Goal: Task Accomplishment & Management: Manage account settings

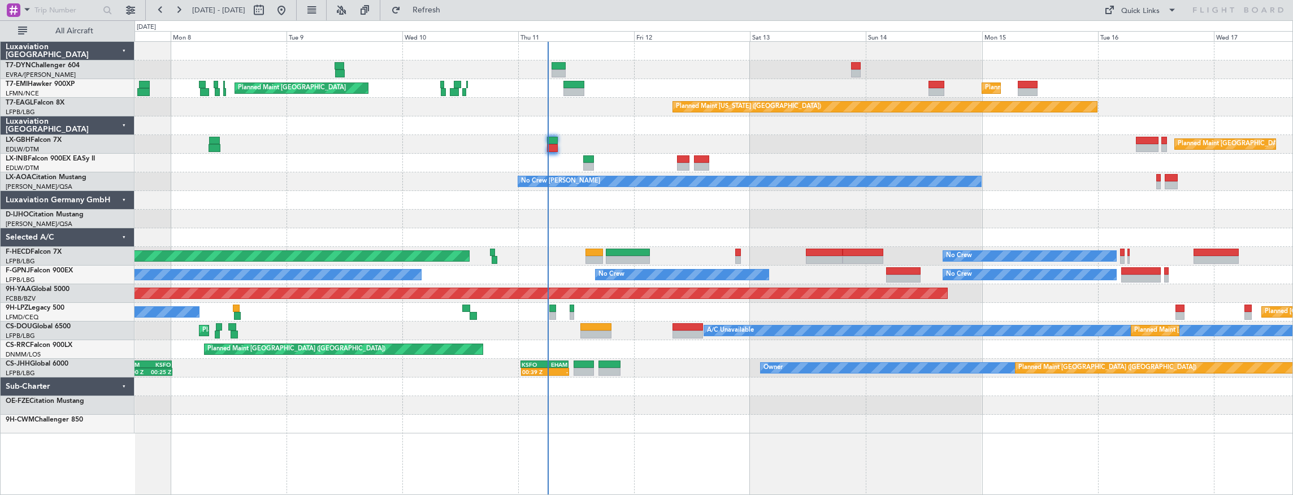
click at [634, 104] on div "Planned Maint [GEOGRAPHIC_DATA] Planned Maint [GEOGRAPHIC_DATA] Planned Maint […" at bounding box center [713, 238] width 1158 height 392
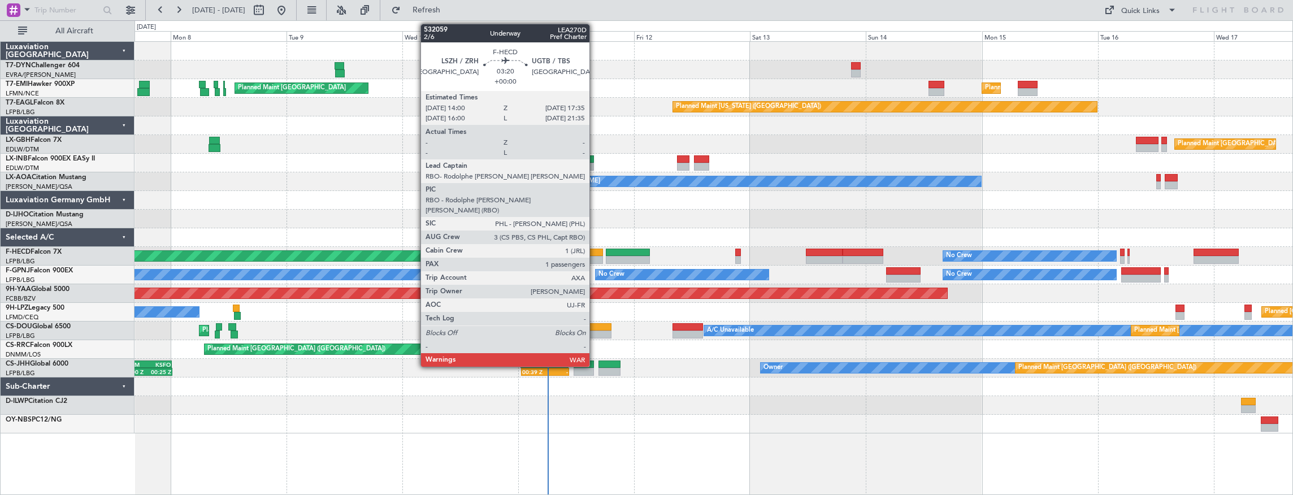
click at [595, 253] on div at bounding box center [594, 253] width 18 height 8
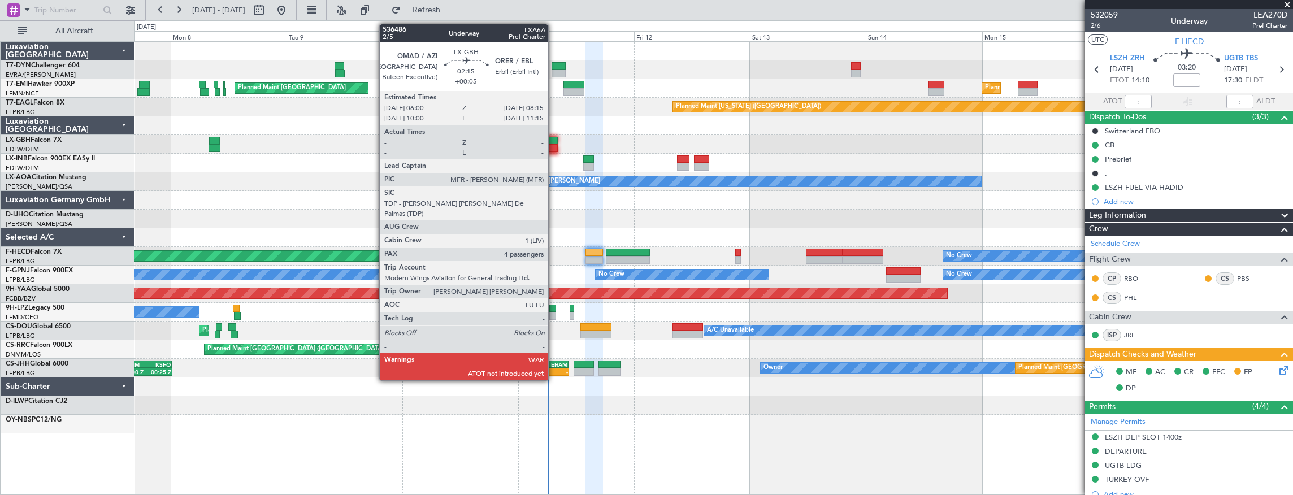
click at [554, 141] on div at bounding box center [552, 141] width 11 height 8
type input "+00:05"
type input "4"
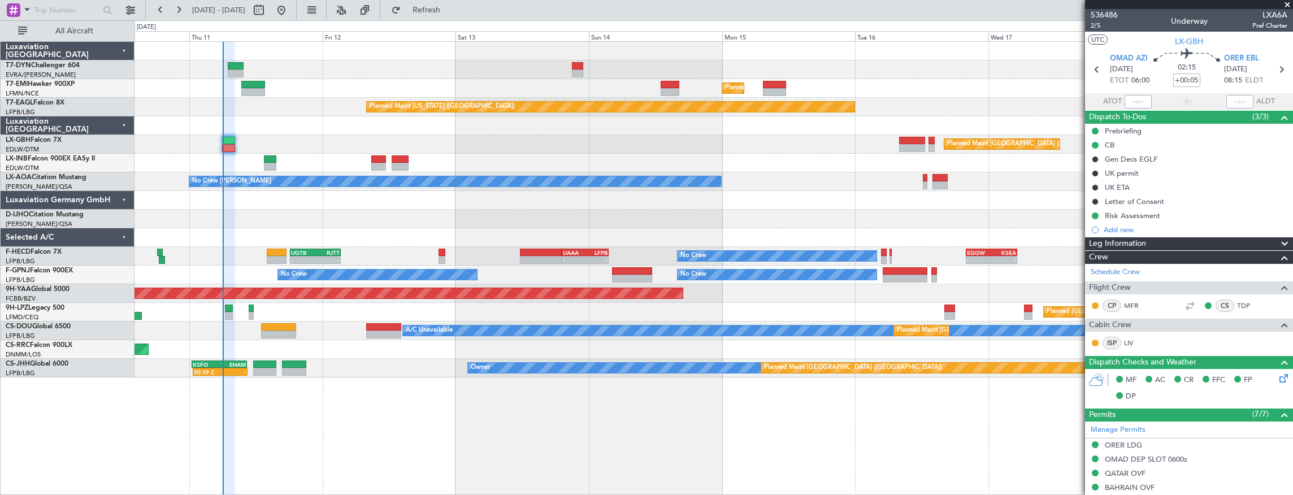
click at [477, 126] on div "Planned Maint Zurich Planned Maint Zurich Planned Maint New York (Teterboro) Pl…" at bounding box center [713, 210] width 1158 height 336
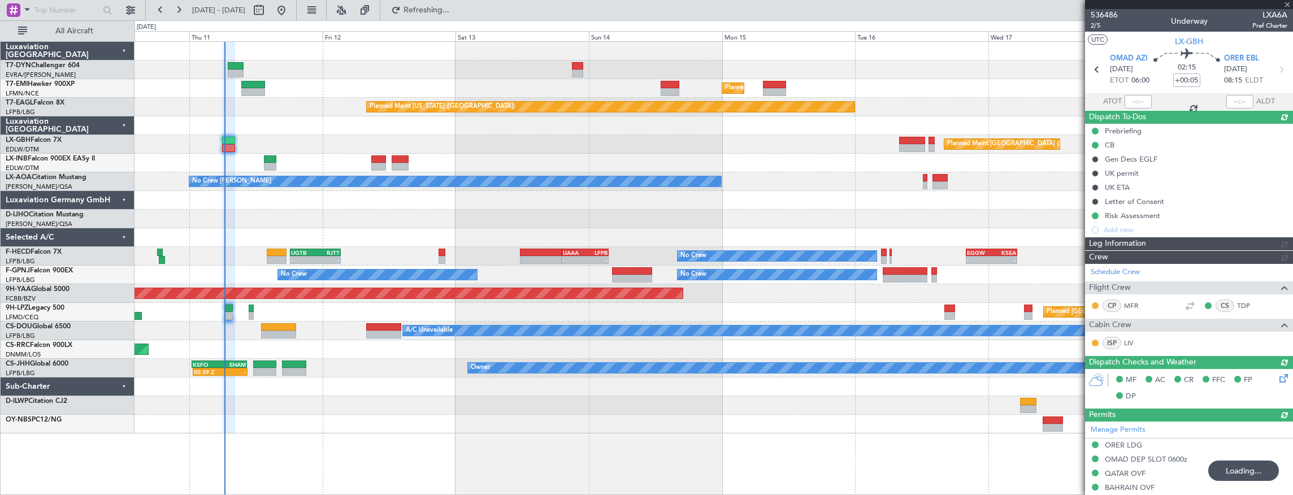
type input "06:17"
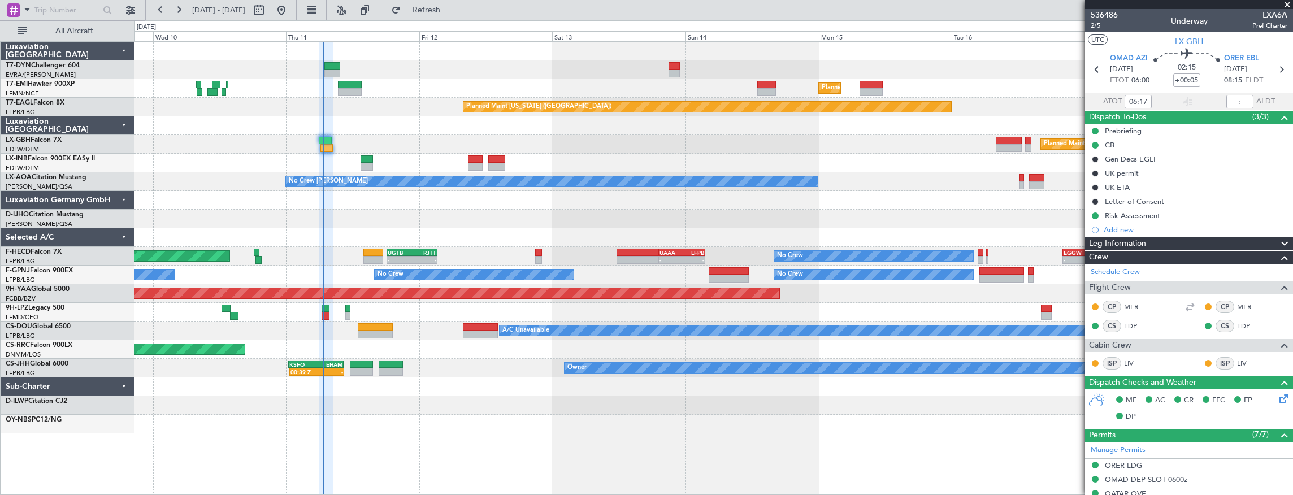
click at [407, 125] on div at bounding box center [713, 125] width 1158 height 19
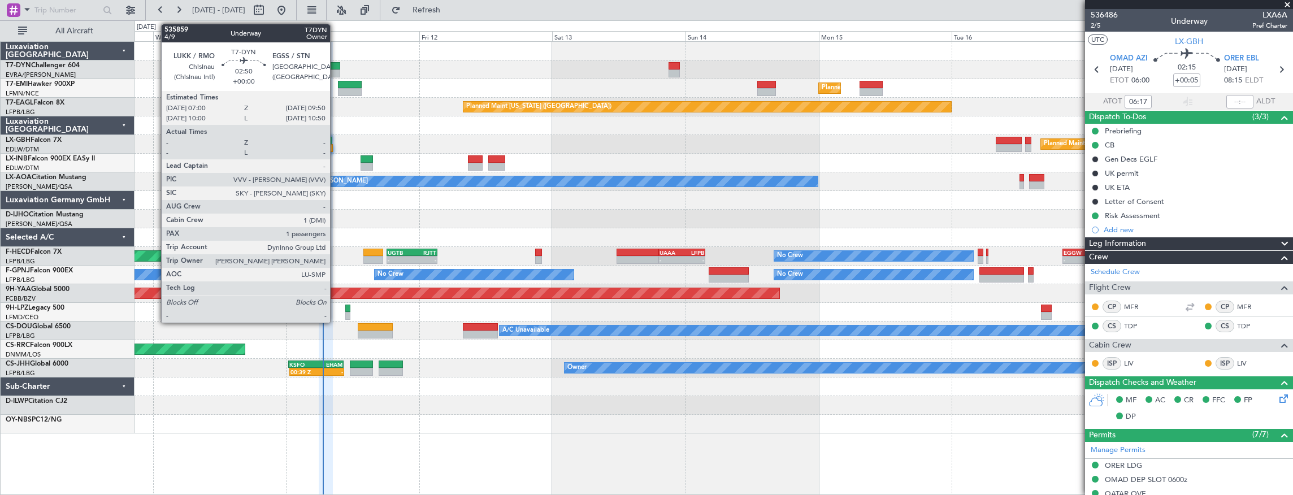
click at [336, 64] on div at bounding box center [332, 66] width 16 height 8
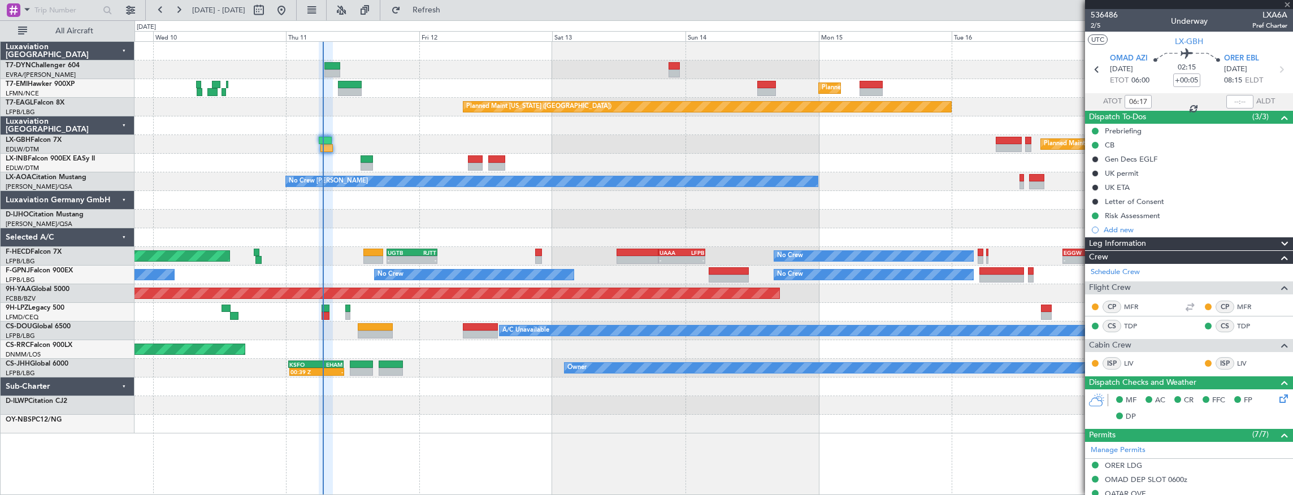
type input "1"
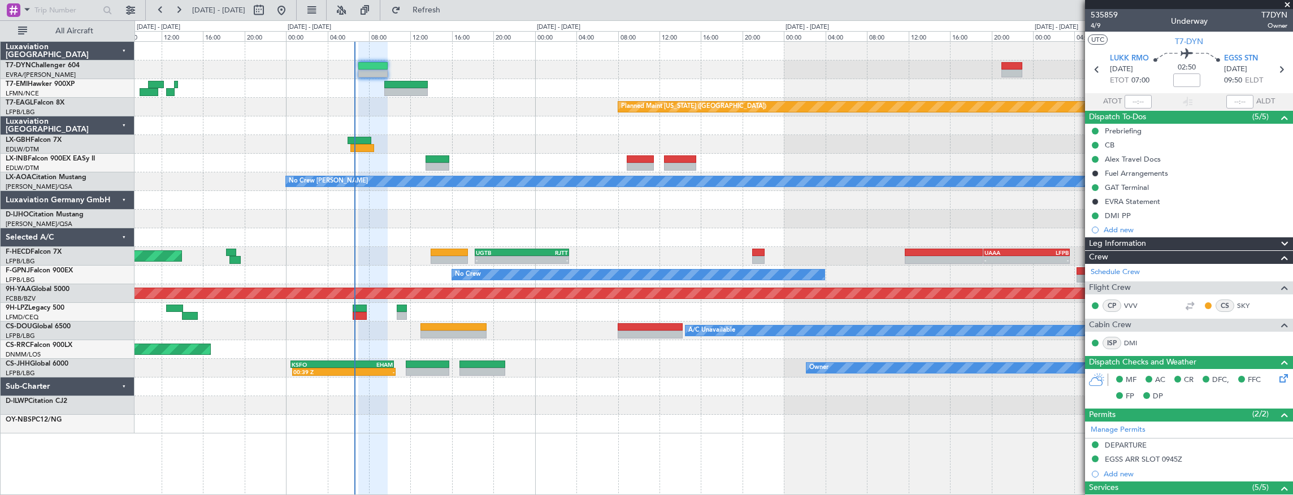
click at [480, 98] on div "Planned Maint [US_STATE] ([GEOGRAPHIC_DATA])" at bounding box center [713, 107] width 1158 height 19
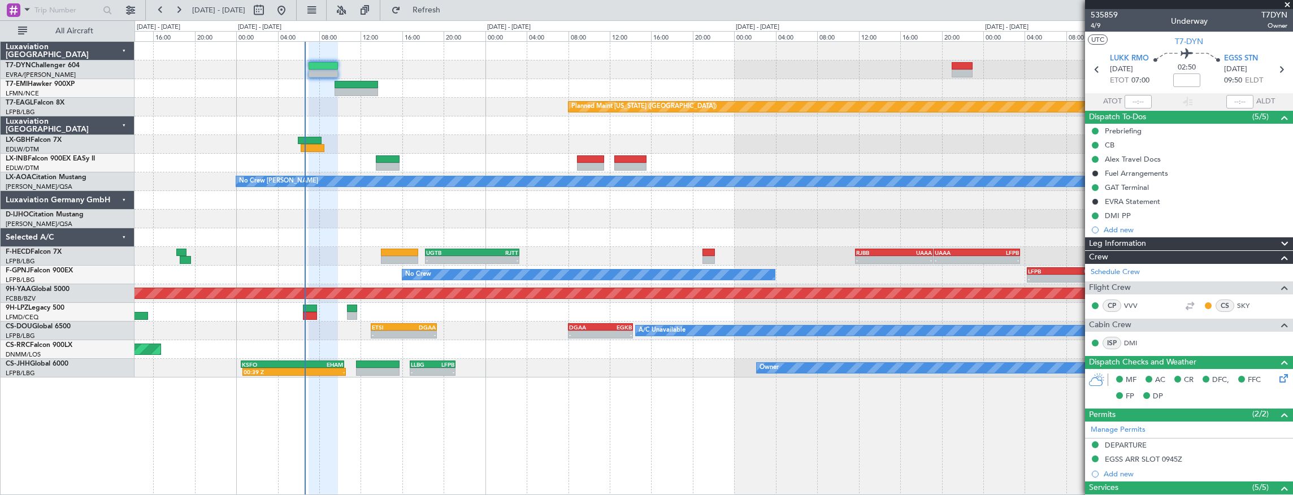
click at [457, 127] on div "Planned Maint Zurich Planned Maint Zurich Planned Maint New York (Teterboro) - …" at bounding box center [713, 210] width 1158 height 336
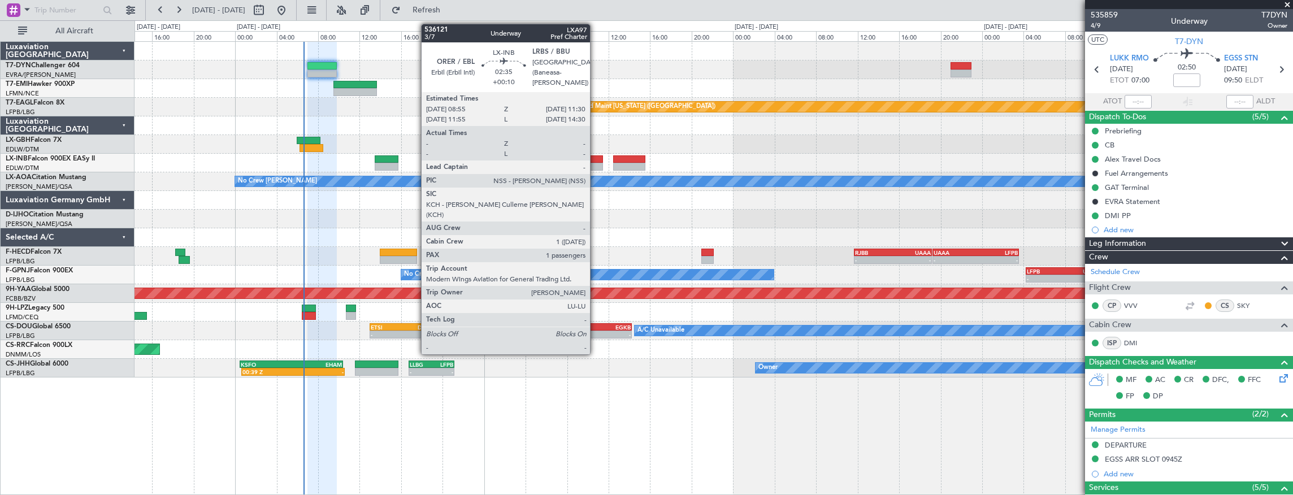
click at [596, 162] on div at bounding box center [589, 159] width 27 height 8
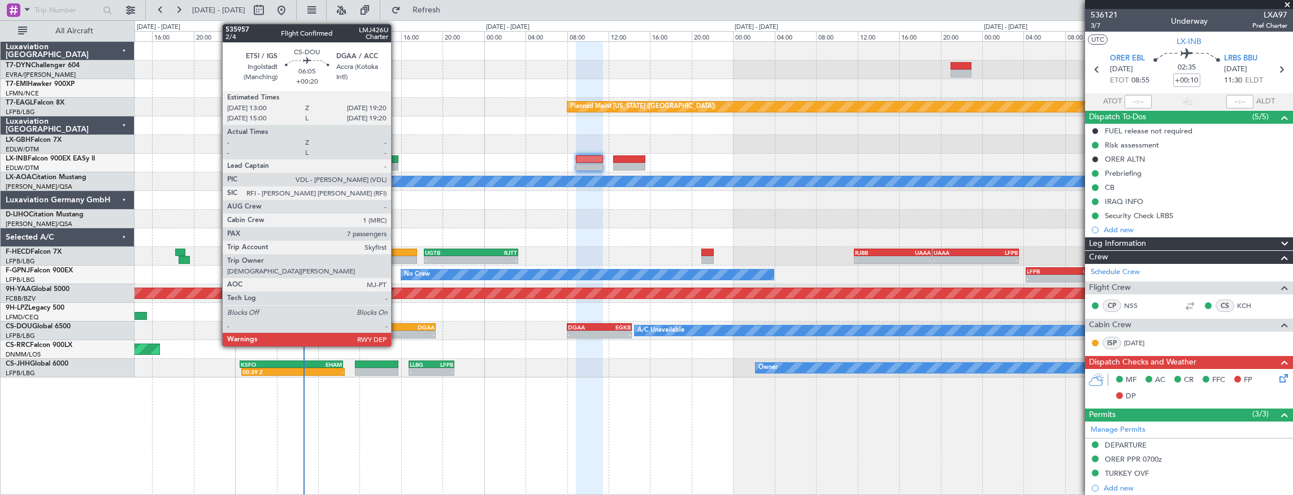
click at [397, 331] on div "- -" at bounding box center [403, 335] width 66 height 8
type input "+00:20"
type input "7"
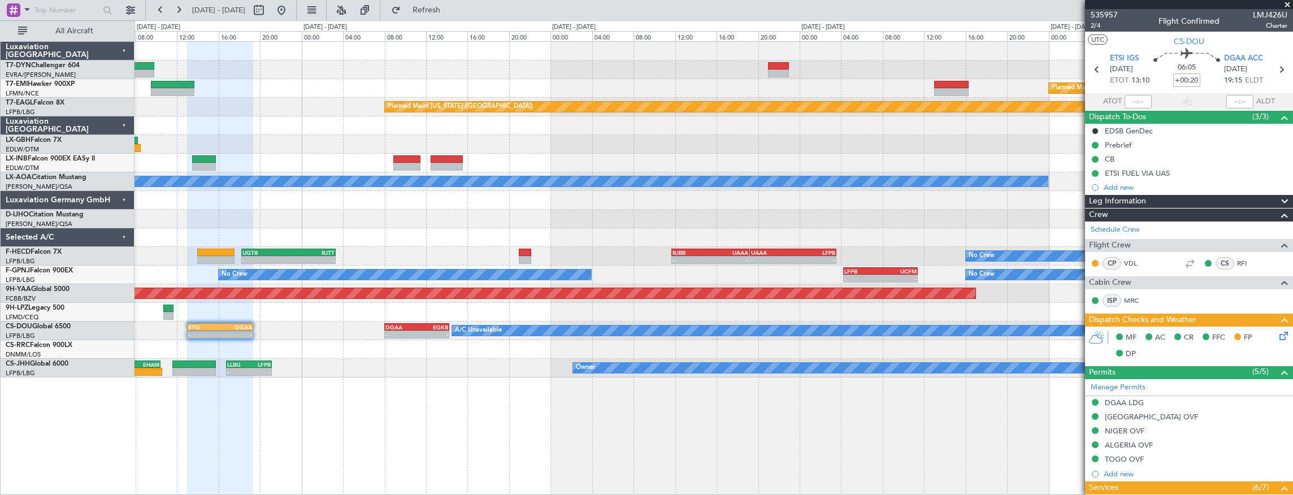
click at [492, 391] on div "Planned Maint Zurich Planned Maint New York (Teterboro) - - ORER 08:00 Z LFPB 1…" at bounding box center [713, 268] width 1159 height 454
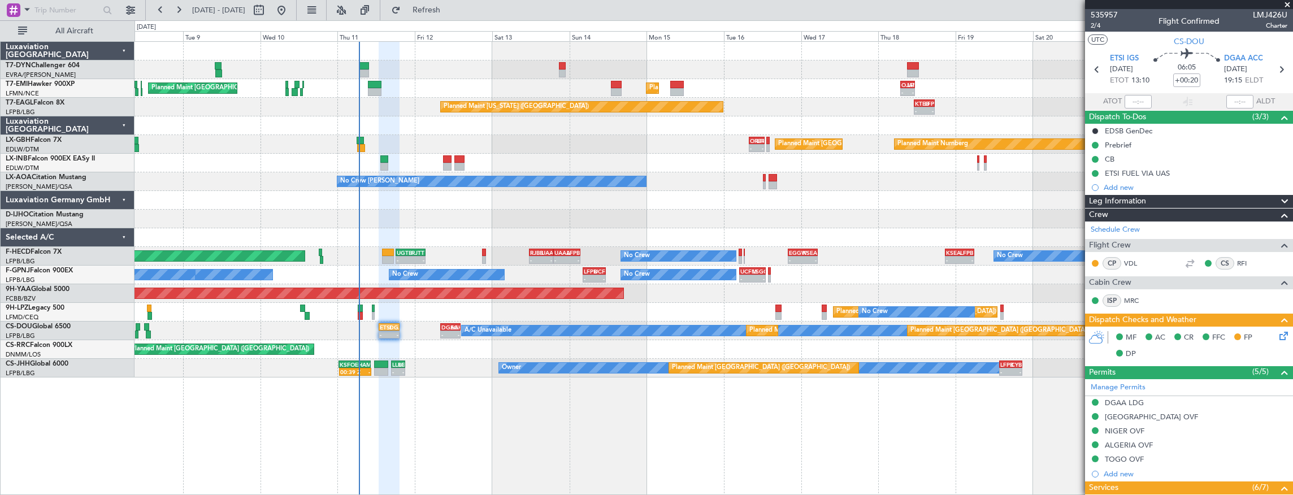
click at [894, 460] on div "Planned Maint Zurich - - OJAM 07:00 Z LFMN 11:30 Z Planned Maint Zurich - - LCP…" at bounding box center [713, 268] width 1159 height 454
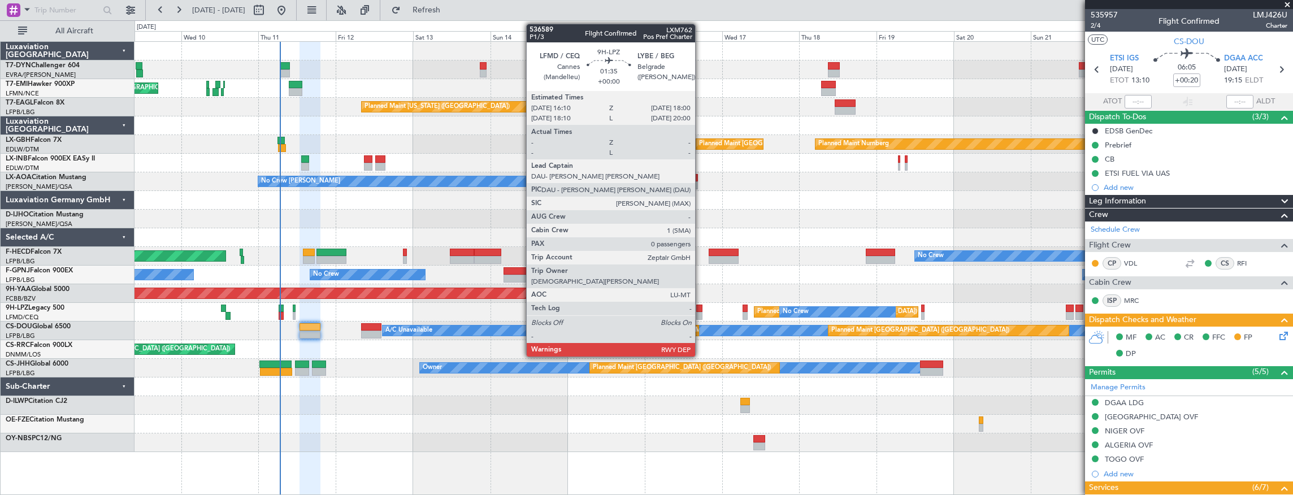
click at [701, 308] on div at bounding box center [699, 309] width 6 height 8
type input "0"
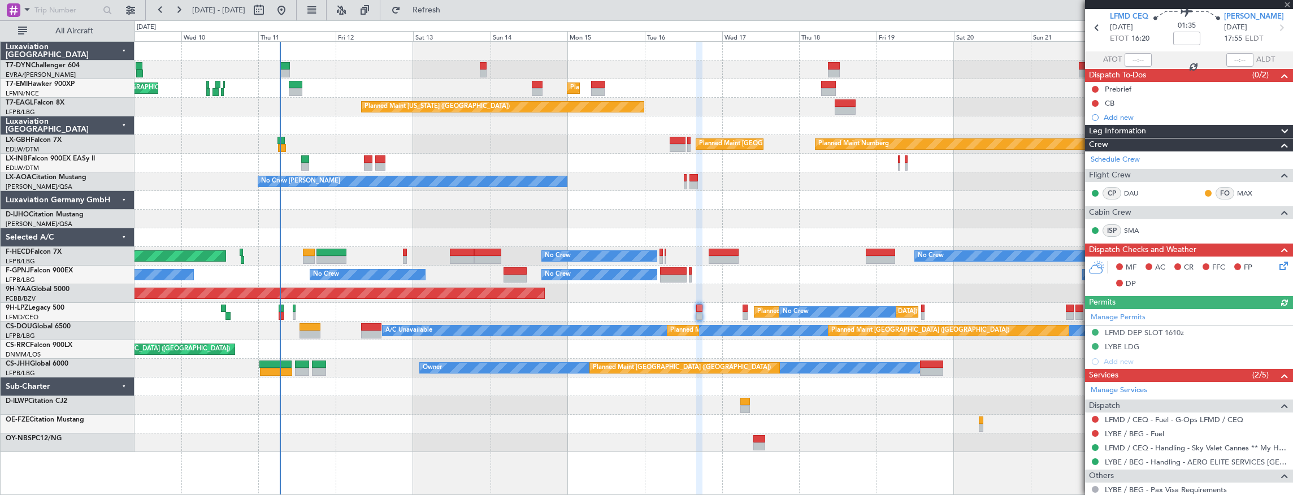
scroll to position [86, 0]
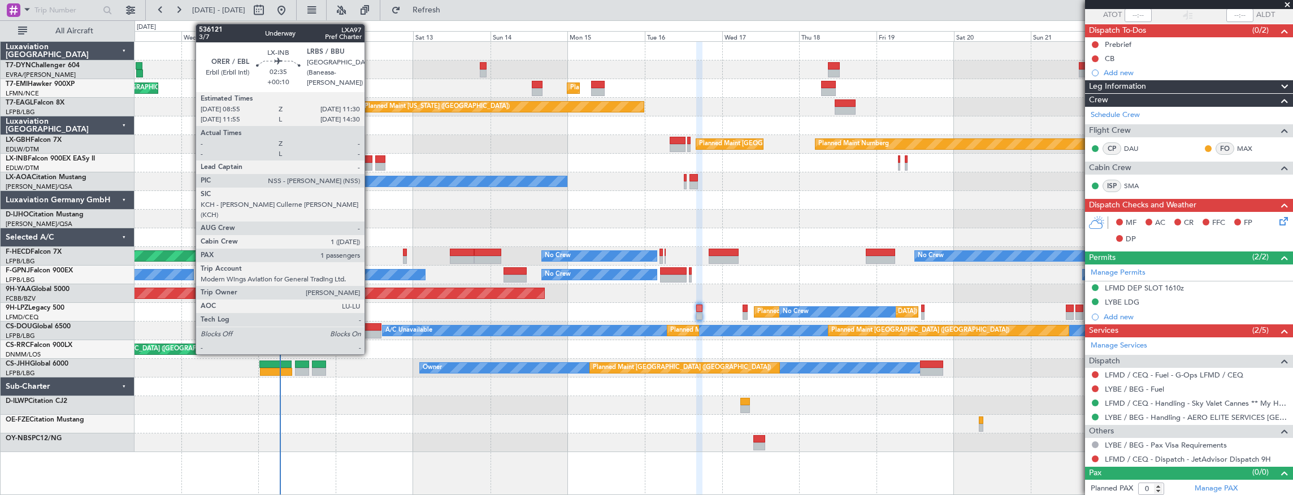
click at [370, 159] on div at bounding box center [368, 159] width 8 height 8
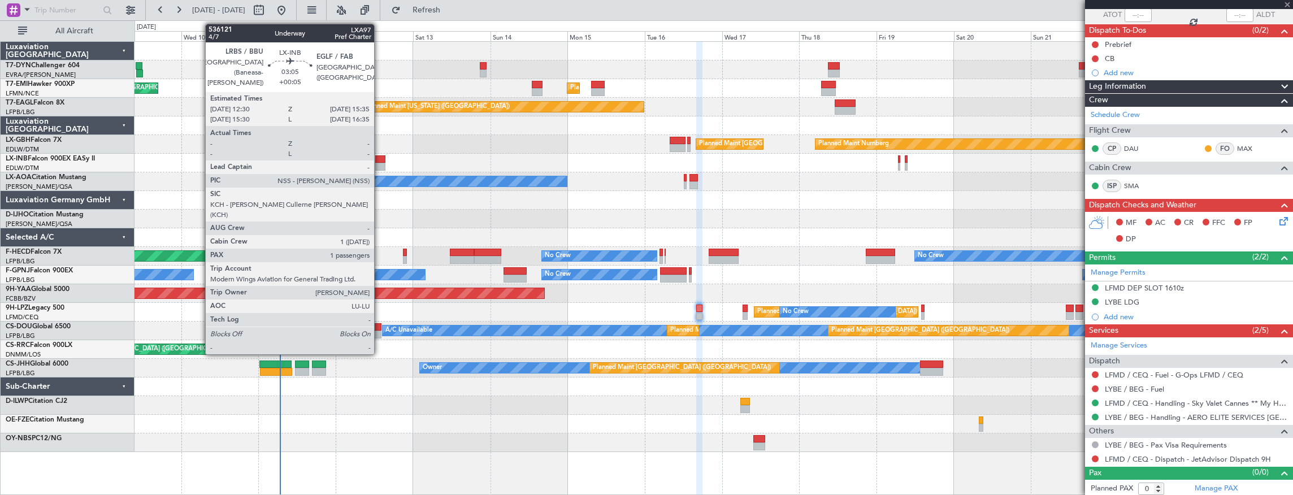
type input "+00:10"
type input "1"
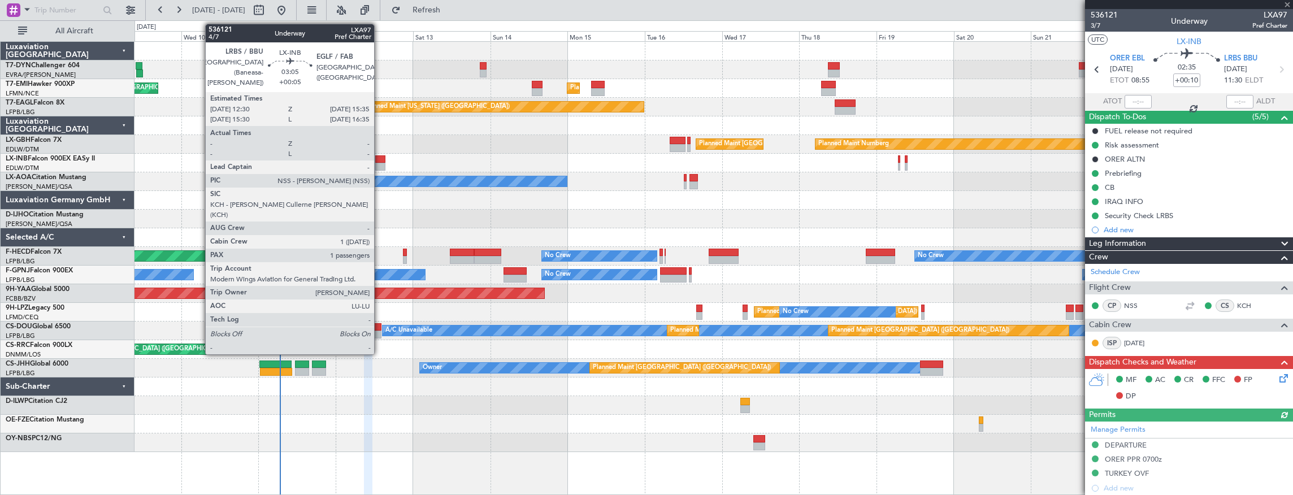
click at [380, 163] on div at bounding box center [380, 167] width 10 height 8
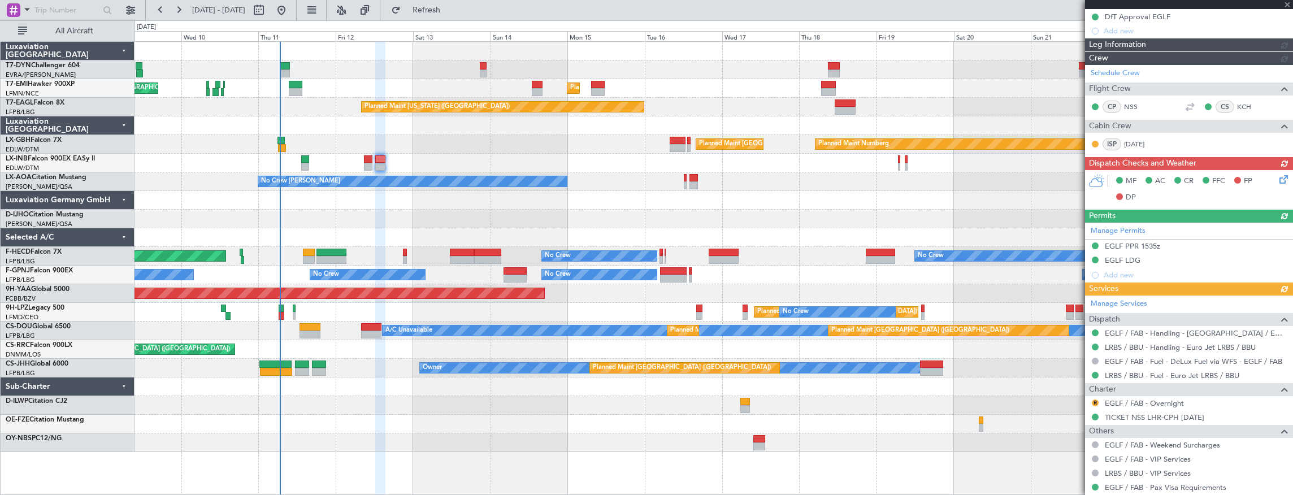
scroll to position [252, 0]
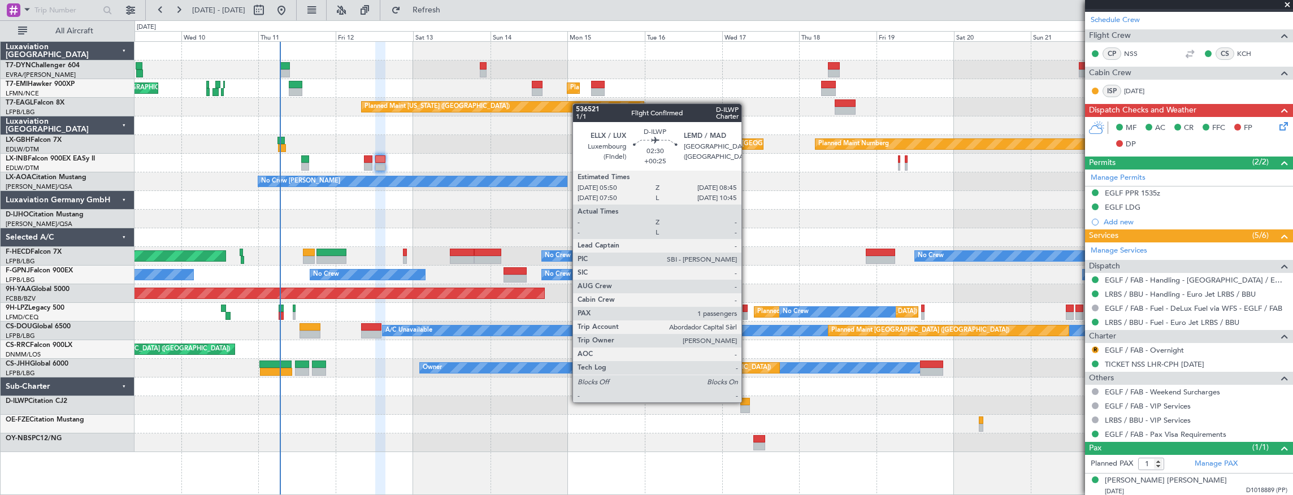
click at [747, 401] on div at bounding box center [745, 402] width 10 height 8
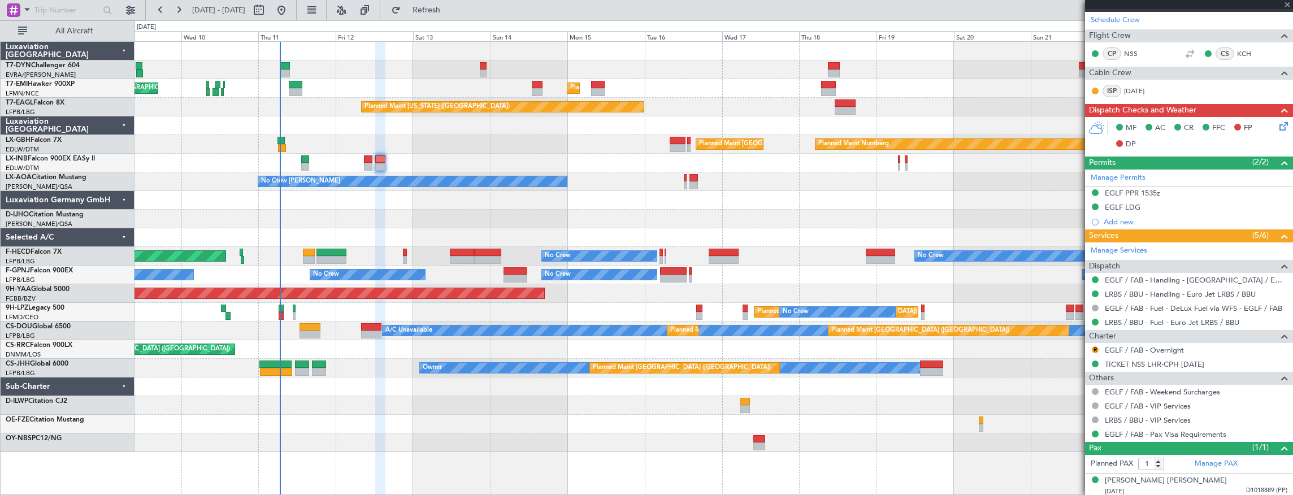
scroll to position [0, 0]
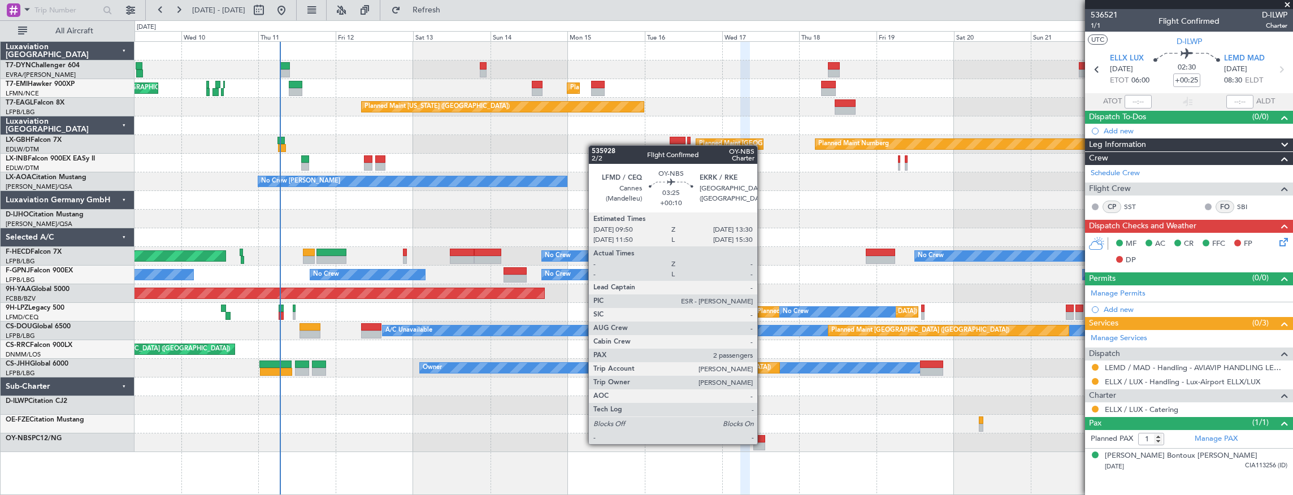
click at [763, 443] on div at bounding box center [759, 446] width 12 height 8
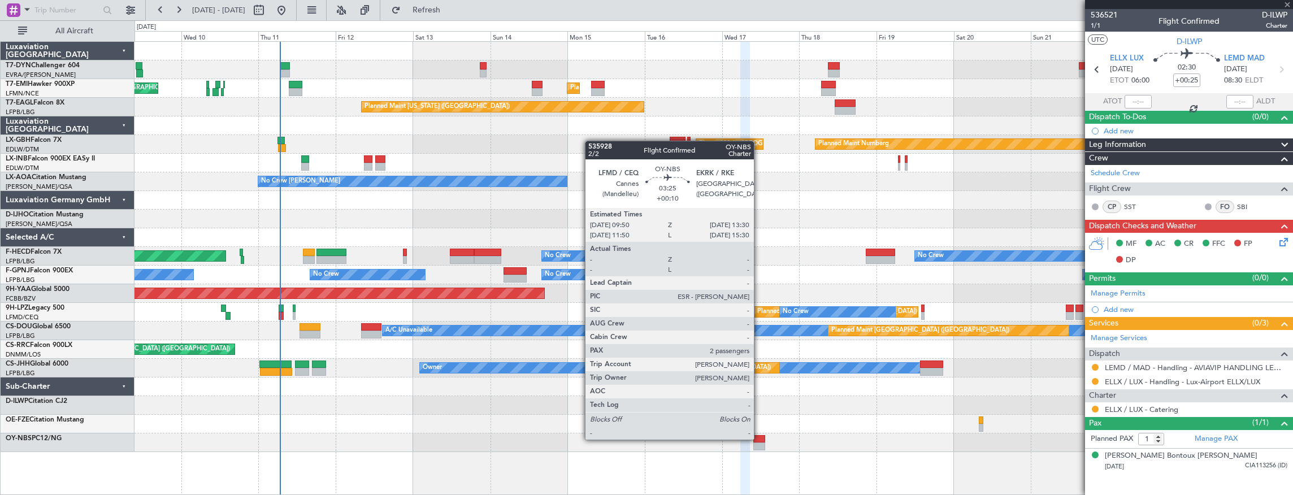
type input "+00:10"
type input "2"
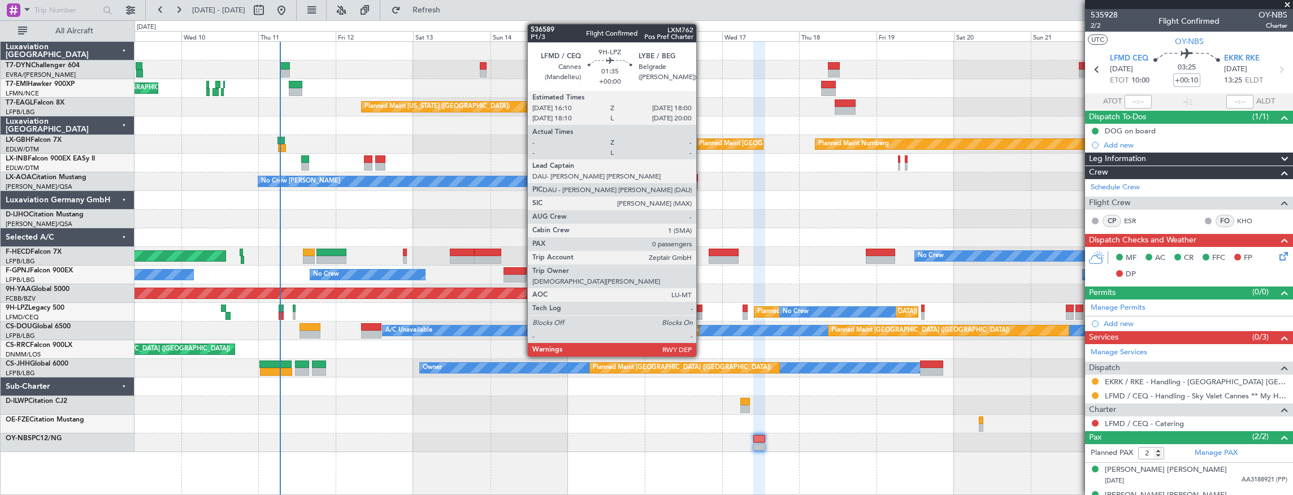
click at [702, 316] on div at bounding box center [699, 316] width 6 height 8
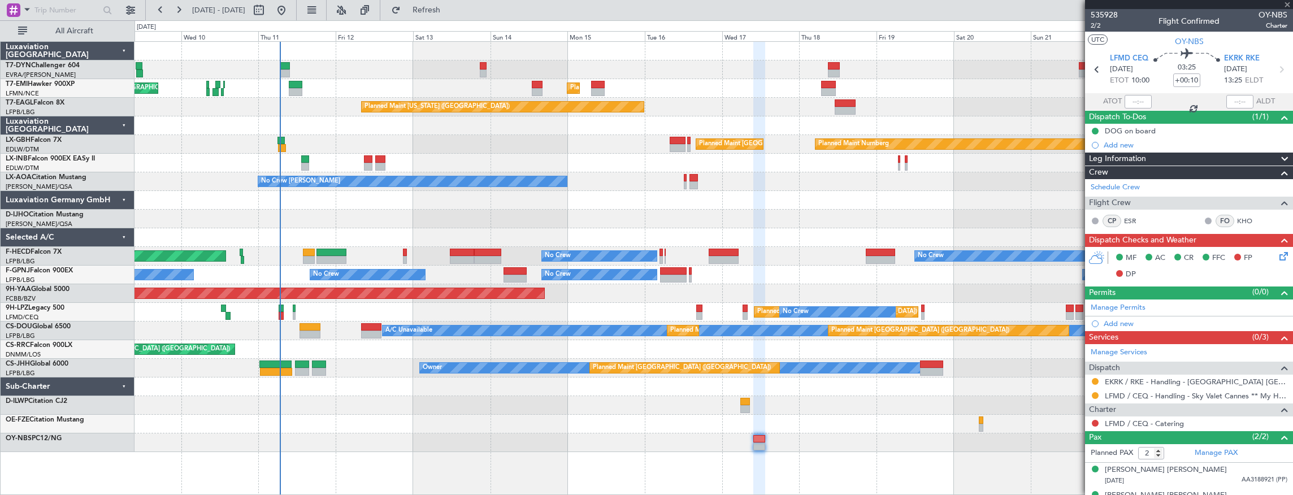
type input "0"
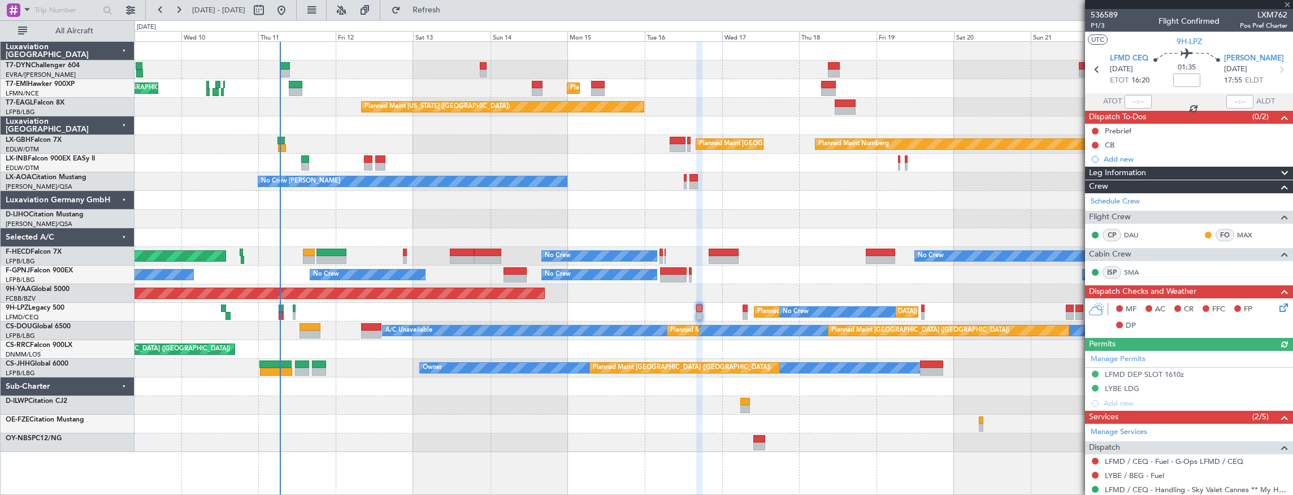
scroll to position [86, 0]
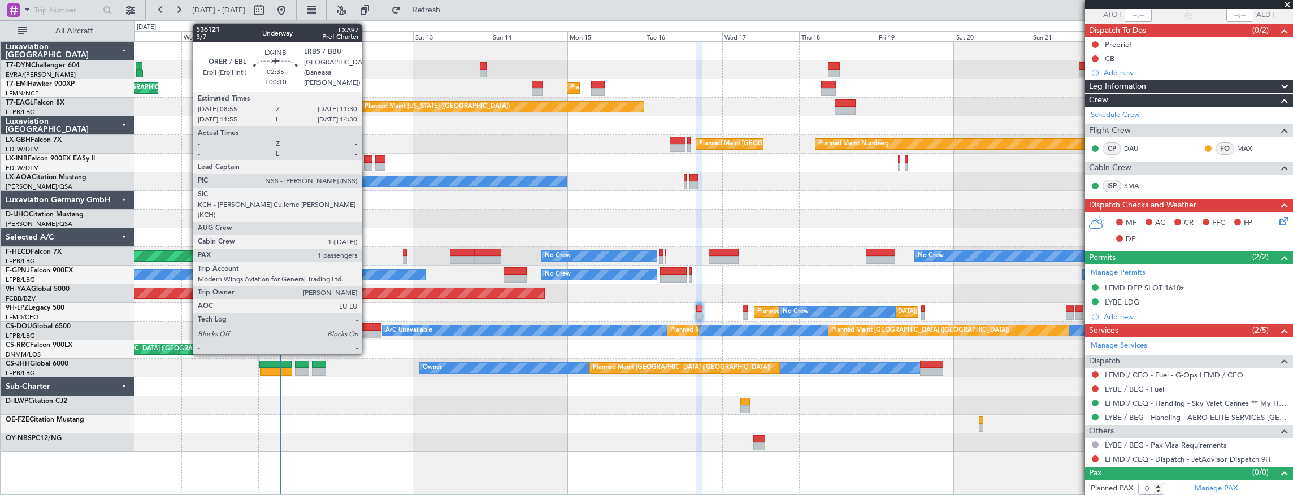
click at [367, 163] on div at bounding box center [368, 167] width 8 height 8
type input "+00:10"
type input "1"
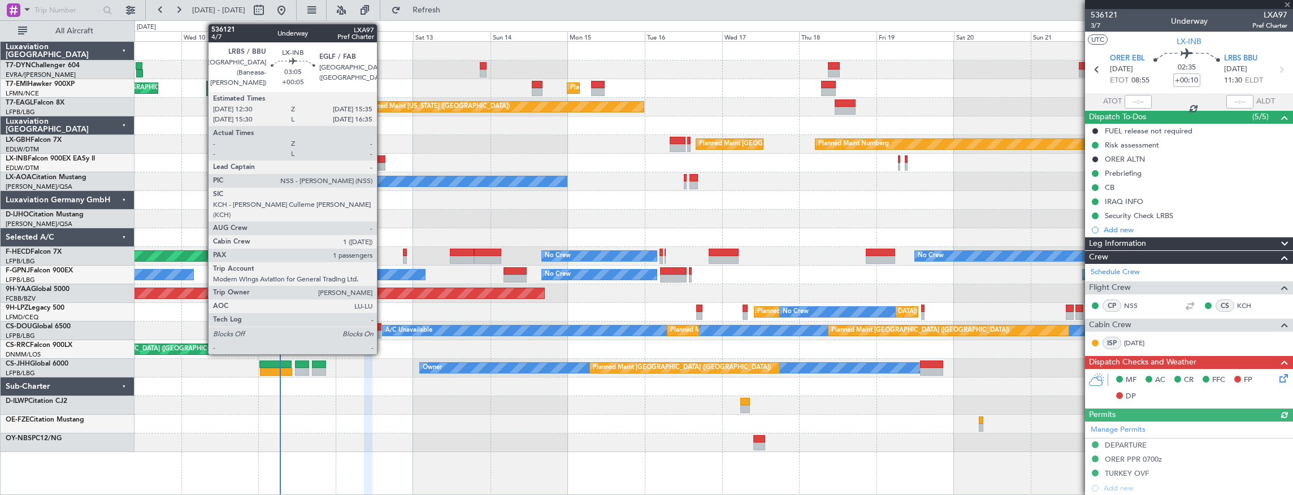
click at [383, 162] on div at bounding box center [380, 159] width 10 height 8
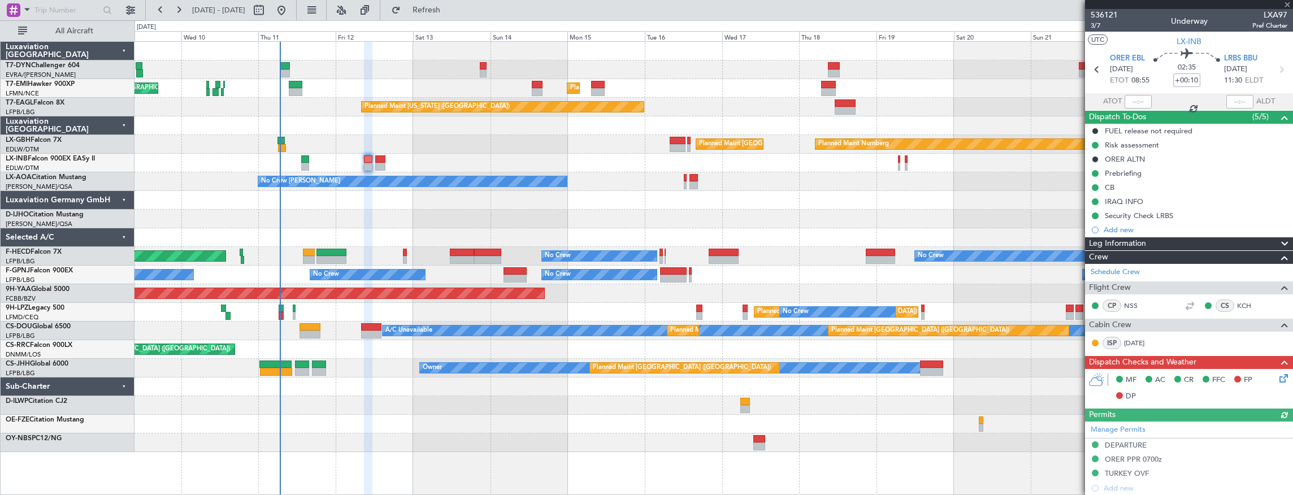
type input "+00:05"
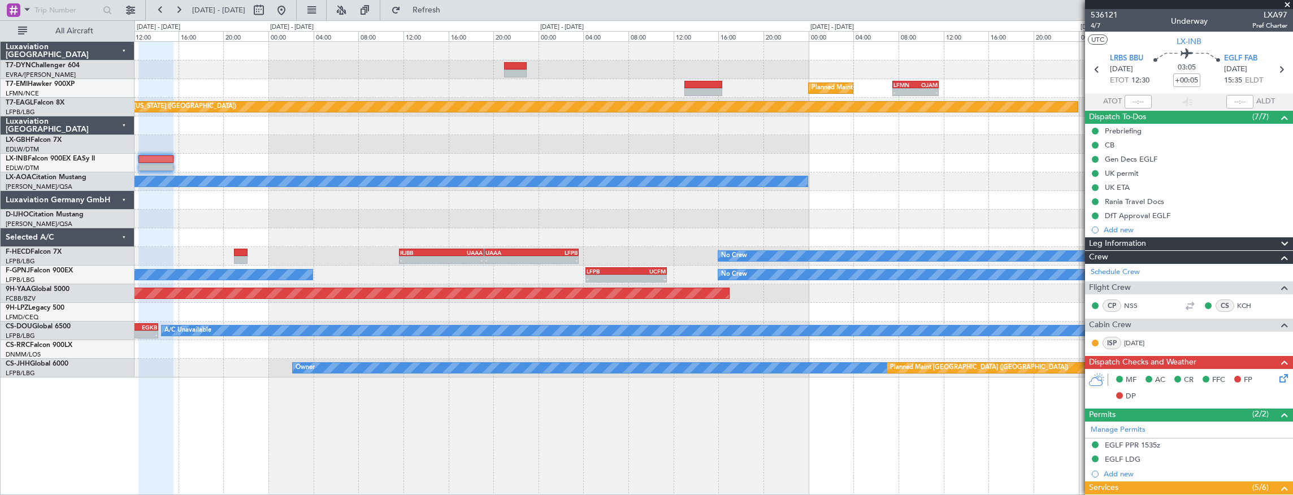
click at [531, 232] on div at bounding box center [713, 237] width 1158 height 19
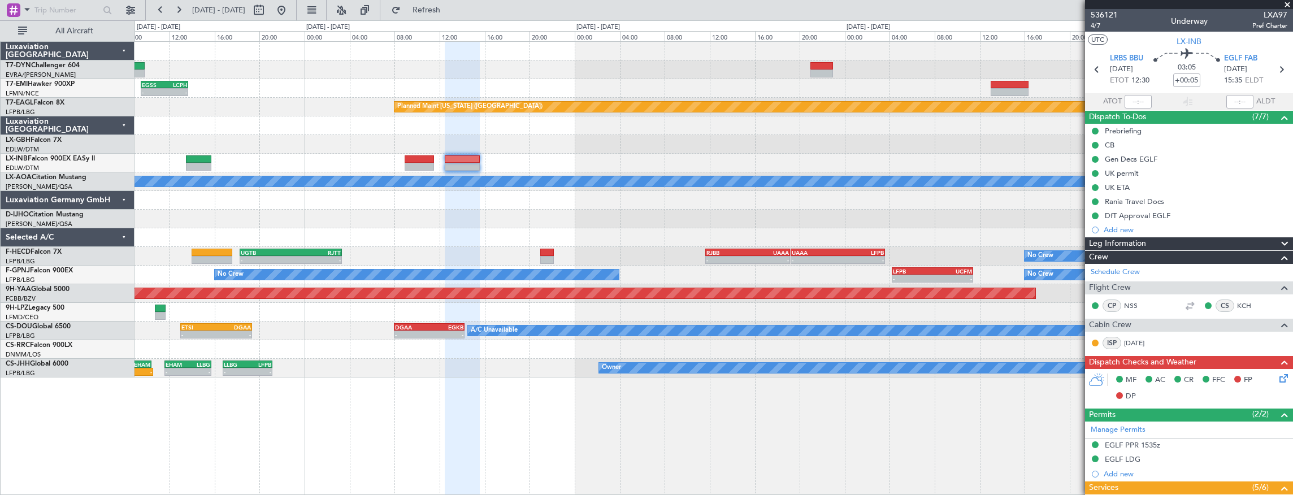
click at [618, 144] on div "- - ORER 08:00 Z LFPB 12:40 Z Planned Maint Paris (Le Bourget)" at bounding box center [713, 144] width 1158 height 19
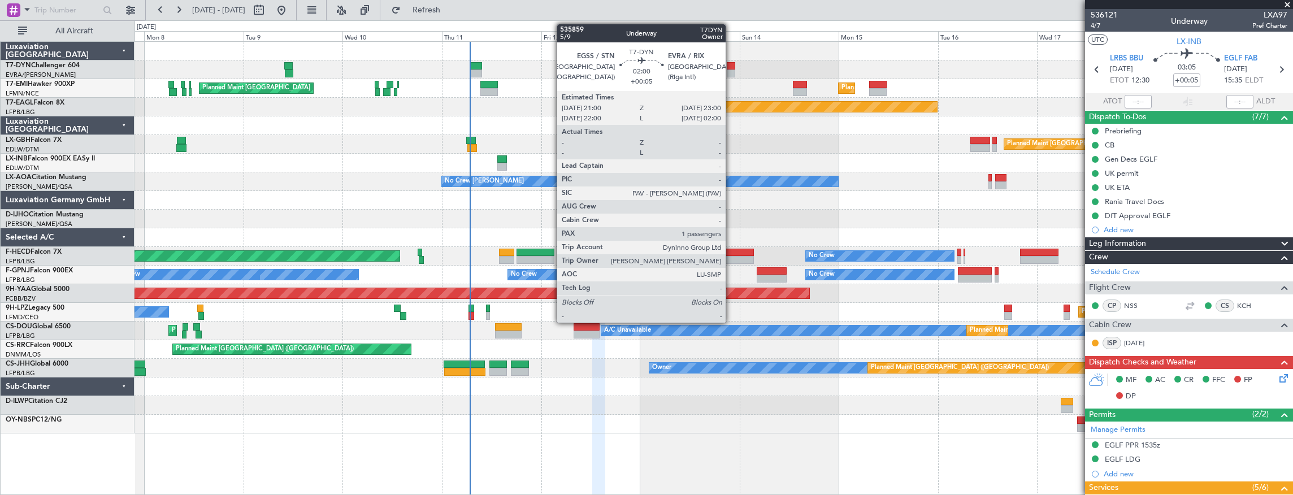
click at [730, 64] on div at bounding box center [731, 66] width 8 height 8
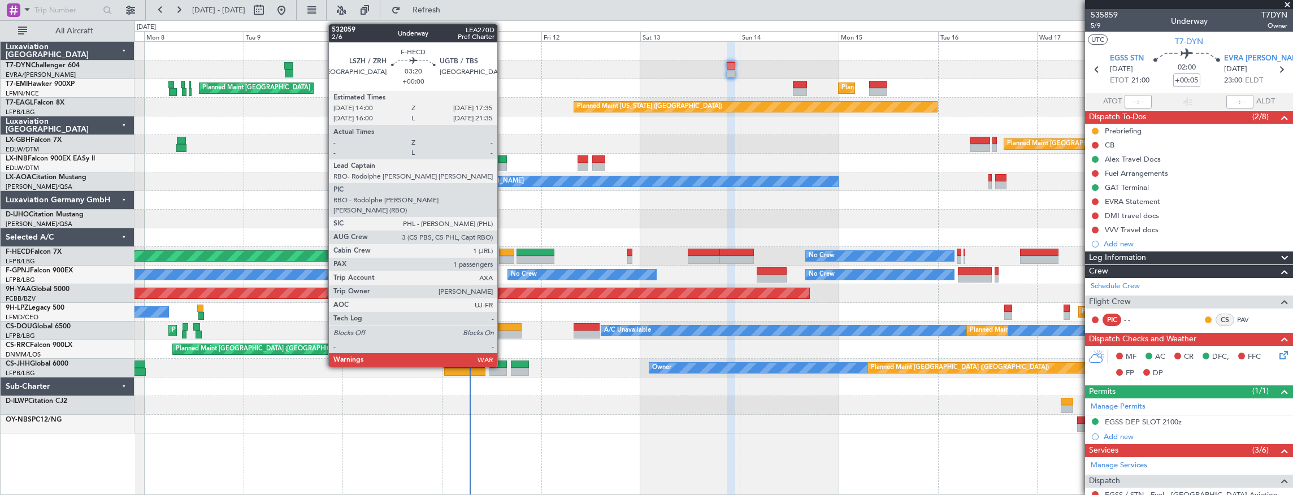
click at [505, 254] on div at bounding box center [506, 253] width 15 height 8
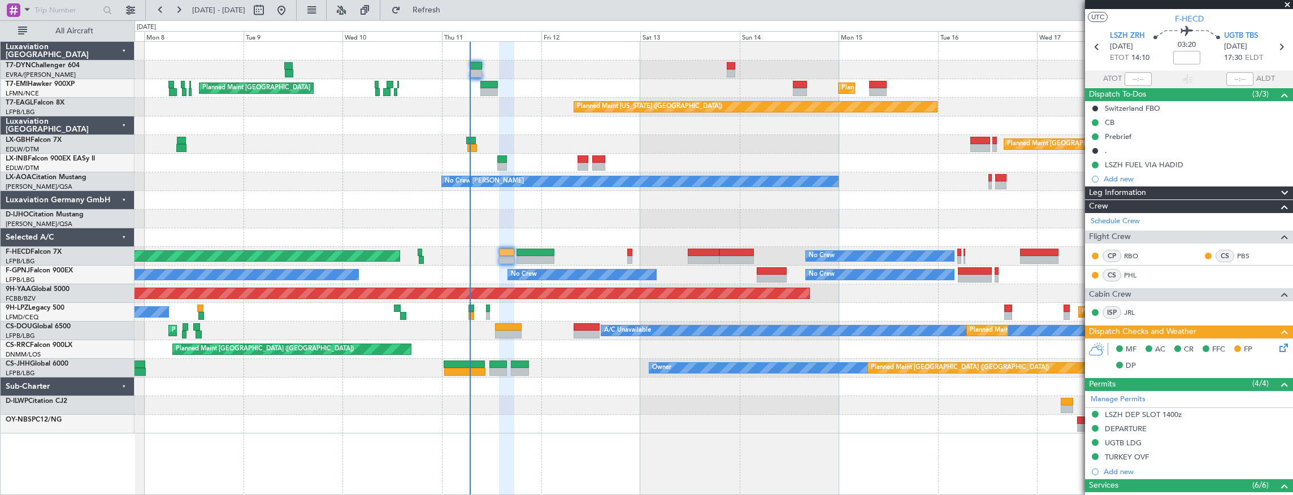
scroll to position [18, 0]
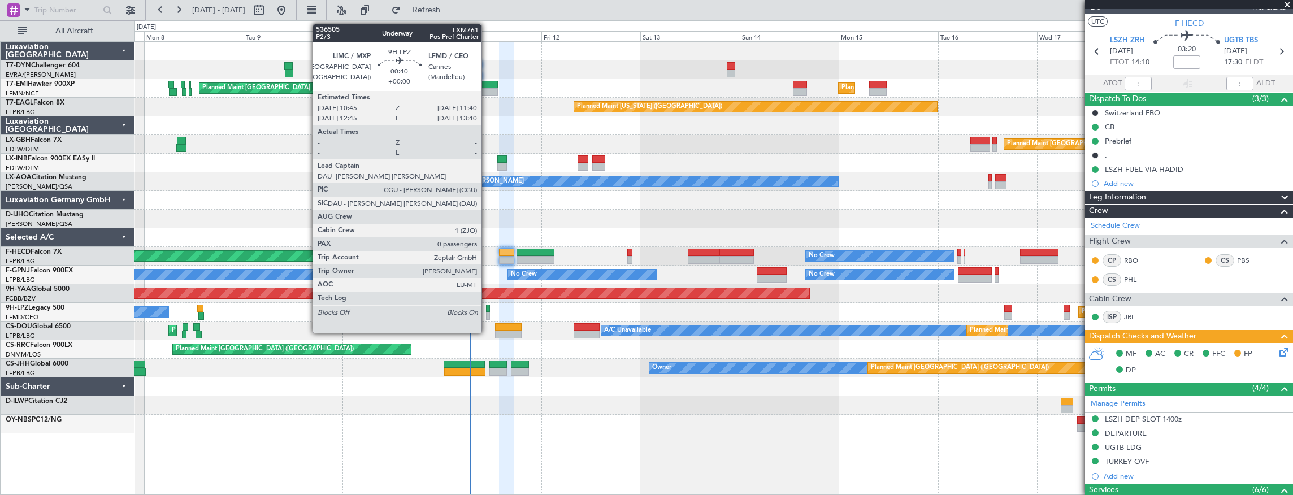
click at [487, 310] on div at bounding box center [488, 309] width 4 height 8
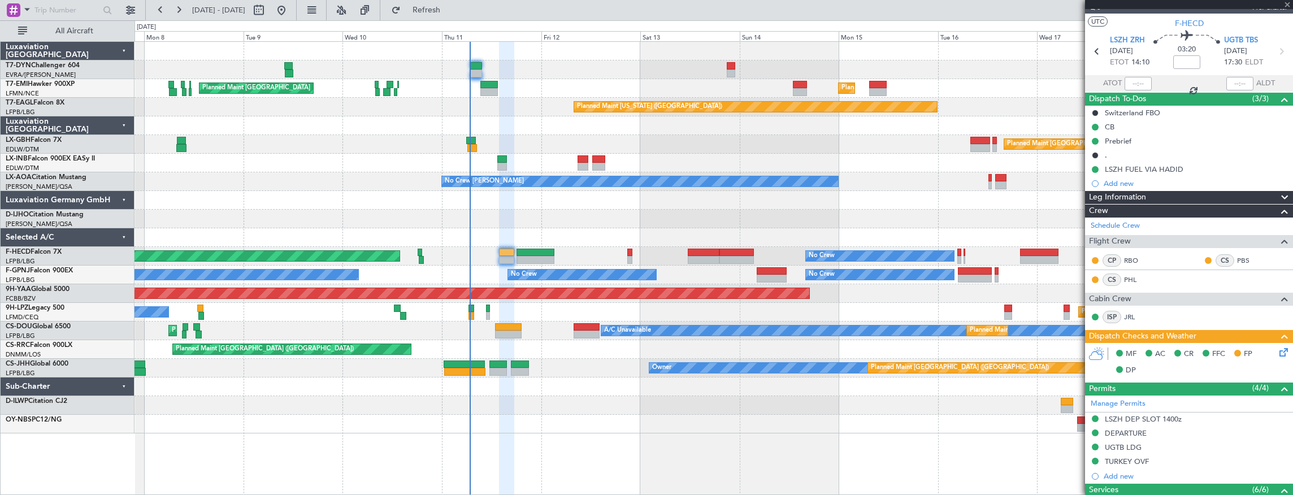
type input "0"
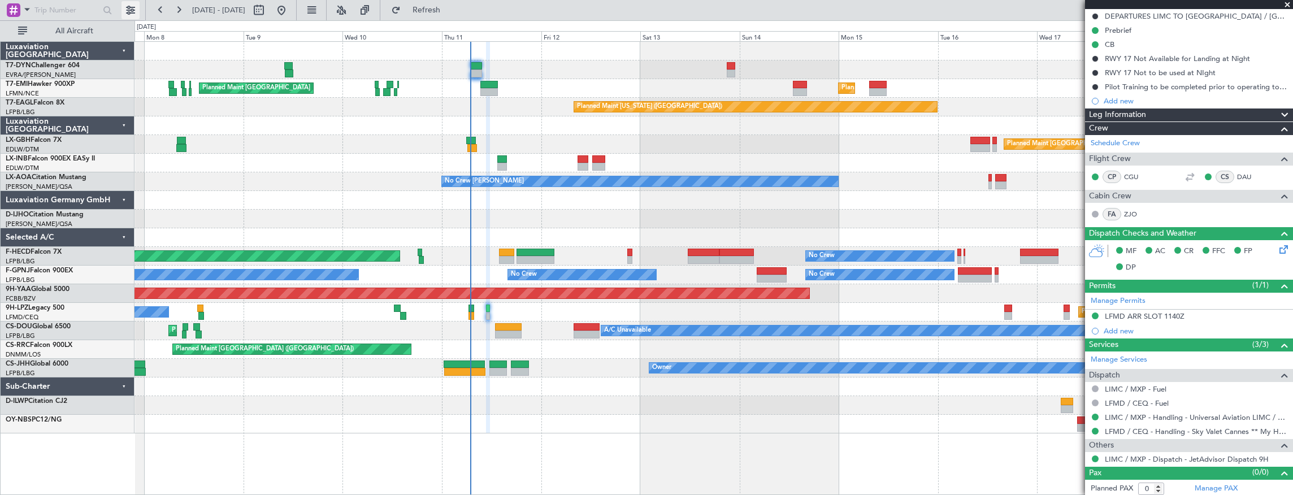
scroll to position [115, 0]
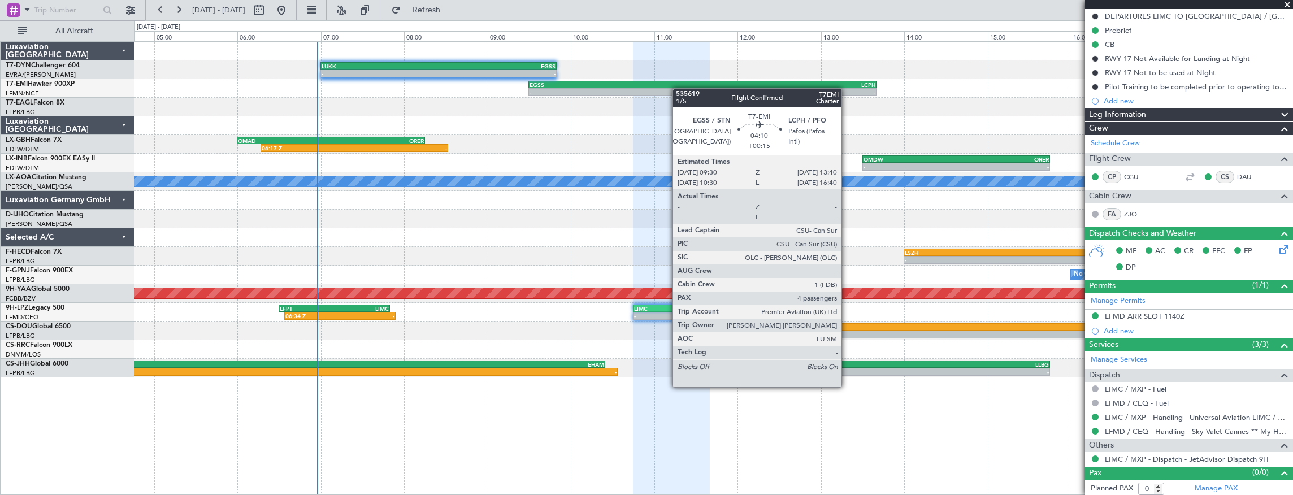
click at [826, 92] on div "- - LUKK 07:00 Z EGSS 09:50 Z - - EGSS 09:30 Z LCPH 13:40 Z OMAD 06:00 Z ORER 0…" at bounding box center [713, 210] width 1158 height 336
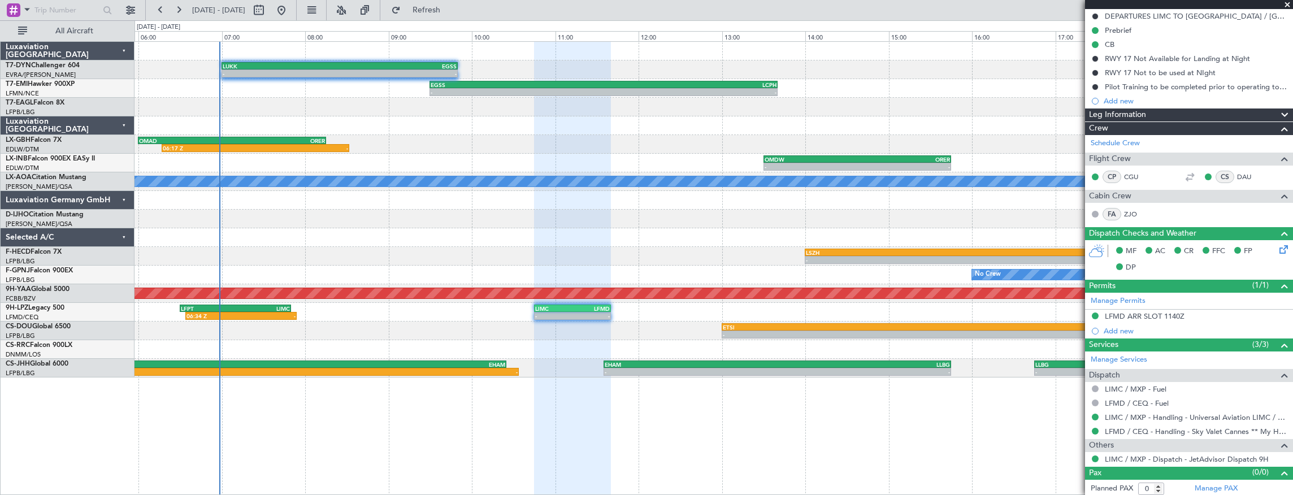
click at [115, 247] on div "- - LUKK 07:00 Z EGSS 09:50 Z - - EGSS 09:30 Z LCPH 13:40 Z 06:17 Z - OMAD 06:0…" at bounding box center [646, 257] width 1293 height 475
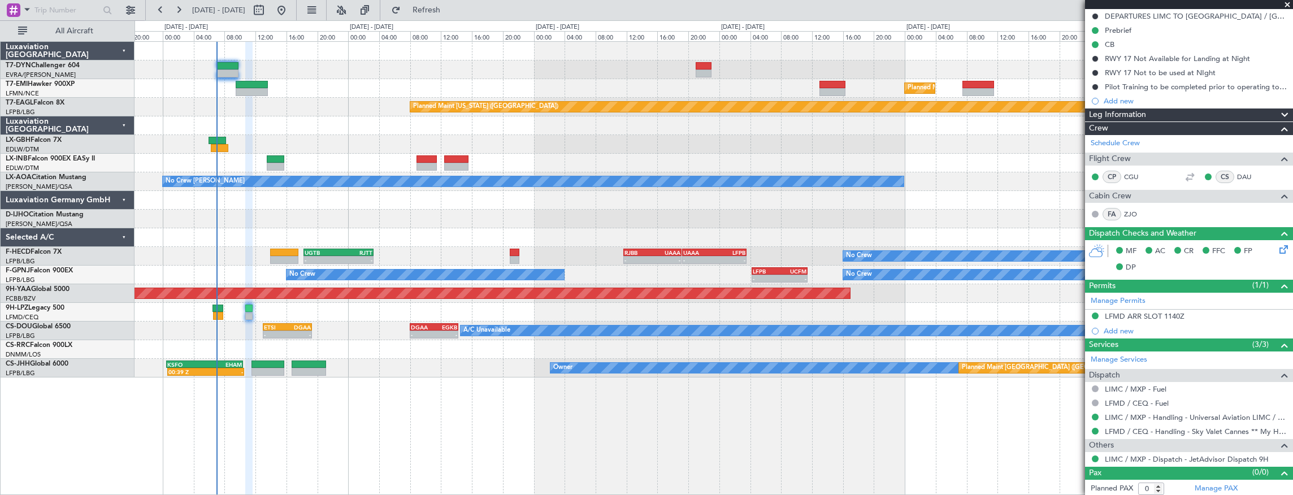
click at [306, 120] on div "Planned Maint Zurich Planned Maint Zurich Planned Maint New York (Teterboro) - …" at bounding box center [713, 210] width 1158 height 336
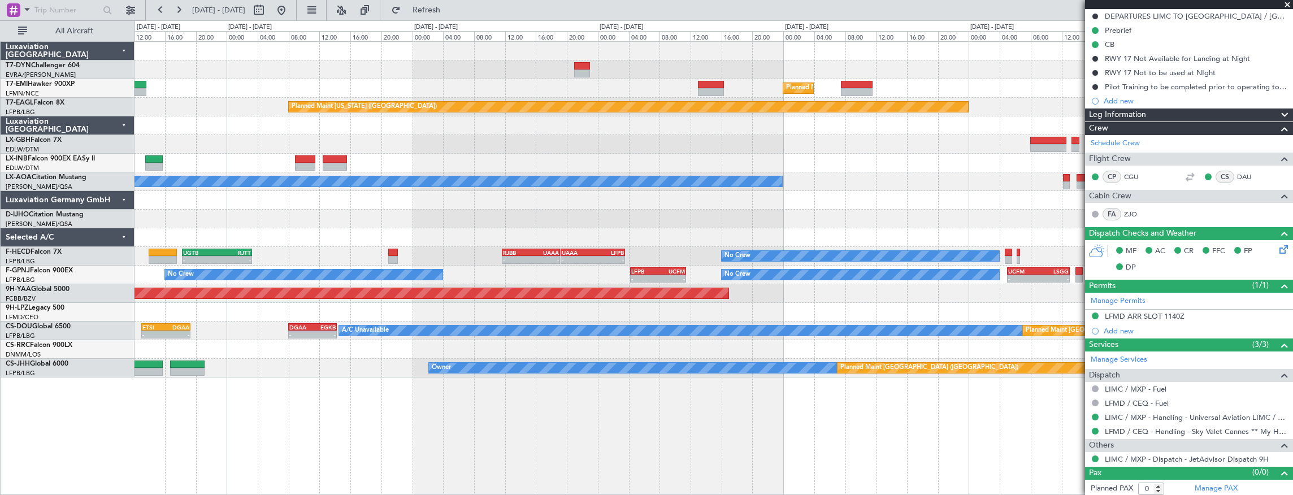
click at [576, 444] on div "Planned Maint Zurich Planned Maint New York (Teterboro) - - KTEB 11:15 Z LFPB 1…" at bounding box center [713, 268] width 1159 height 454
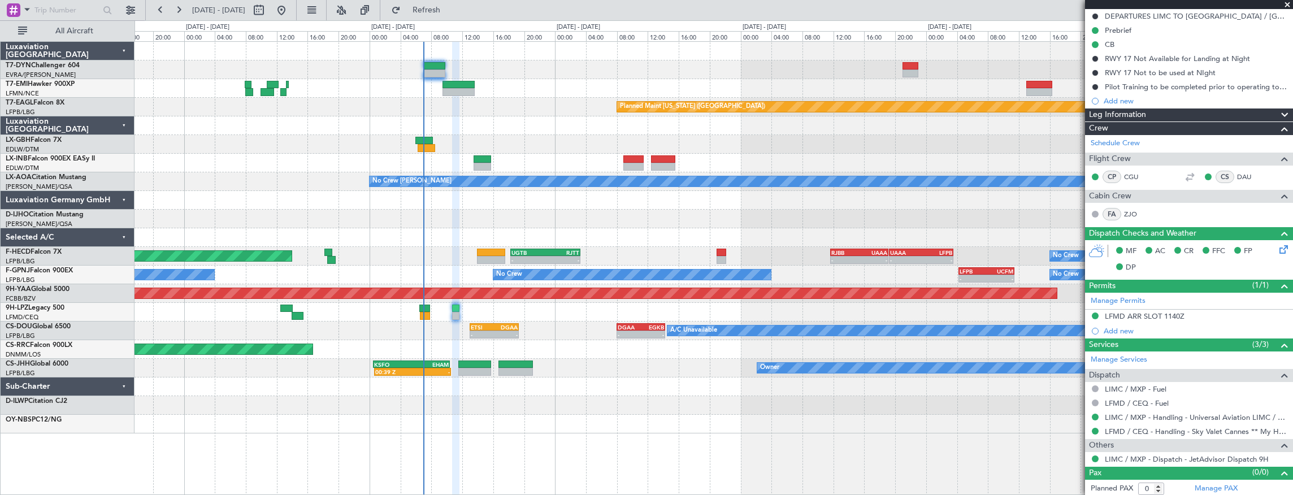
click at [542, 212] on div "Planned Maint Zurich Planned Maint Zurich Planned Maint New York (Teterboro) Pl…" at bounding box center [713, 238] width 1158 height 392
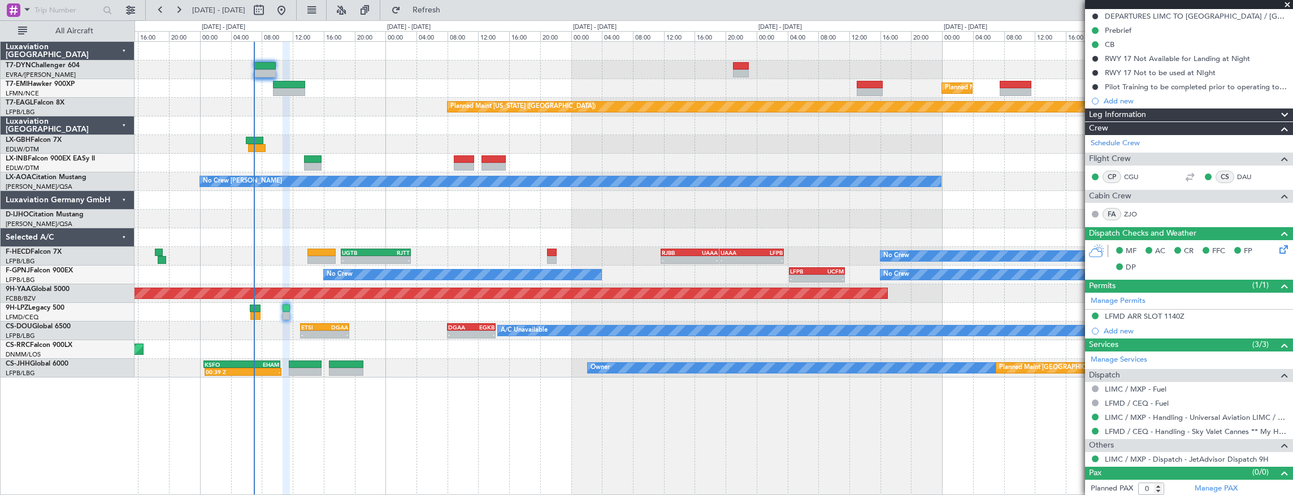
click at [311, 141] on div "Planned Maint Paris (Le Bourget) Planned Maint Nurnberg" at bounding box center [713, 144] width 1158 height 19
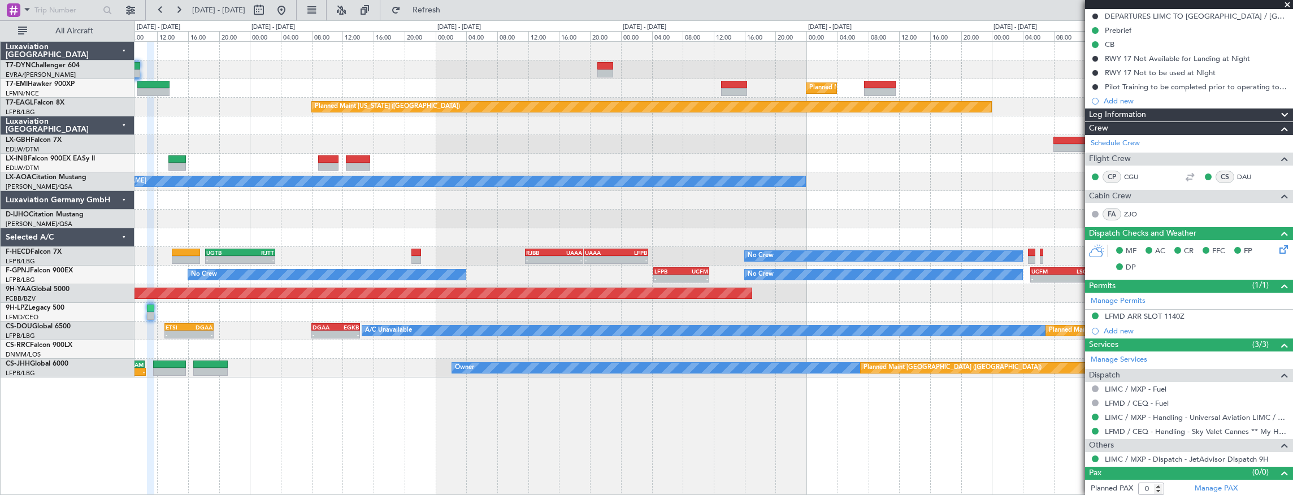
click at [283, 159] on div at bounding box center [713, 163] width 1158 height 19
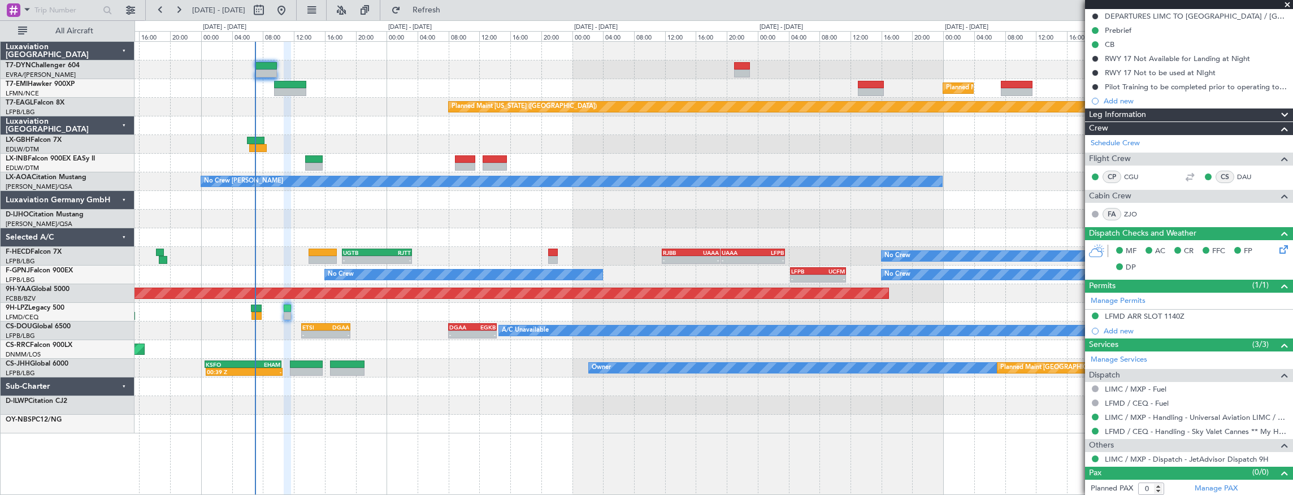
click at [464, 203] on div "Planned Maint Zurich Planned Maint Zurich Planned Maint New York (Teterboro) Pl…" at bounding box center [713, 238] width 1158 height 392
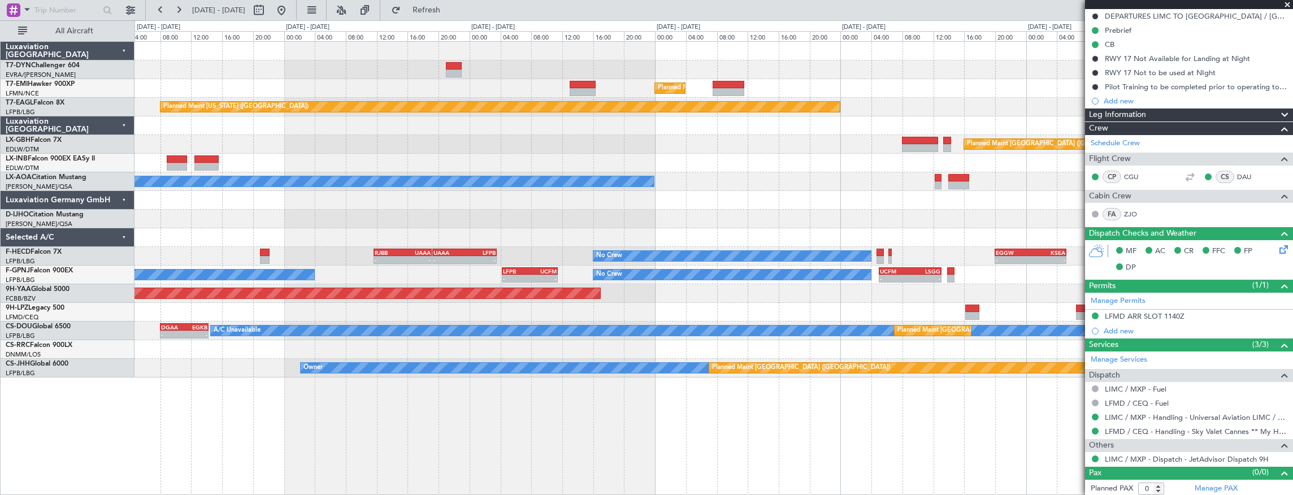
click at [627, 138] on div "Planned Maint Paris (Le Bourget) Planned Maint Nurnberg" at bounding box center [713, 144] width 1158 height 19
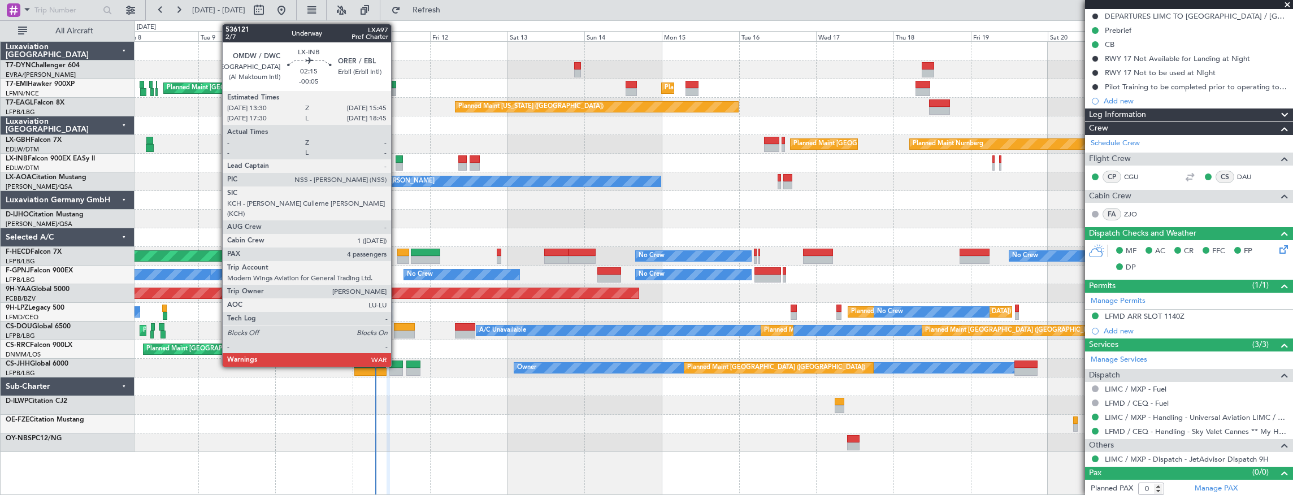
click at [397, 158] on div at bounding box center [399, 159] width 7 height 8
type input "-00:05"
type input "4"
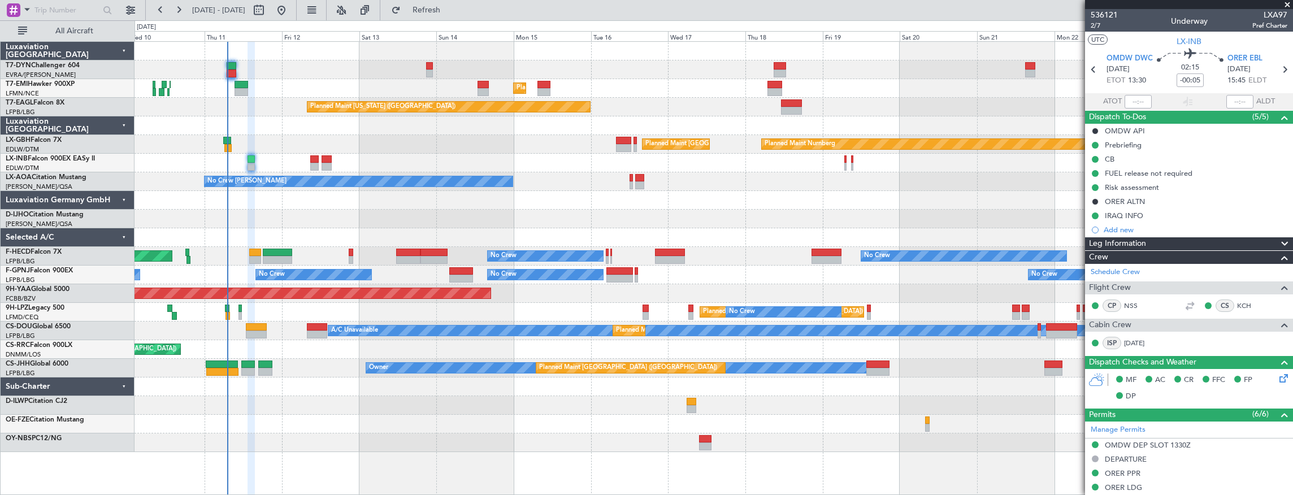
click at [484, 144] on div "Planned Maint Zurich Planned Maint Zurich Planned Maint New York (Teterboro) Pl…" at bounding box center [713, 247] width 1158 height 410
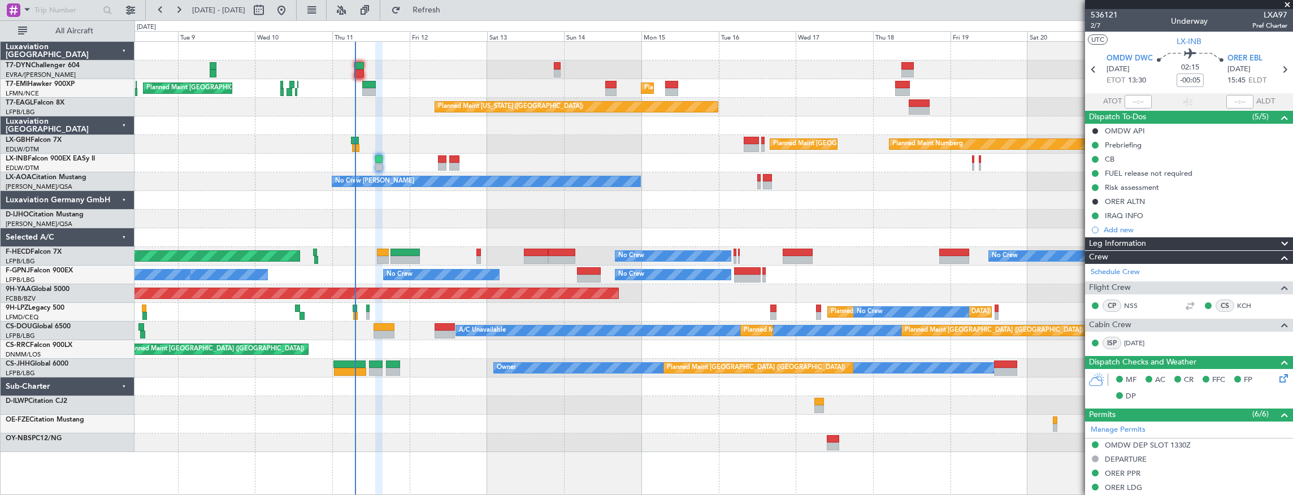
click at [435, 212] on div at bounding box center [713, 219] width 1158 height 19
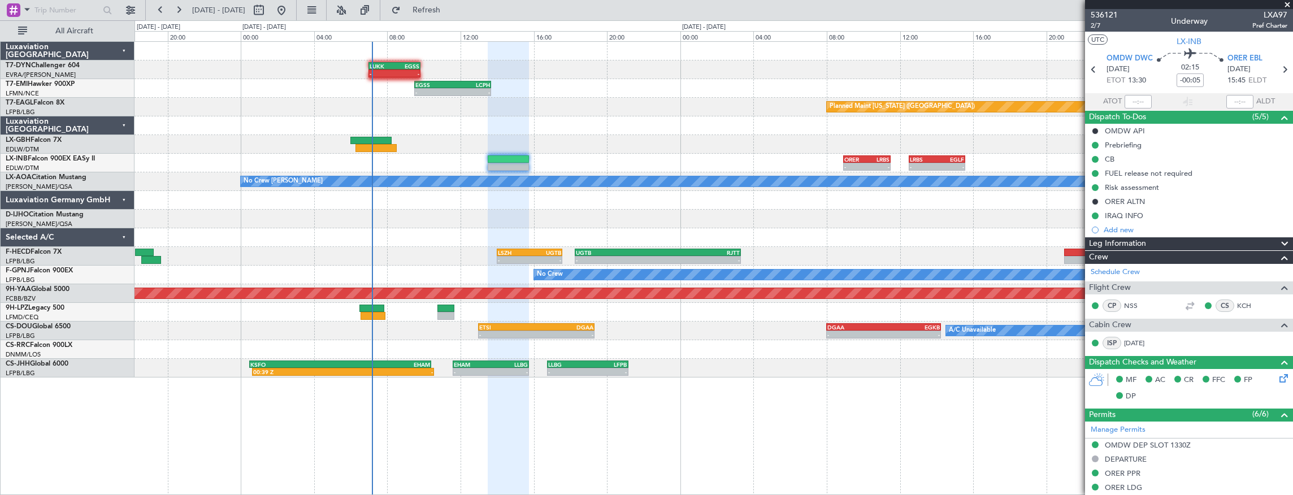
click at [311, 107] on div "- - LUKK 07:00 Z EGSS 09:50 Z - - EGSS 09:30 Z LCPH 13:40 Z Planned Maint New Y…" at bounding box center [713, 210] width 1158 height 336
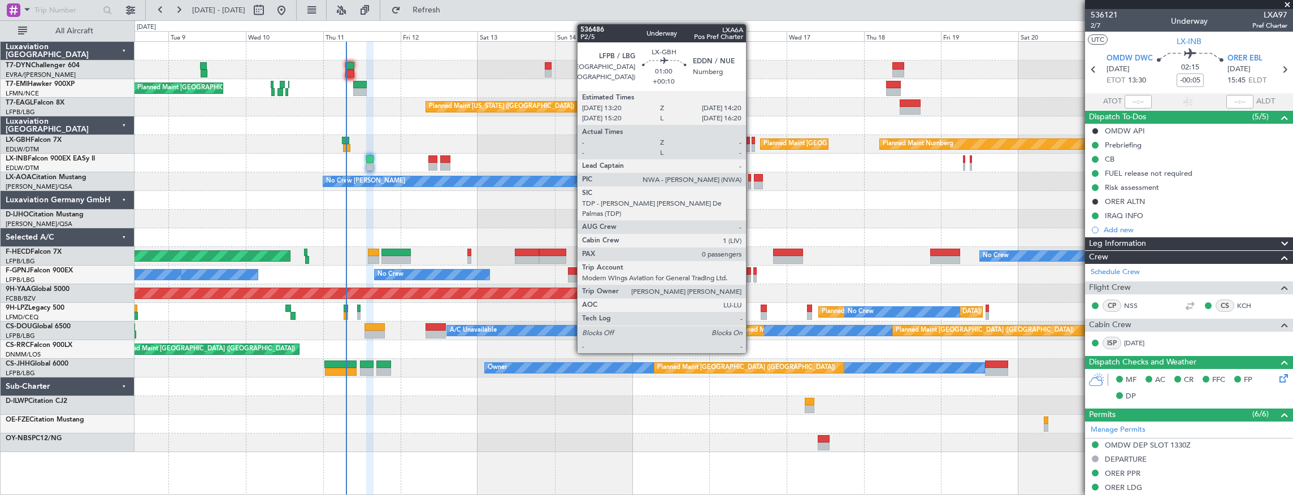
click at [753, 142] on div at bounding box center [752, 141] width 3 height 8
type input "+00:10"
type input "0"
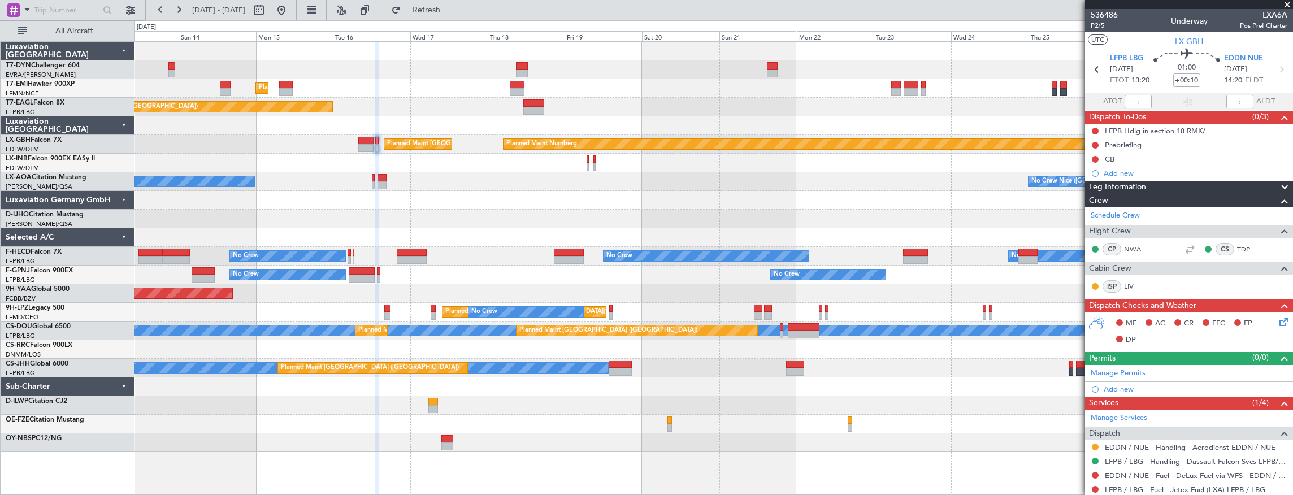
click at [466, 154] on div "Planned Maint Zurich Planned Maint Zurich Planned Maint New York (Teterboro) Pl…" at bounding box center [713, 247] width 1158 height 410
click at [464, 142] on div "Planned Maint Nurnberg Planned Maint [GEOGRAPHIC_DATA] ([GEOGRAPHIC_DATA])" at bounding box center [713, 144] width 1158 height 19
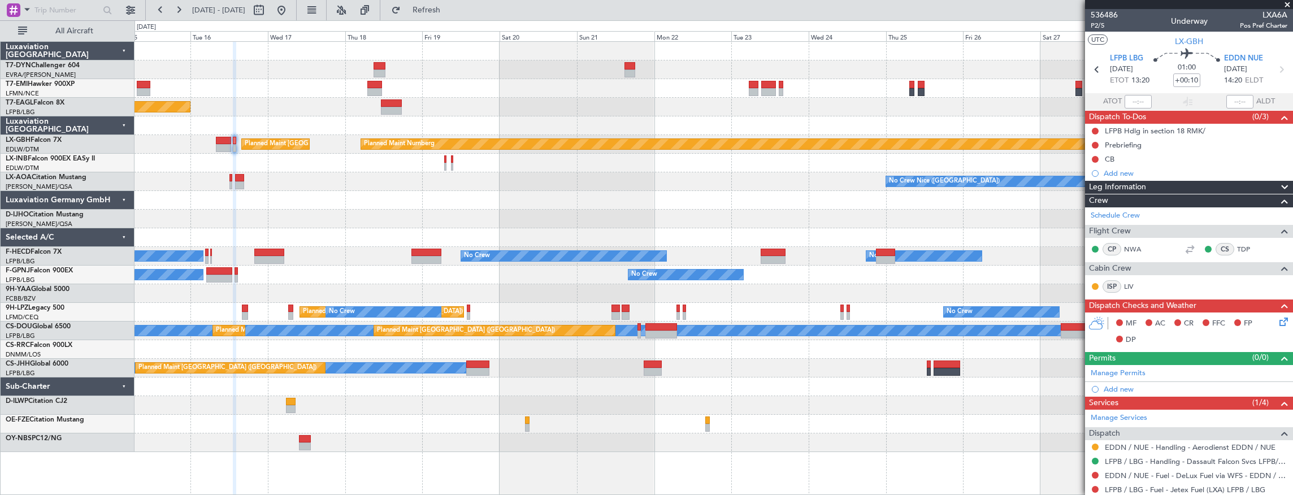
click at [335, 160] on div "Planned Maint Zurich Planned Maint New York (Teterboro) Planned Maint Nurnberg …" at bounding box center [713, 247] width 1158 height 410
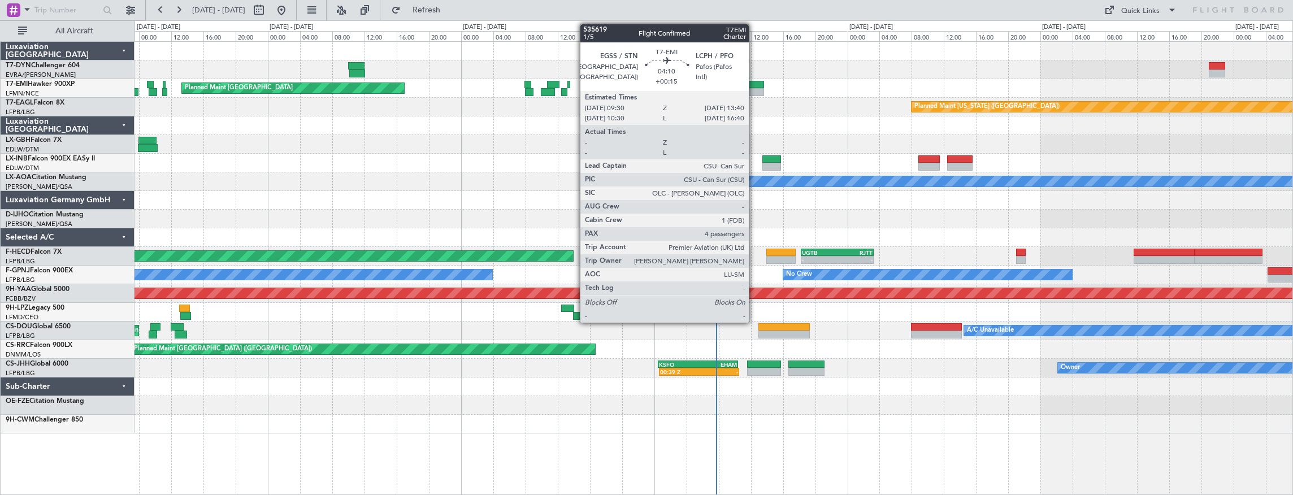
click at [754, 84] on div at bounding box center [747, 85] width 34 height 8
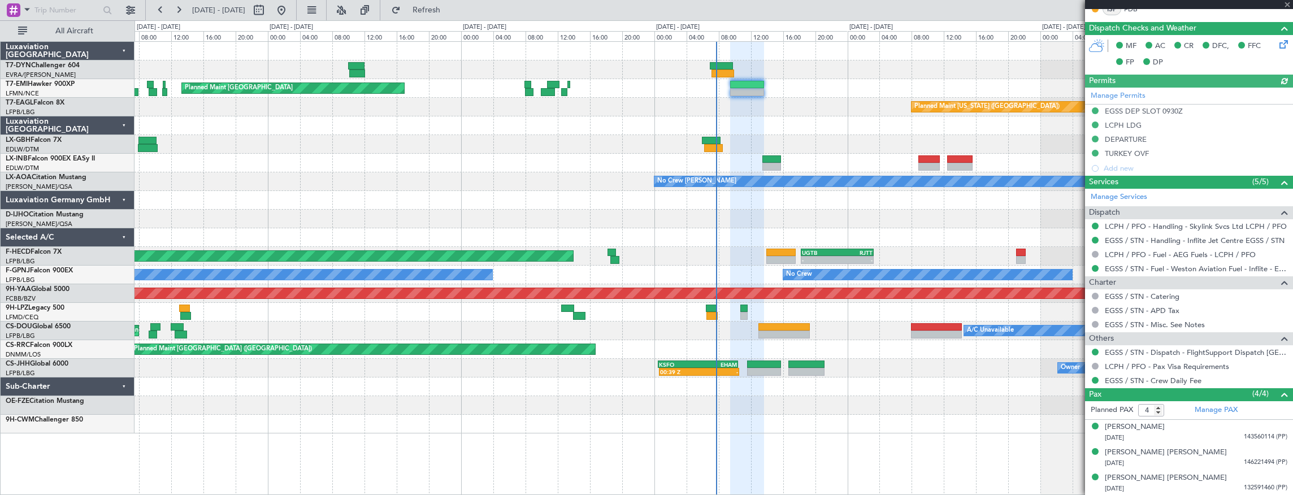
scroll to position [286, 0]
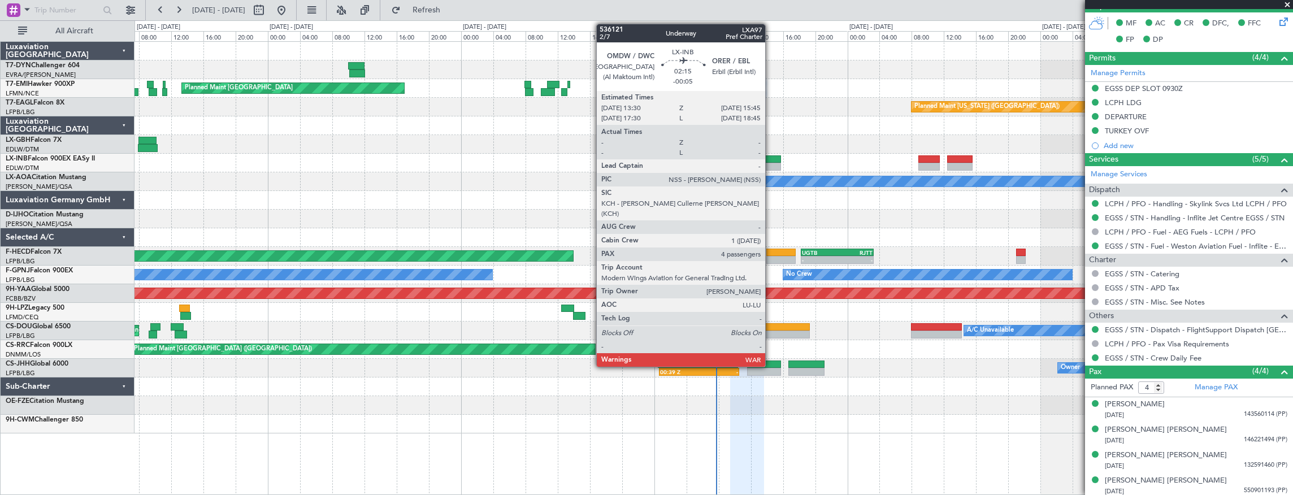
click at [771, 155] on div at bounding box center [771, 159] width 19 height 8
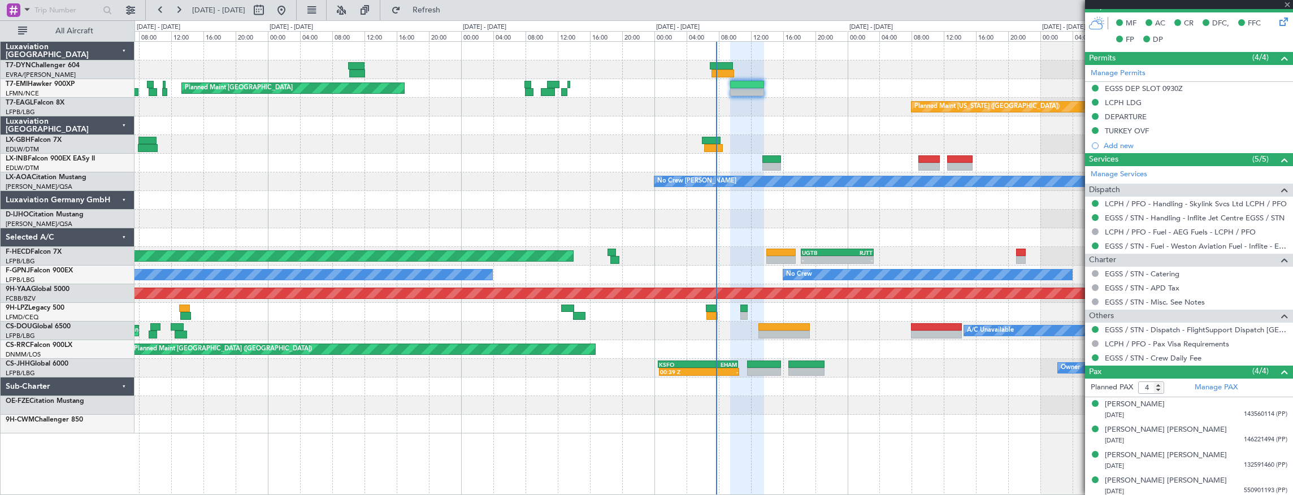
type input "-00:05"
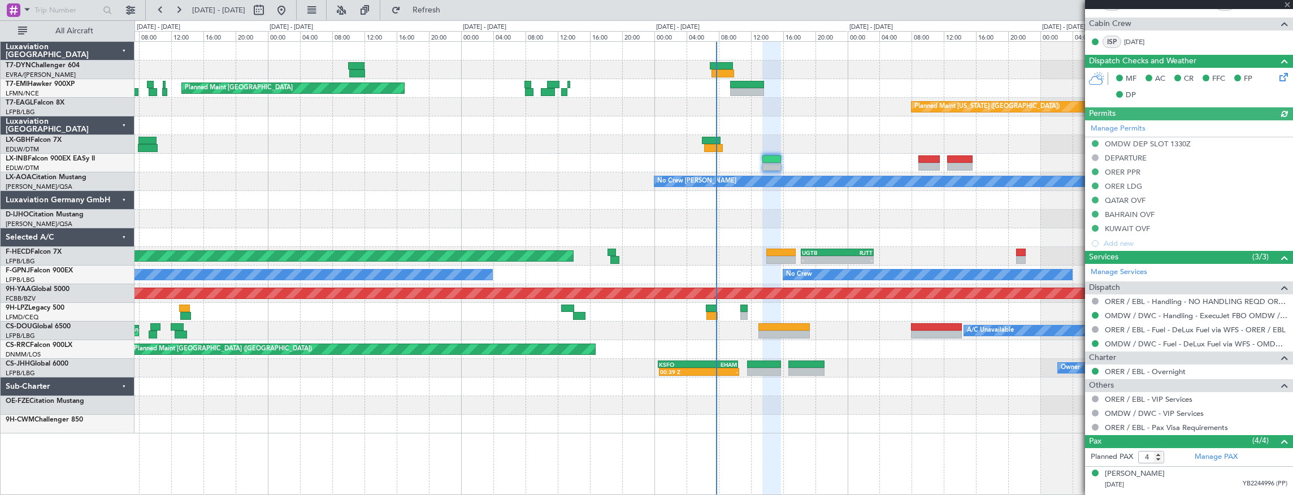
scroll to position [371, 0]
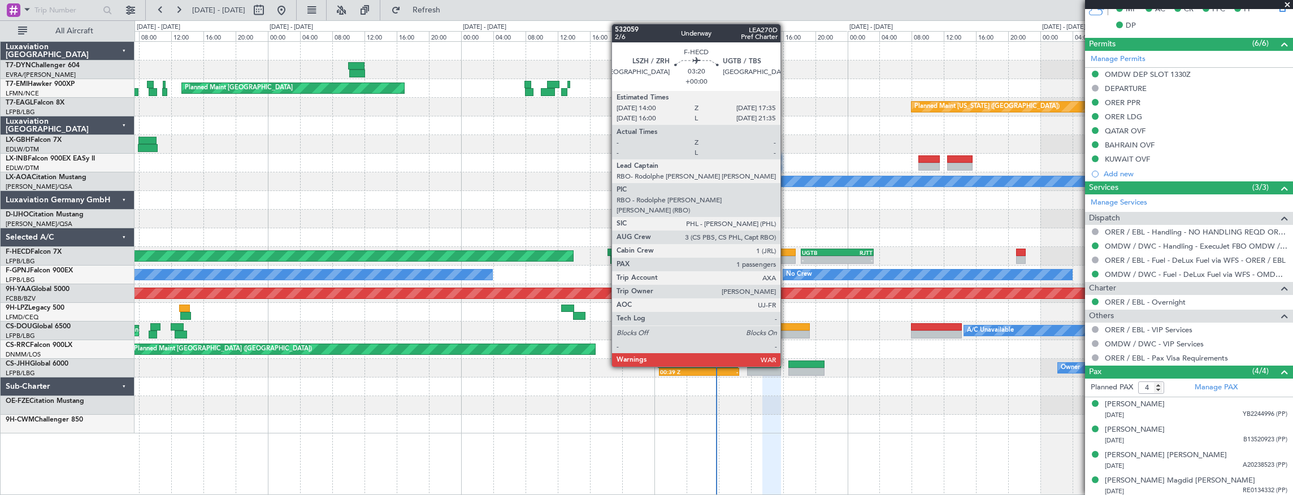
click at [786, 253] on div at bounding box center [780, 253] width 29 height 8
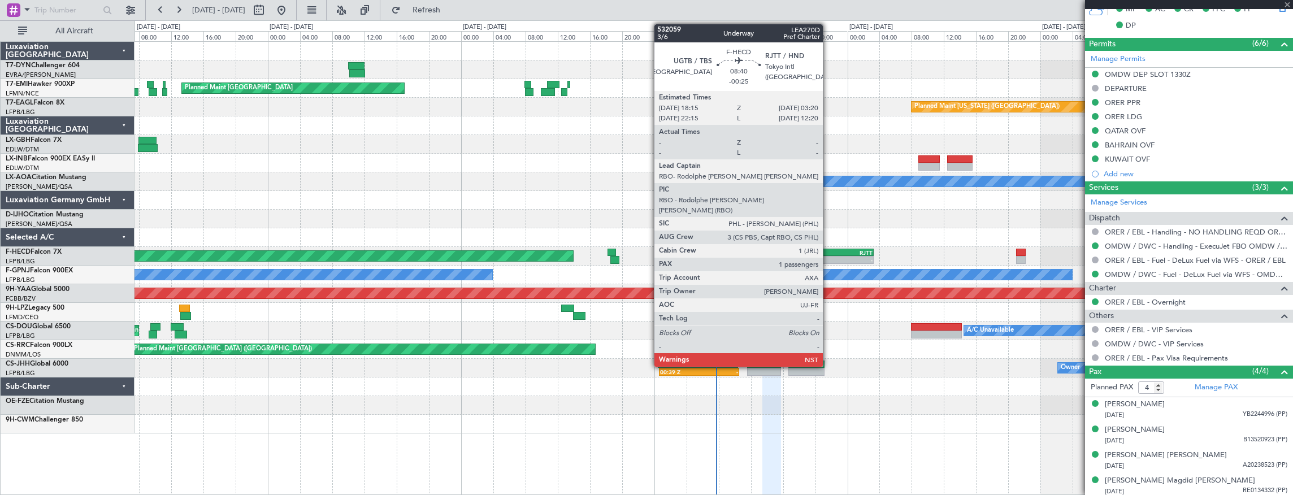
type input "1"
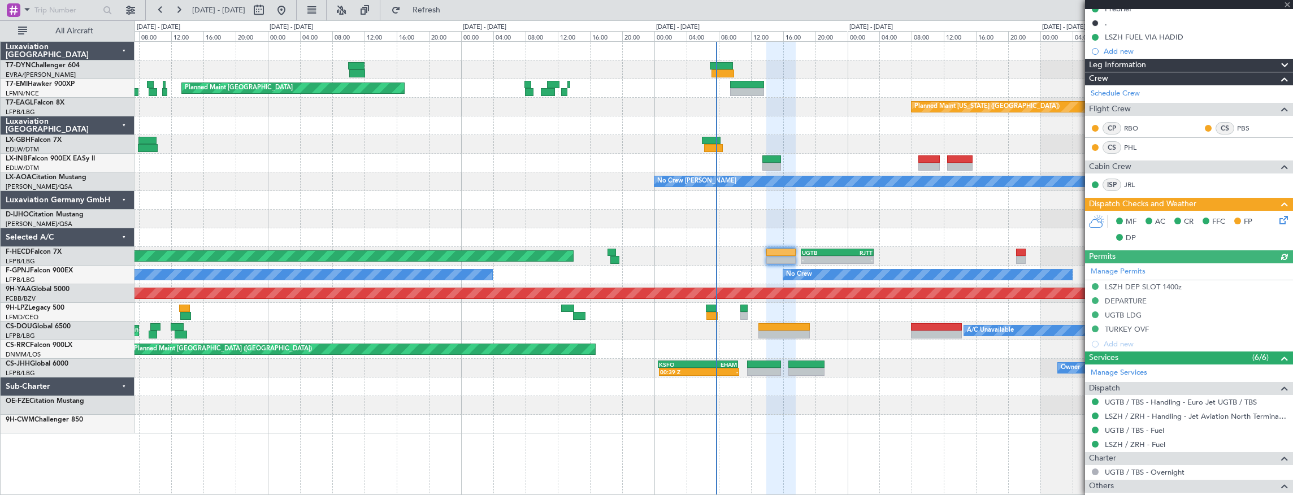
scroll to position [244, 0]
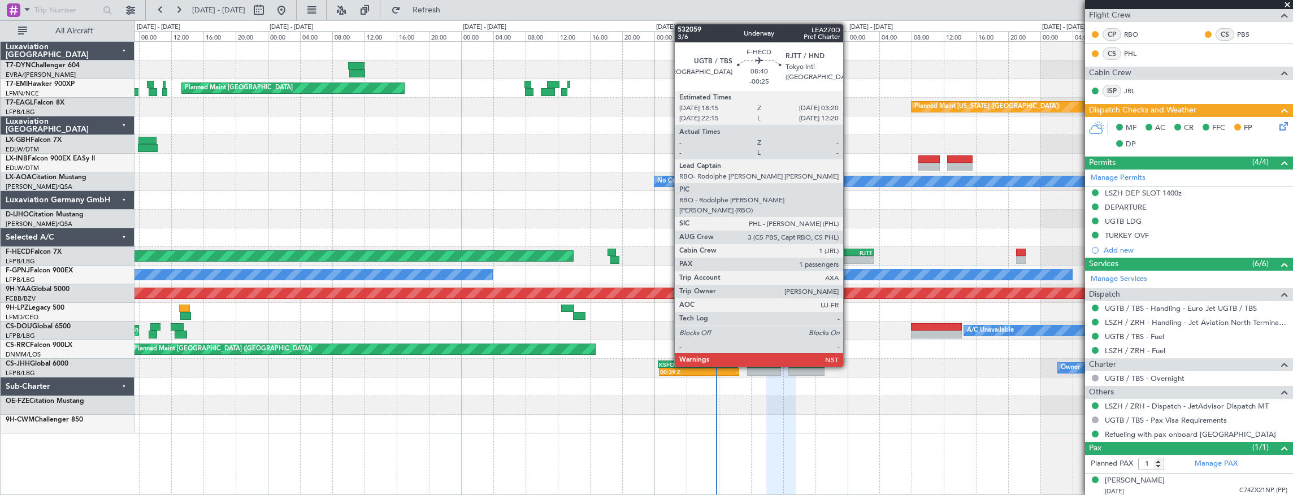
click at [849, 253] on div "RJTT" at bounding box center [855, 252] width 36 height 7
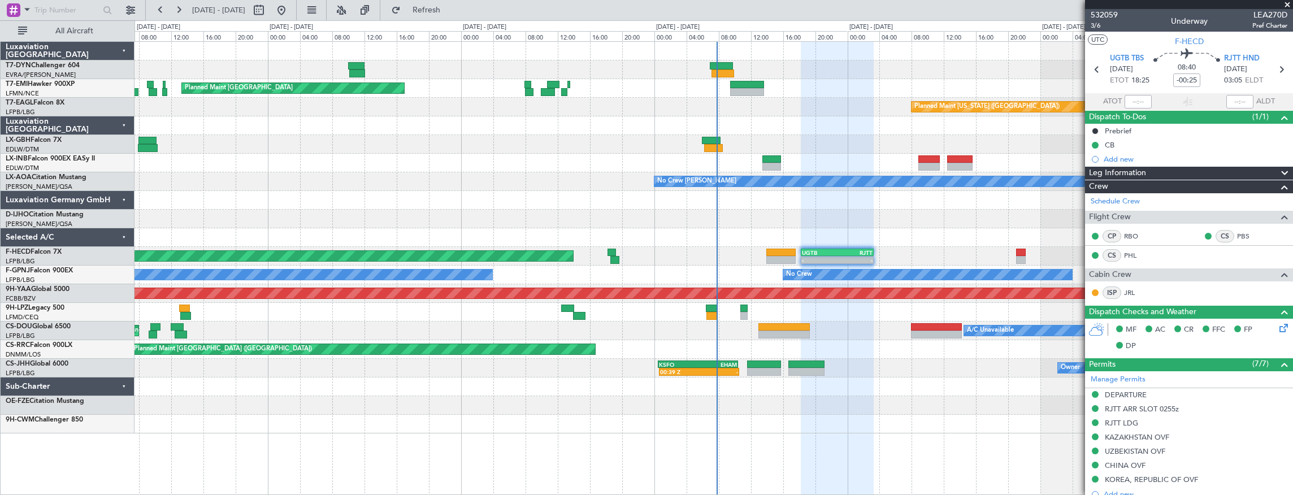
scroll to position [37, 0]
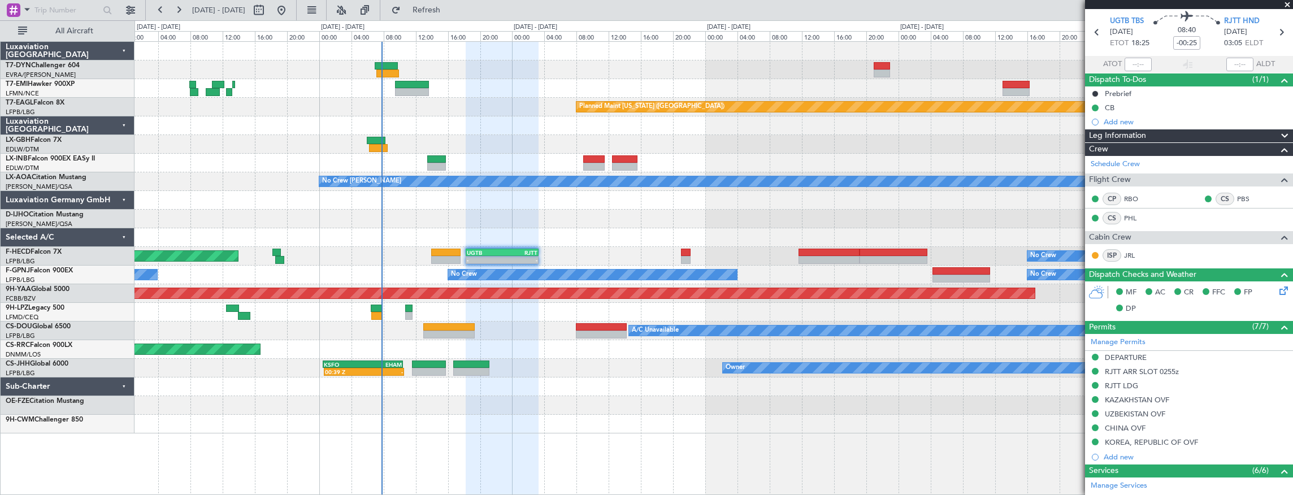
click at [499, 82] on div "Planned Maint [GEOGRAPHIC_DATA] Planned Maint [GEOGRAPHIC_DATA]" at bounding box center [713, 88] width 1158 height 19
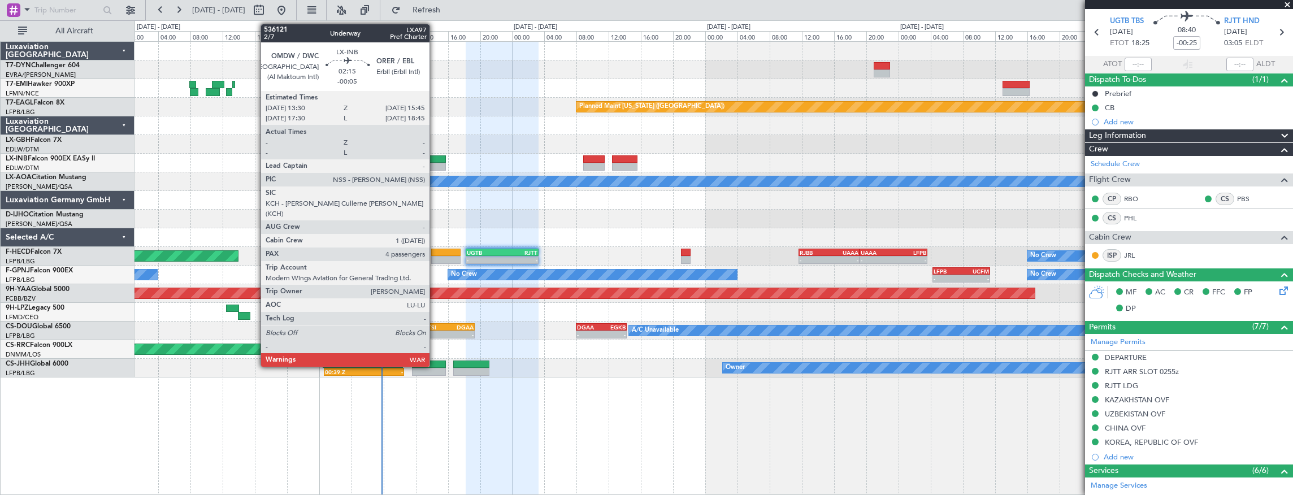
click at [435, 160] on div at bounding box center [436, 159] width 19 height 8
type input "-00:05"
type input "4"
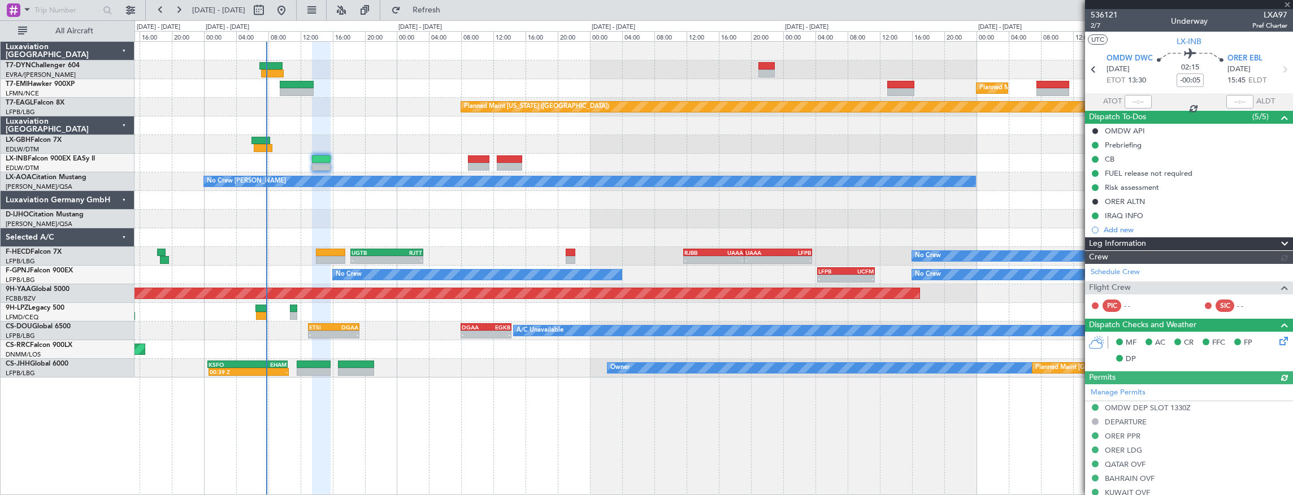
click at [267, 133] on div "Planned Maint [GEOGRAPHIC_DATA] Planned Maint [GEOGRAPHIC_DATA] Planned Maint […" at bounding box center [713, 210] width 1158 height 336
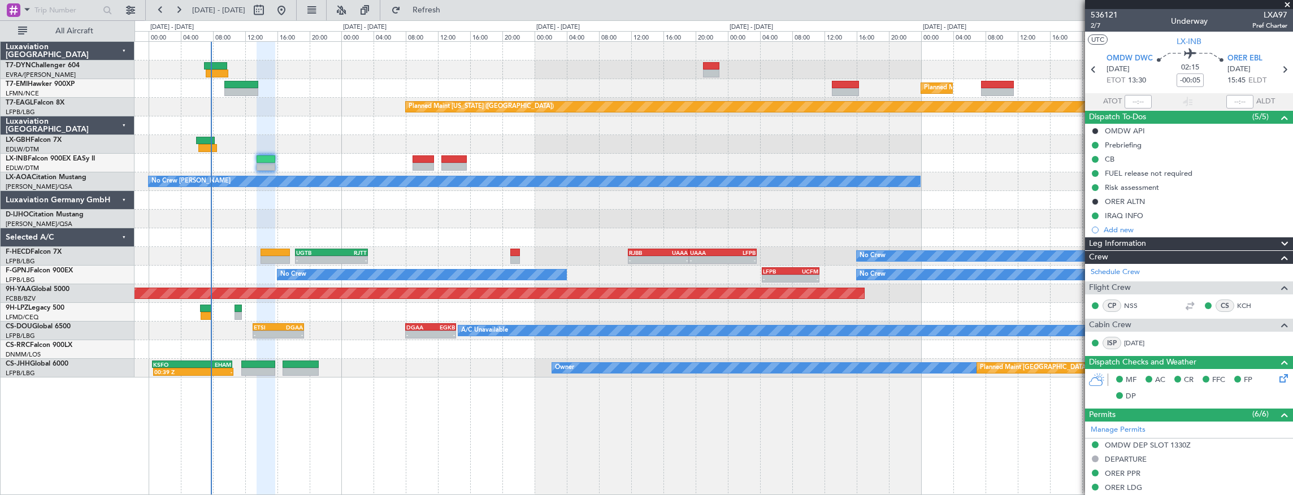
click at [402, 354] on div "Planned Maint [GEOGRAPHIC_DATA] Planned Maint [GEOGRAPHIC_DATA] Planned Maint […" at bounding box center [713, 210] width 1158 height 336
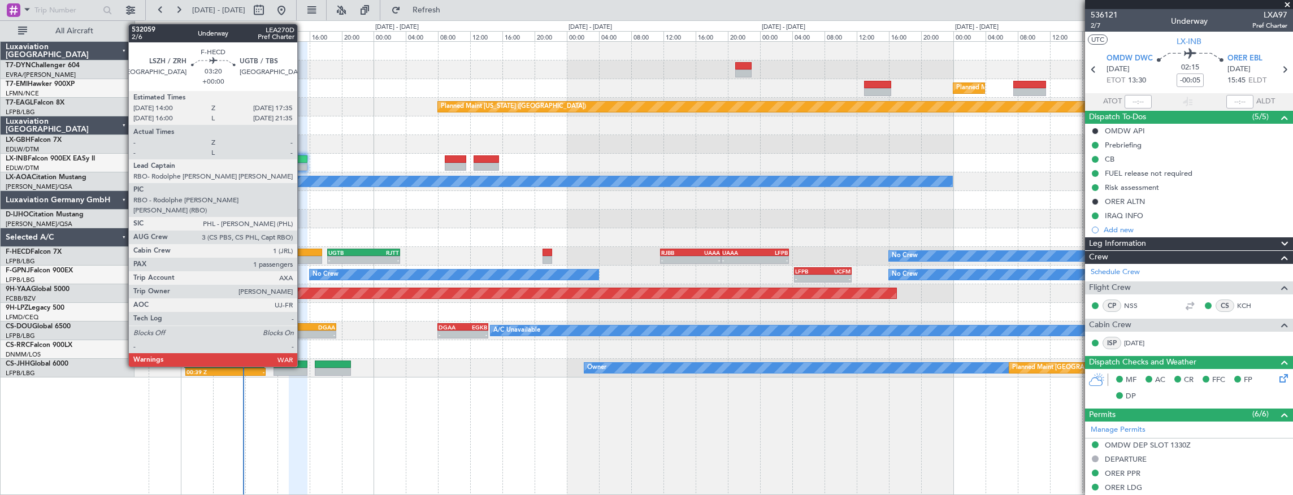
click at [303, 256] on div at bounding box center [307, 260] width 29 height 8
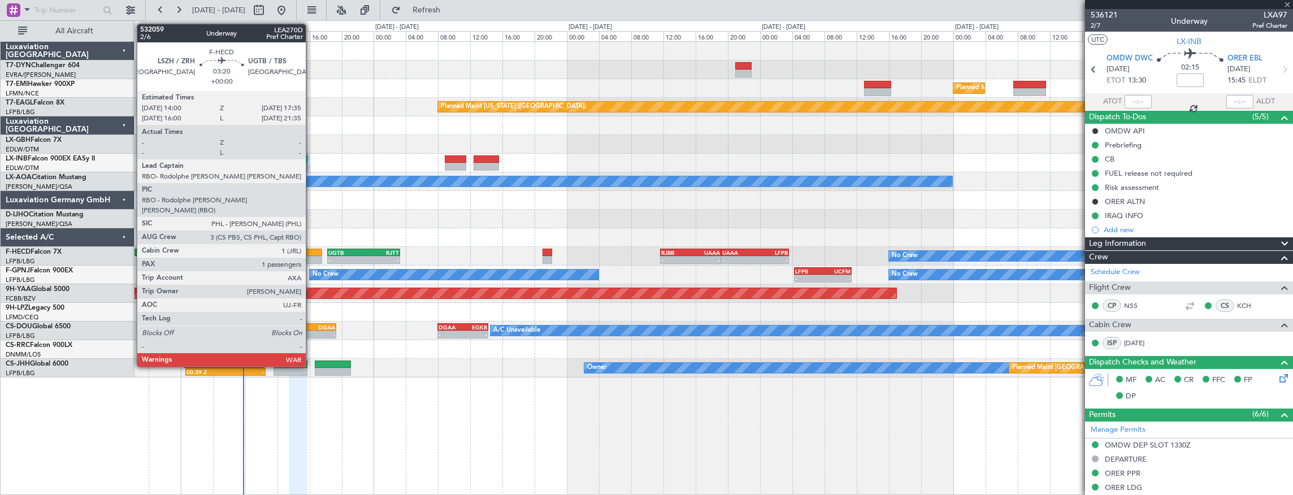
type input "1"
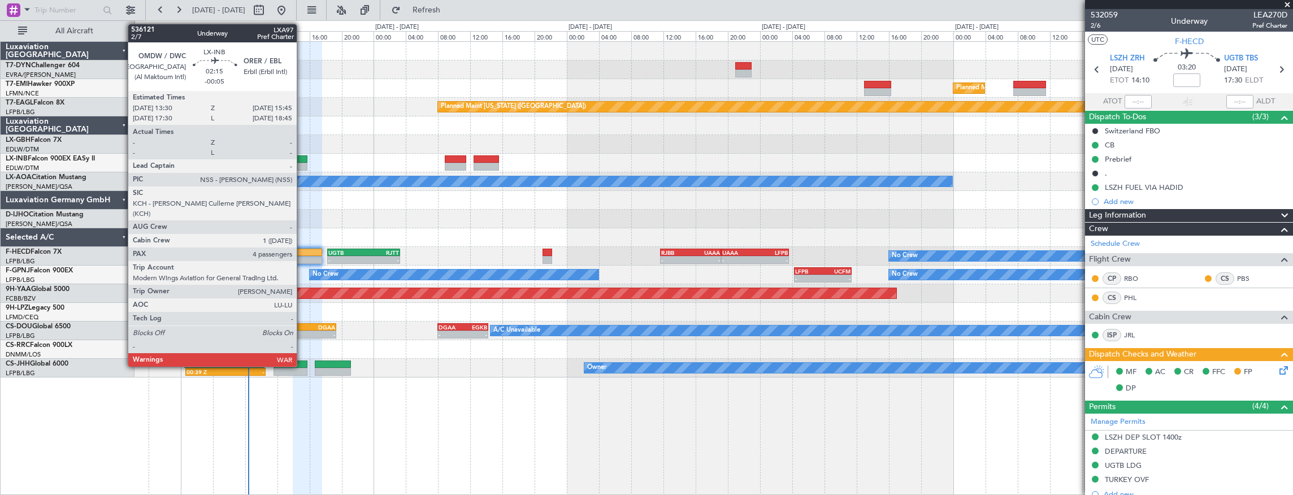
click at [302, 159] on div at bounding box center [298, 159] width 19 height 8
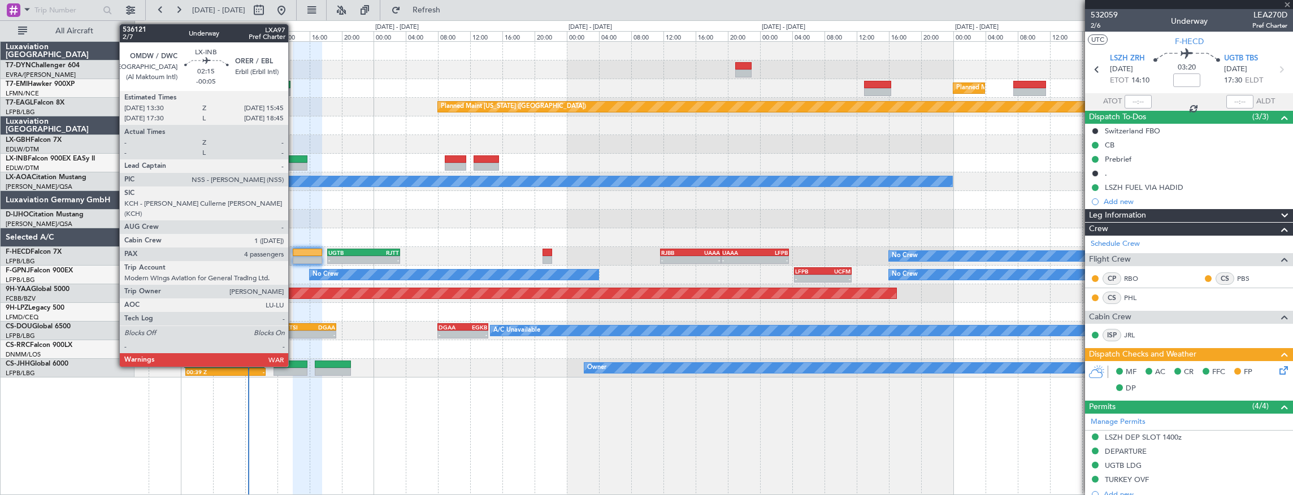
type input "-00:05"
type input "4"
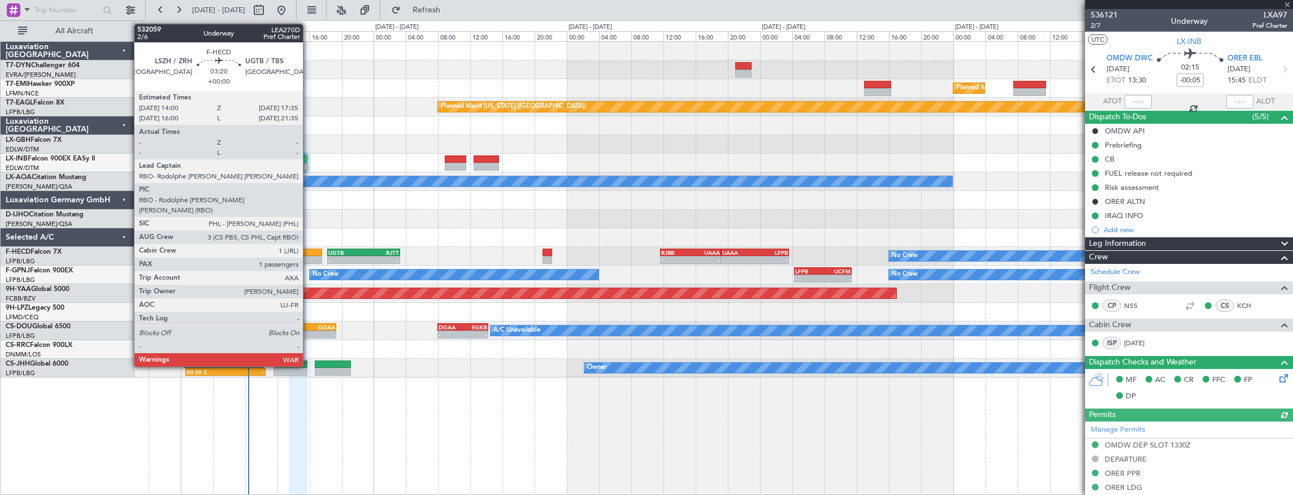
click at [309, 250] on div at bounding box center [307, 253] width 29 height 8
type input "1"
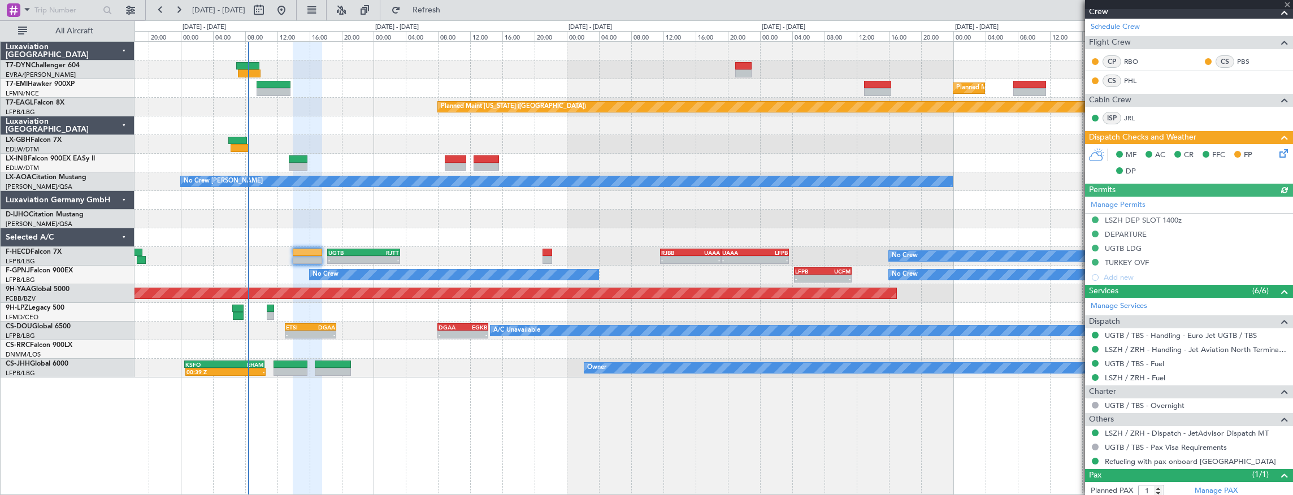
scroll to position [244, 0]
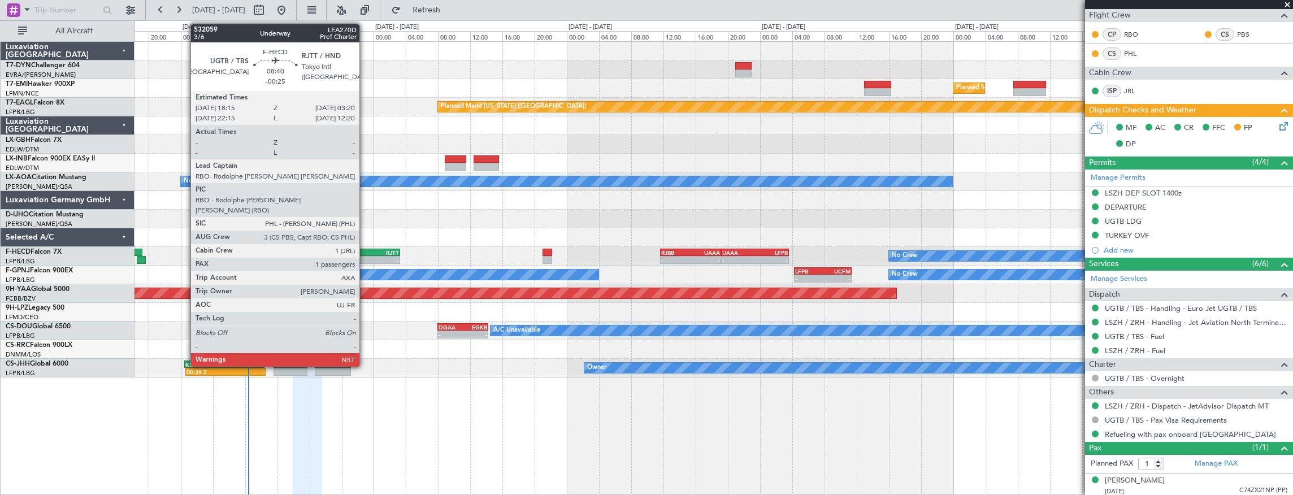
click at [365, 253] on div "RJTT" at bounding box center [382, 252] width 36 height 7
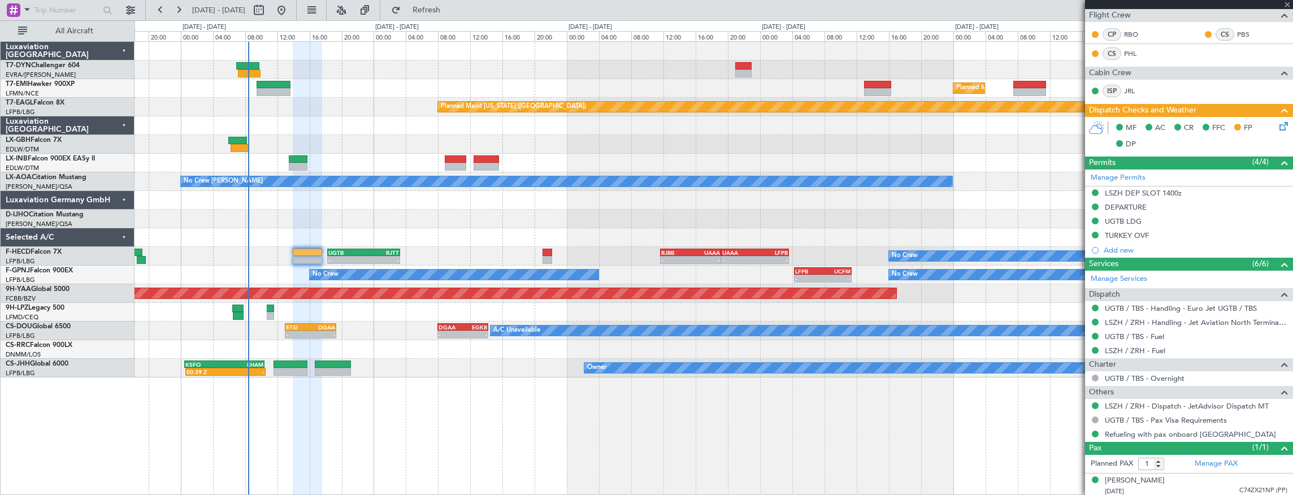
type input "-00:25"
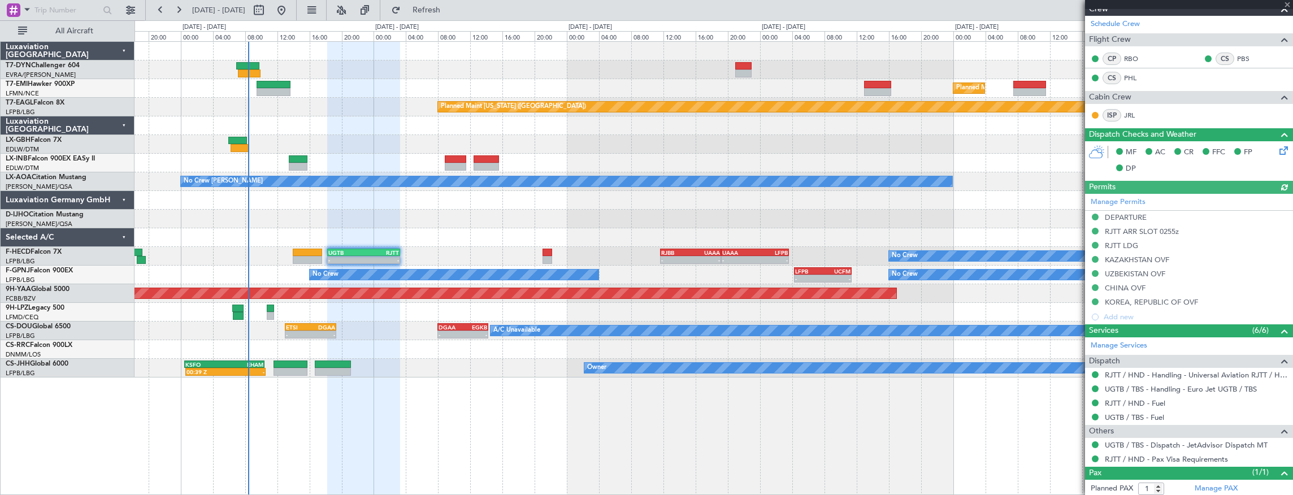
scroll to position [202, 0]
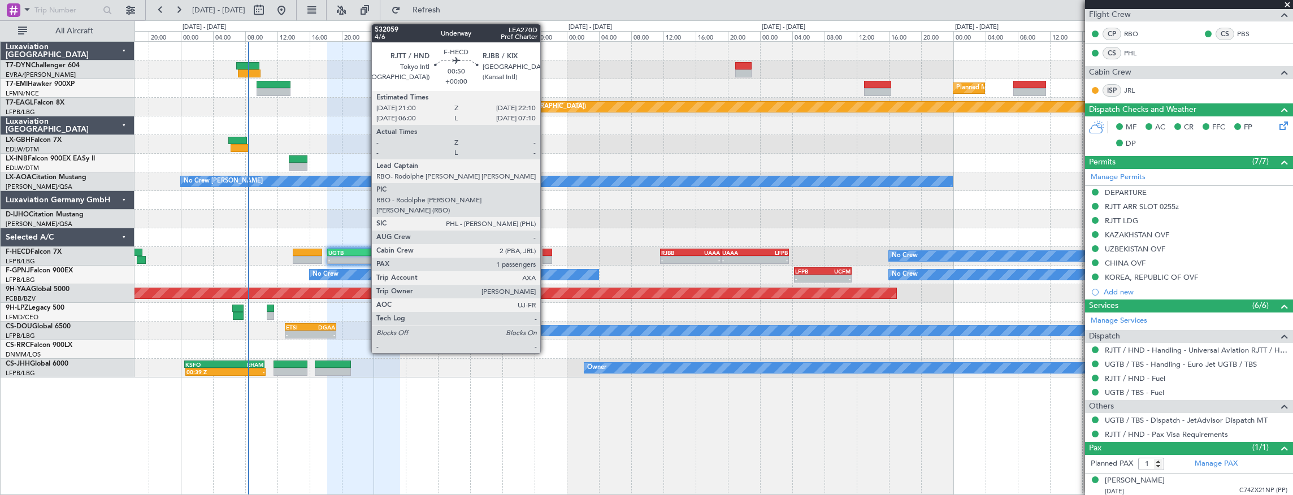
click at [546, 256] on div at bounding box center [547, 260] width 10 height 8
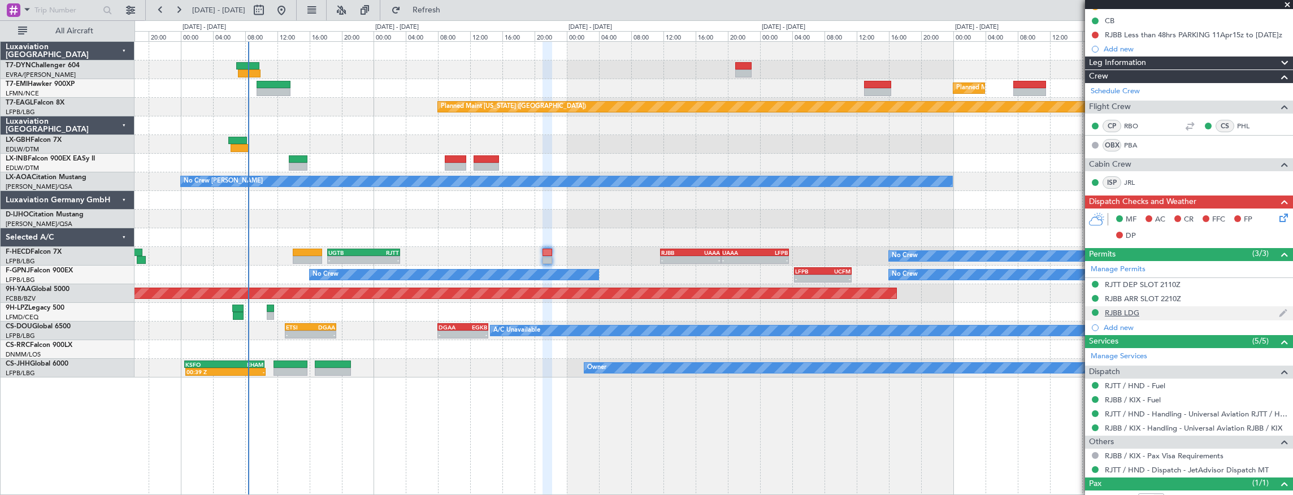
scroll to position [160, 0]
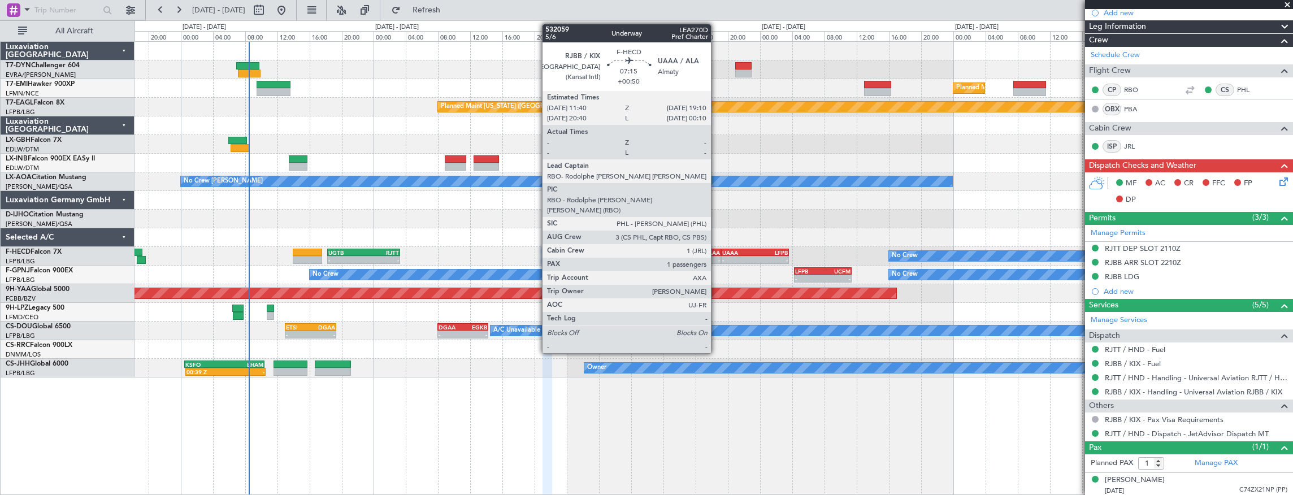
click at [716, 251] on div "UAAA" at bounding box center [704, 252] width 29 height 7
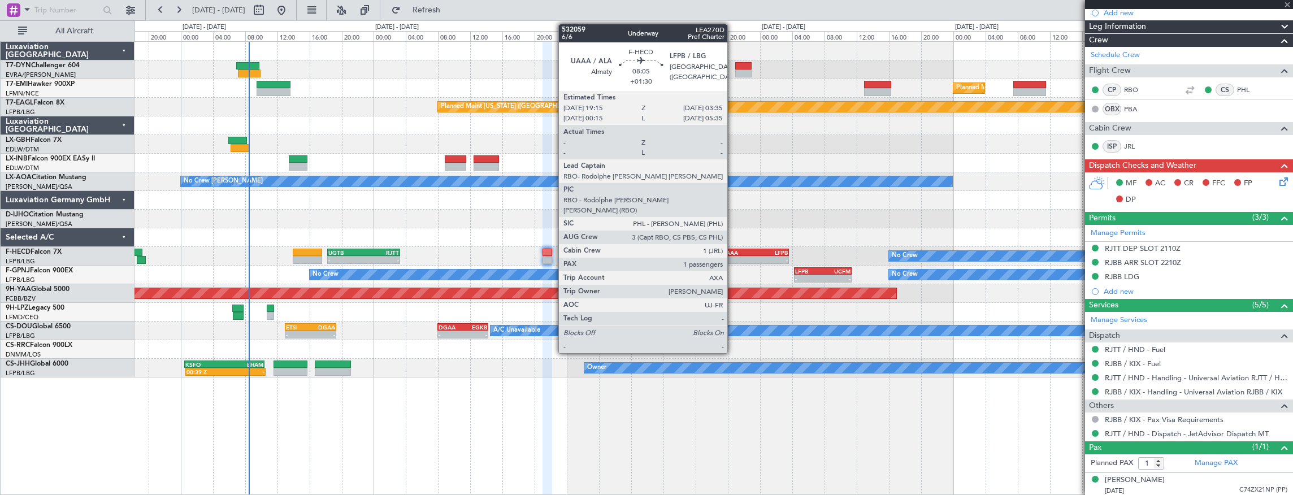
type input "+00:50"
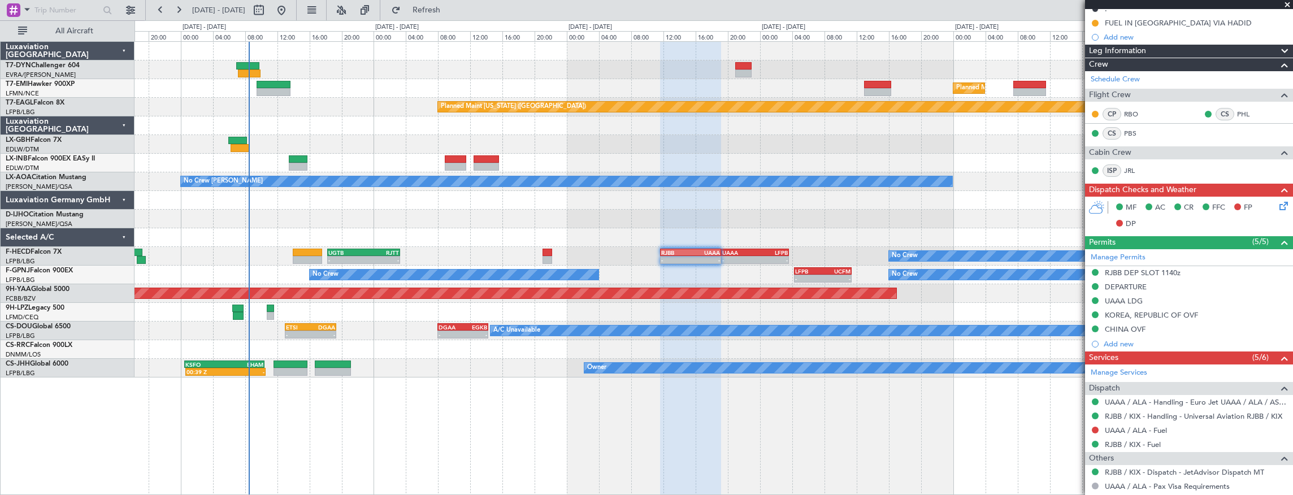
scroll to position [217, 0]
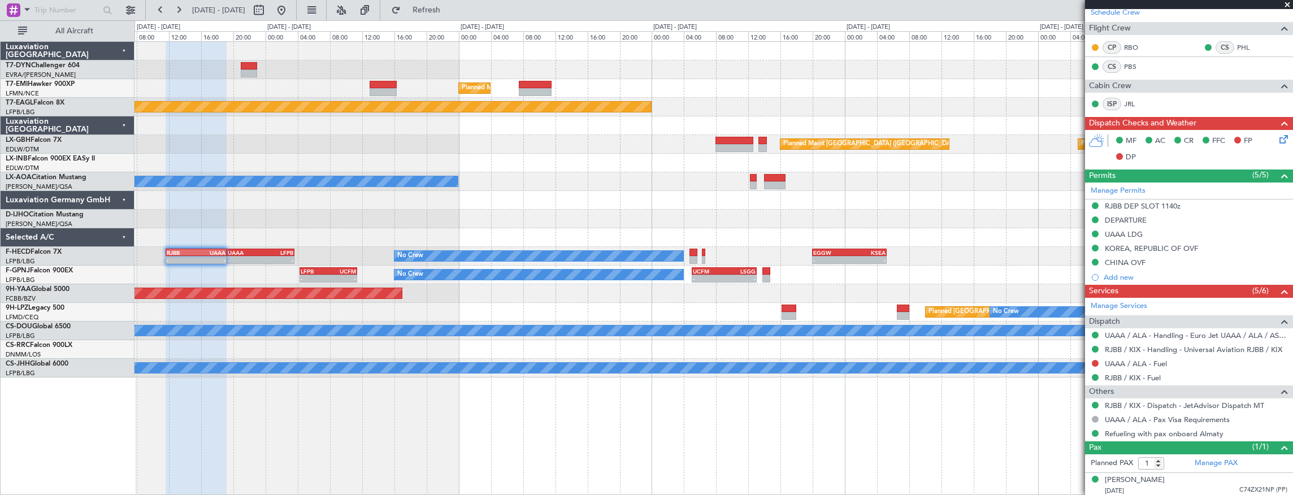
click at [322, 215] on div "Planned Maint [GEOGRAPHIC_DATA] Planned Maint [US_STATE] ([GEOGRAPHIC_DATA]) - …" at bounding box center [713, 210] width 1158 height 336
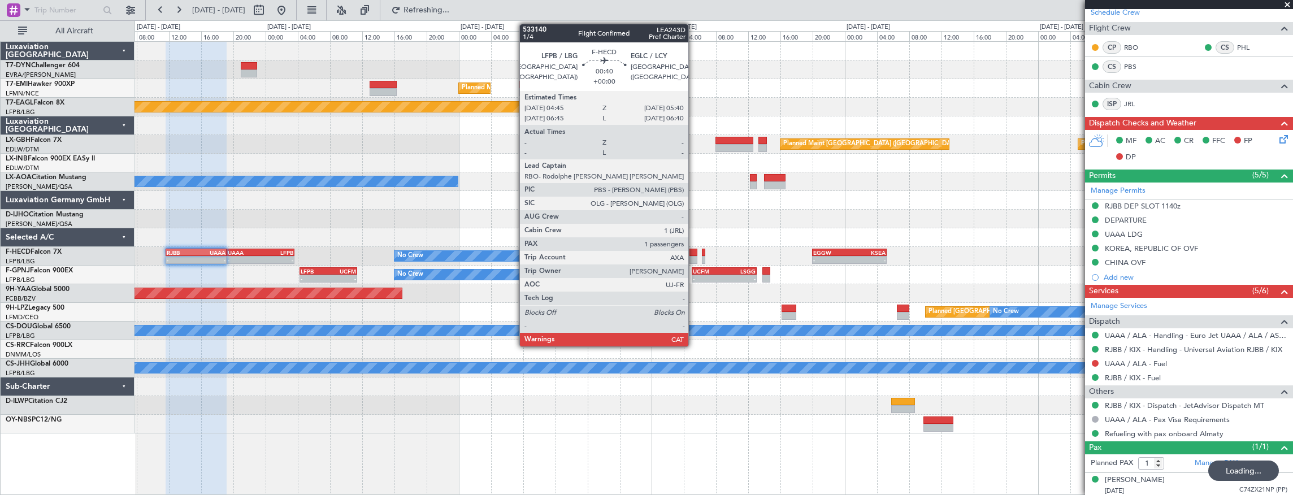
click at [694, 253] on div at bounding box center [693, 253] width 8 height 8
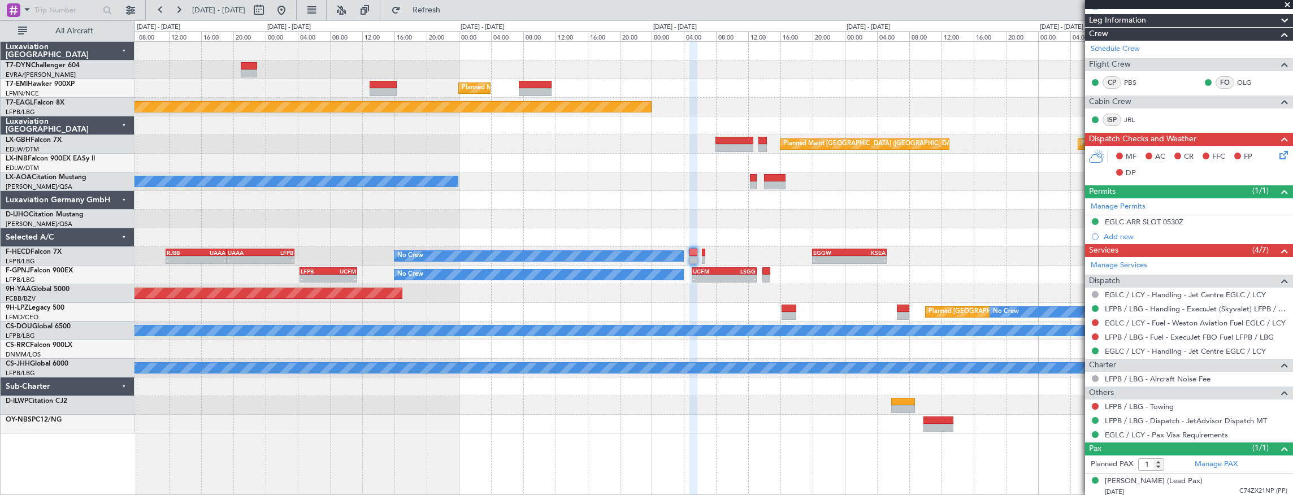
scroll to position [238, 0]
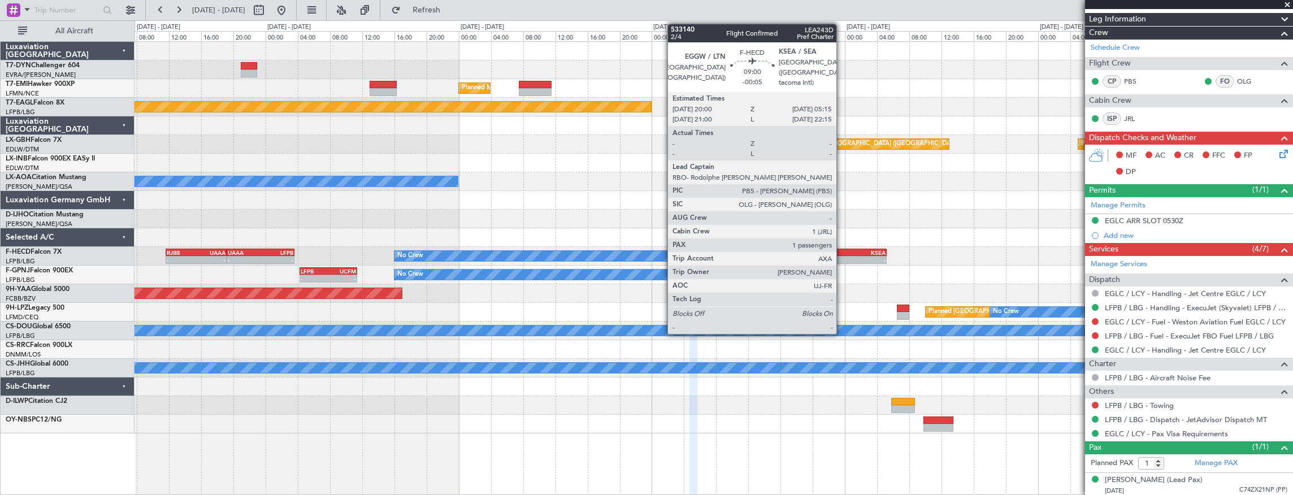
click at [842, 250] on div "EGGW" at bounding box center [831, 252] width 36 height 7
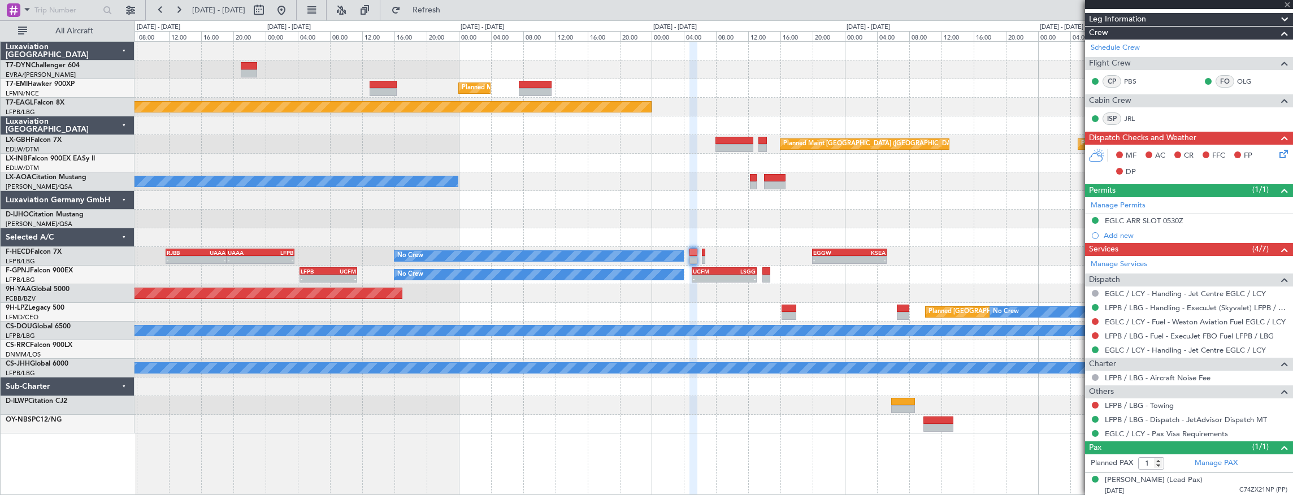
type input "-00:05"
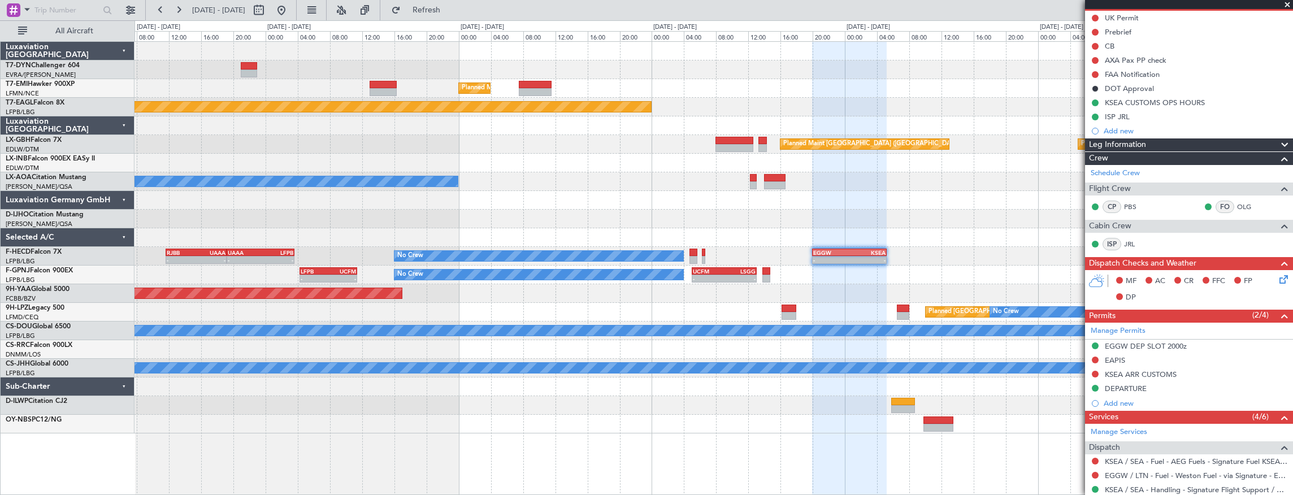
scroll to position [225, 0]
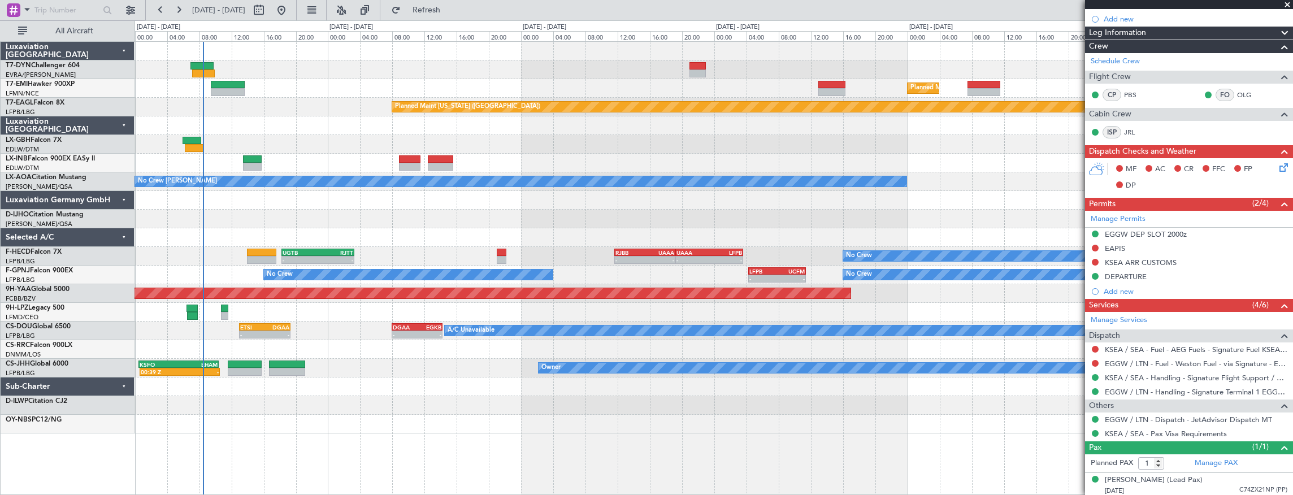
click at [1040, 198] on div at bounding box center [713, 200] width 1158 height 19
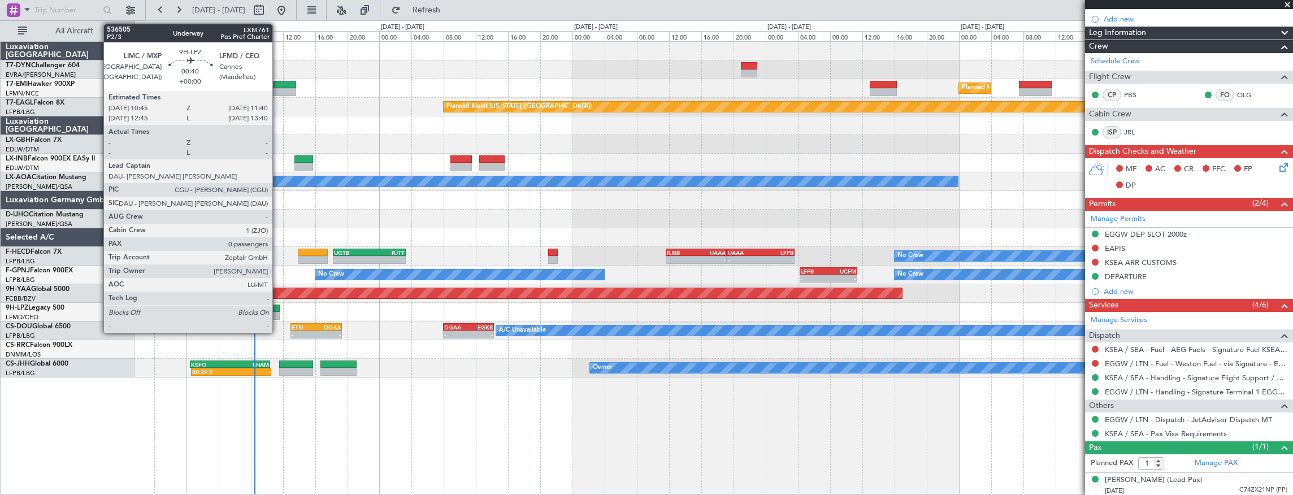
click at [276, 310] on div at bounding box center [276, 309] width 8 height 8
type input "0"
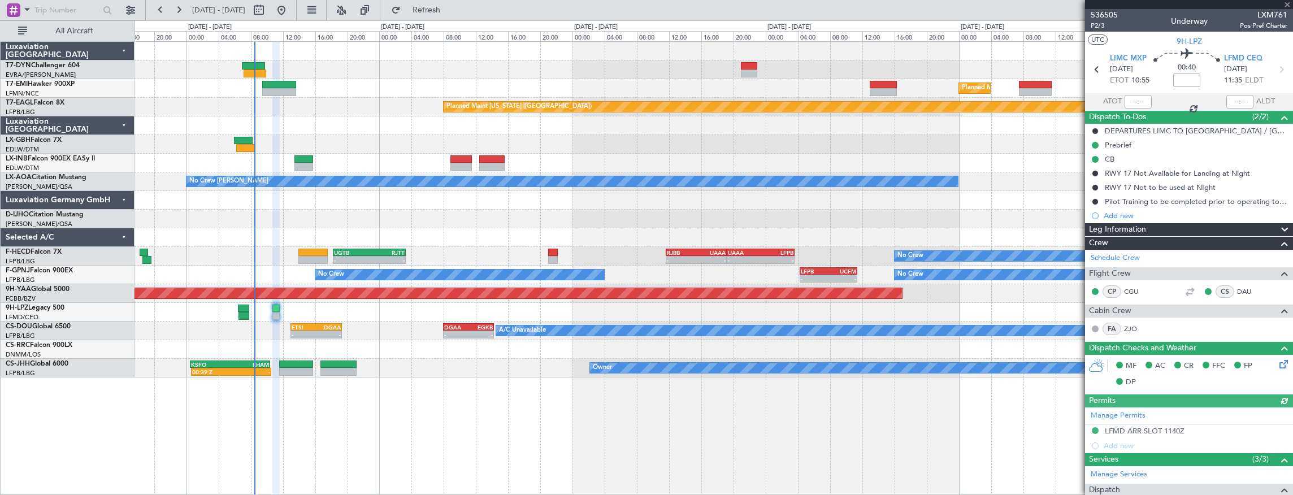
scroll to position [115, 0]
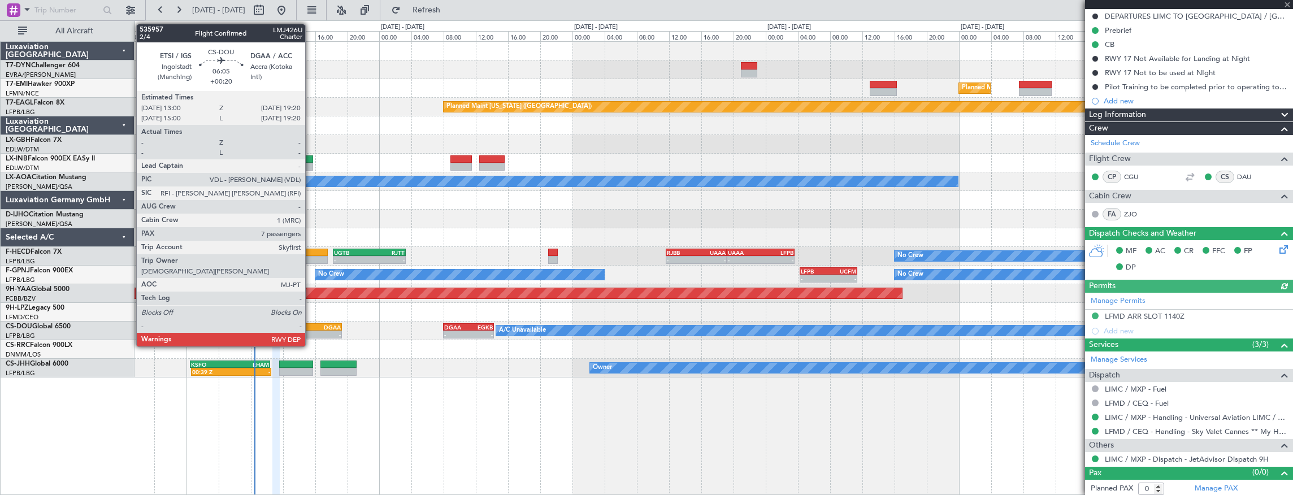
click at [311, 327] on div "ETSI" at bounding box center [304, 327] width 24 height 7
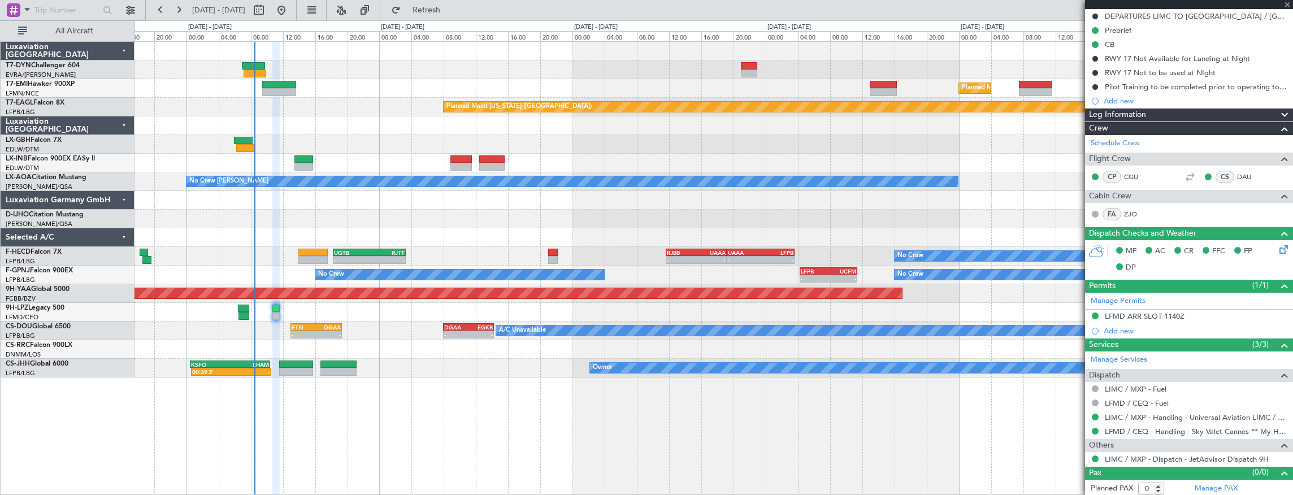
type input "+00:20"
type input "7"
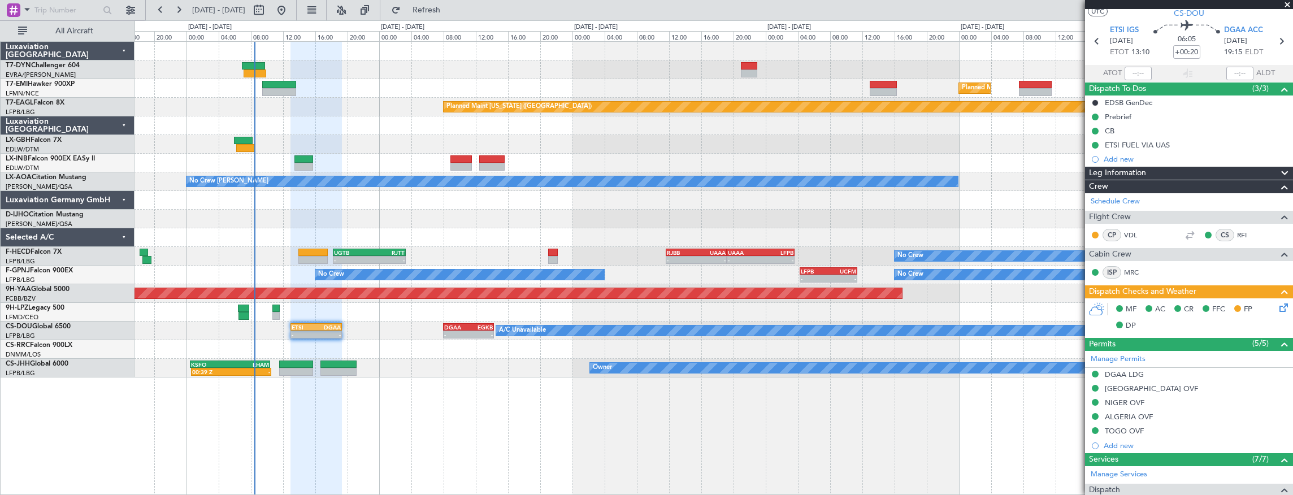
scroll to position [0, 0]
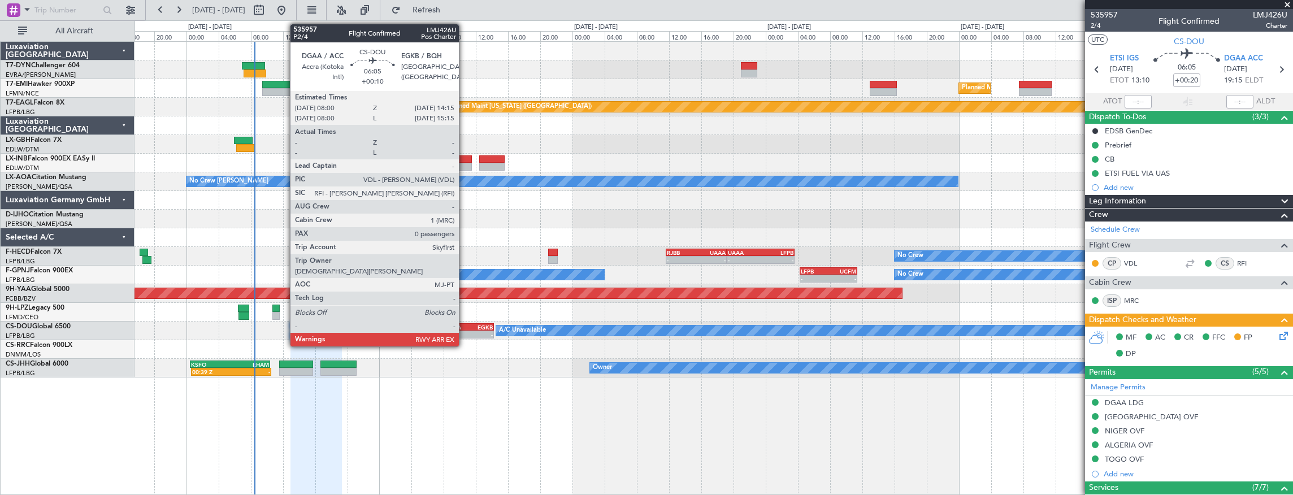
click at [464, 325] on div "DGAA" at bounding box center [456, 327] width 24 height 7
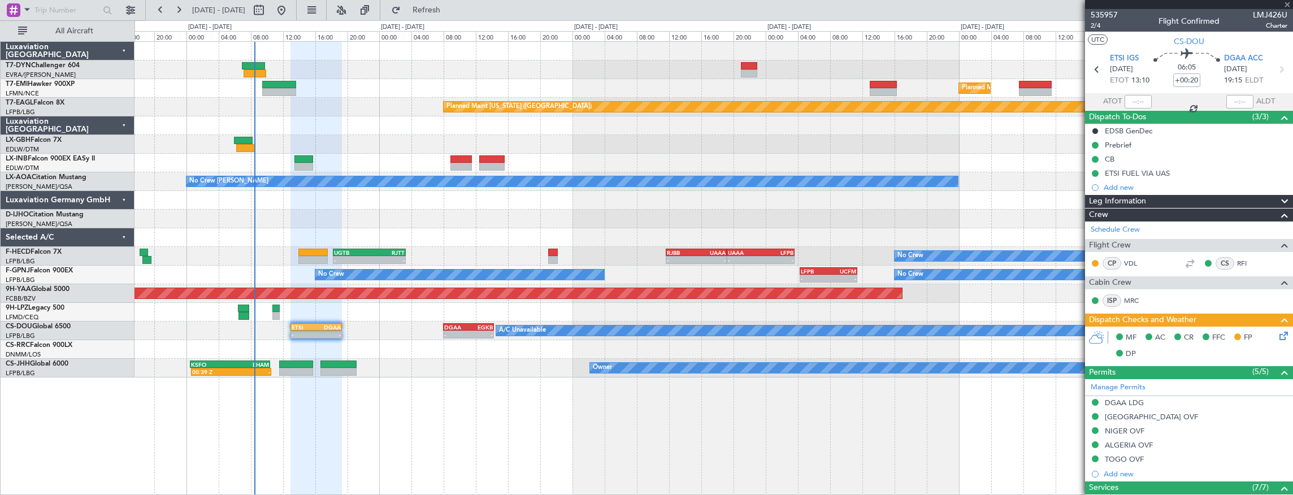
type input "+00:10"
type input "0"
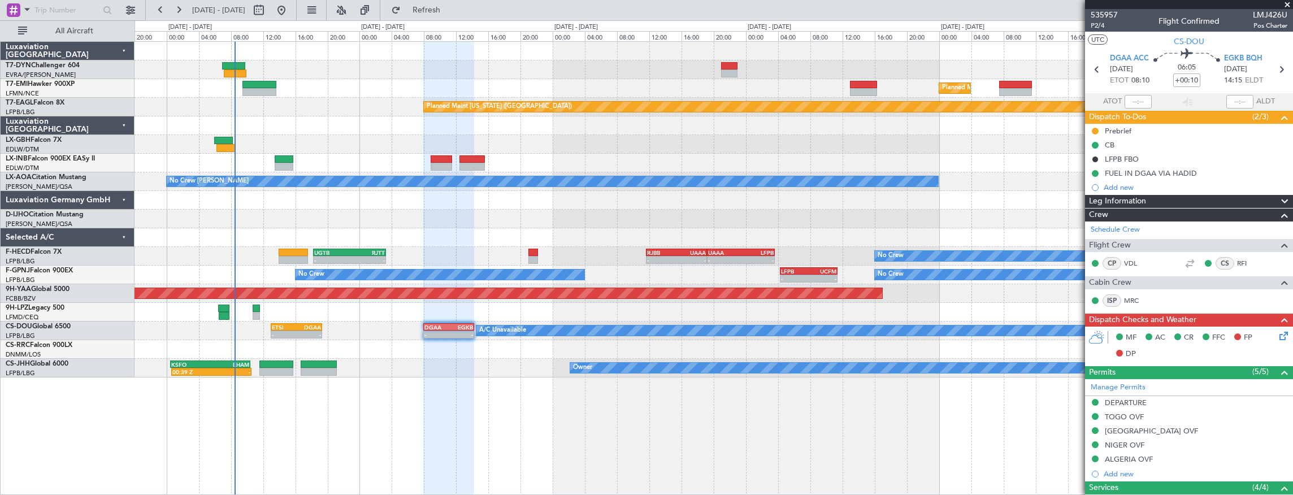
click at [270, 368] on div "Planned Maint [GEOGRAPHIC_DATA] ([GEOGRAPHIC_DATA]) Owner 00:39 Z - KSFO 00:30 …" at bounding box center [713, 368] width 1158 height 19
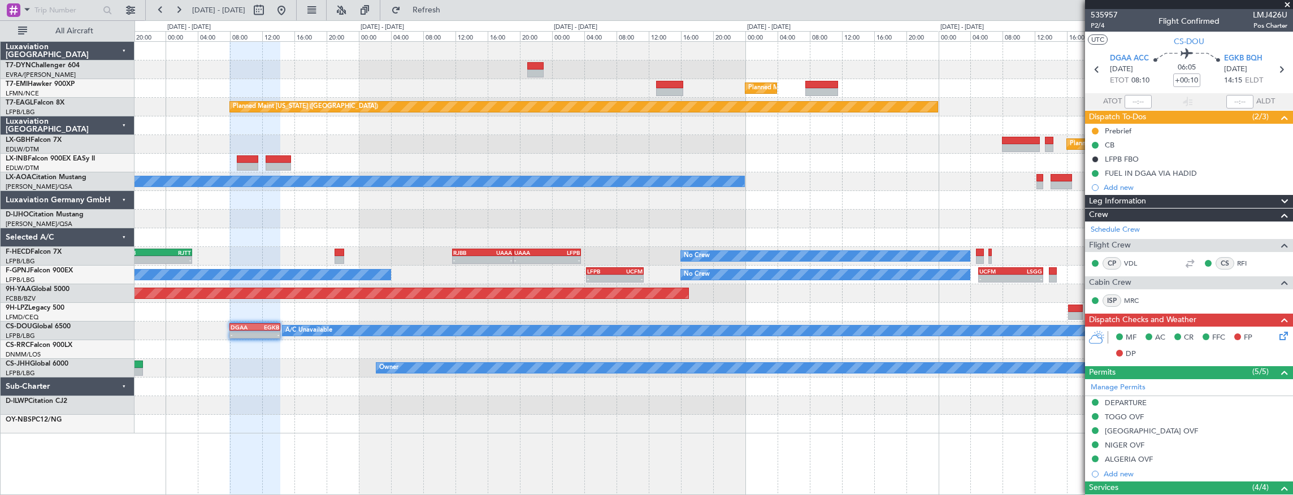
click at [233, 309] on div "Planned [GEOGRAPHIC_DATA] ([GEOGRAPHIC_DATA]) No Crew" at bounding box center [713, 312] width 1158 height 19
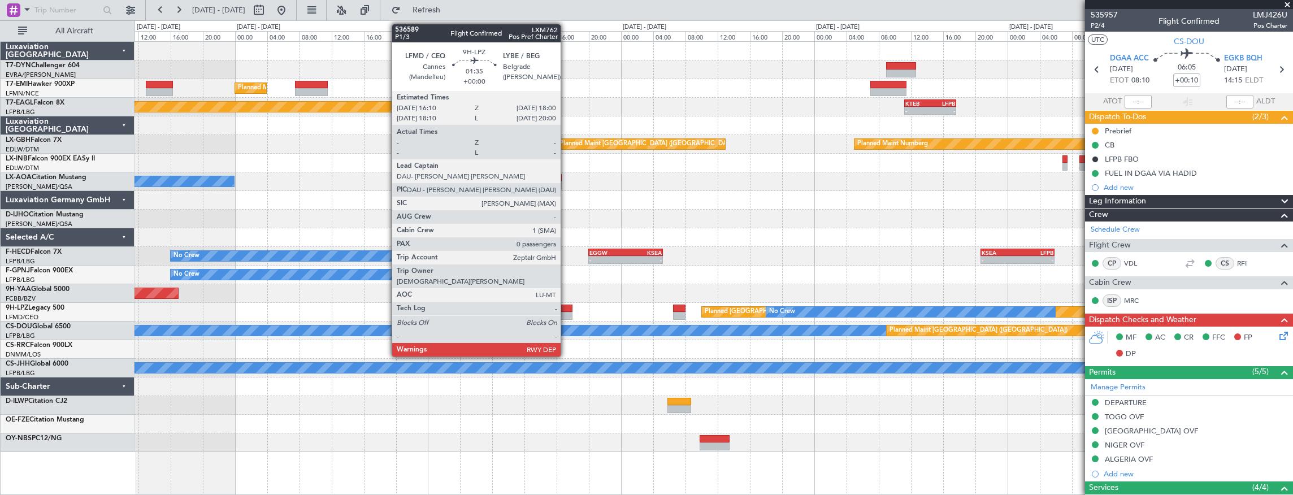
click at [566, 310] on div at bounding box center [565, 309] width 15 height 8
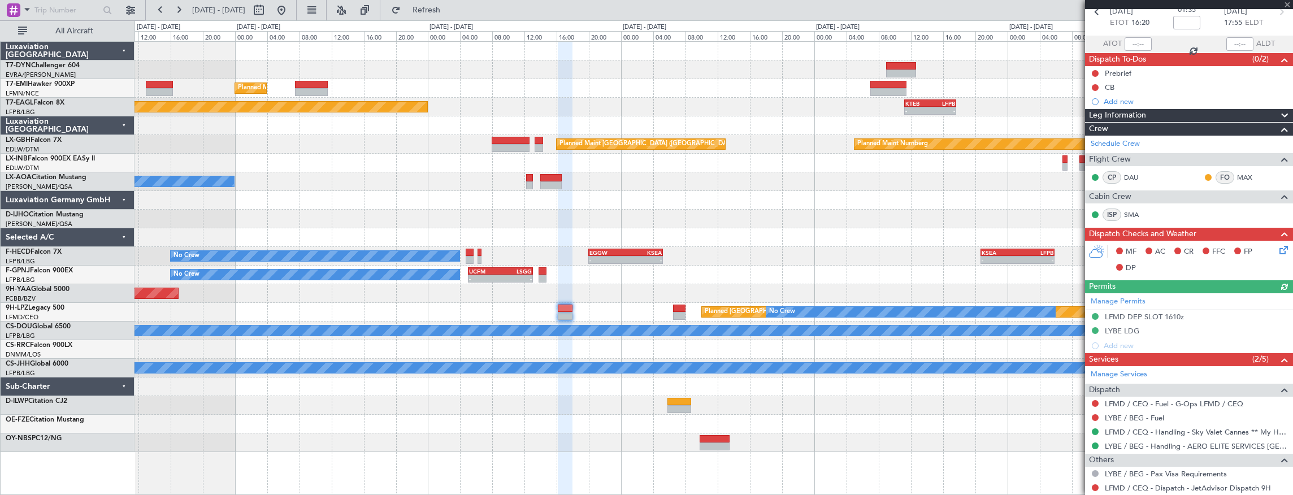
scroll to position [86, 0]
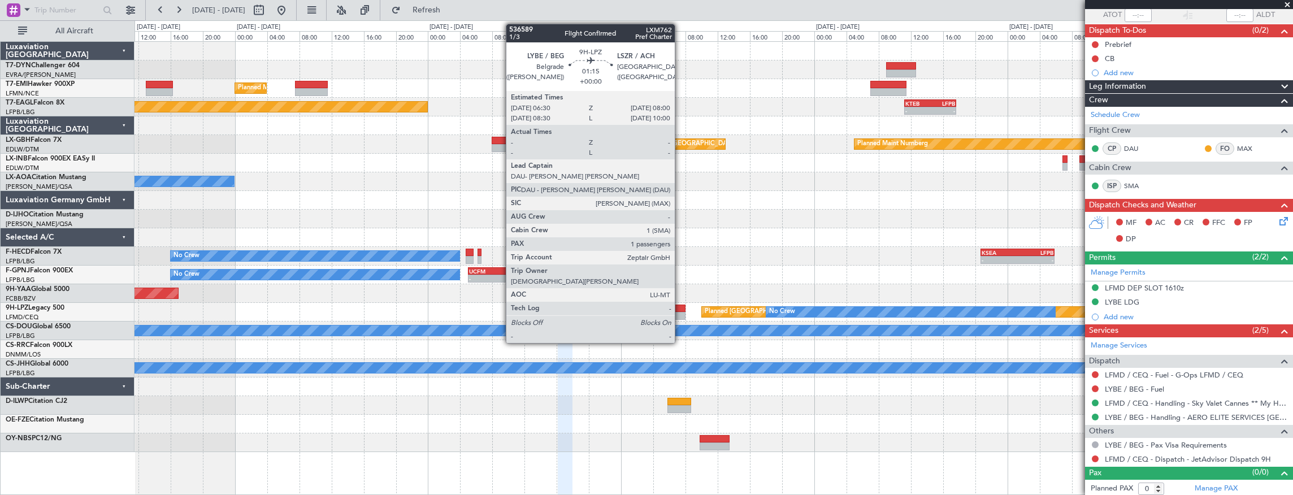
click at [680, 311] on div at bounding box center [679, 309] width 12 height 8
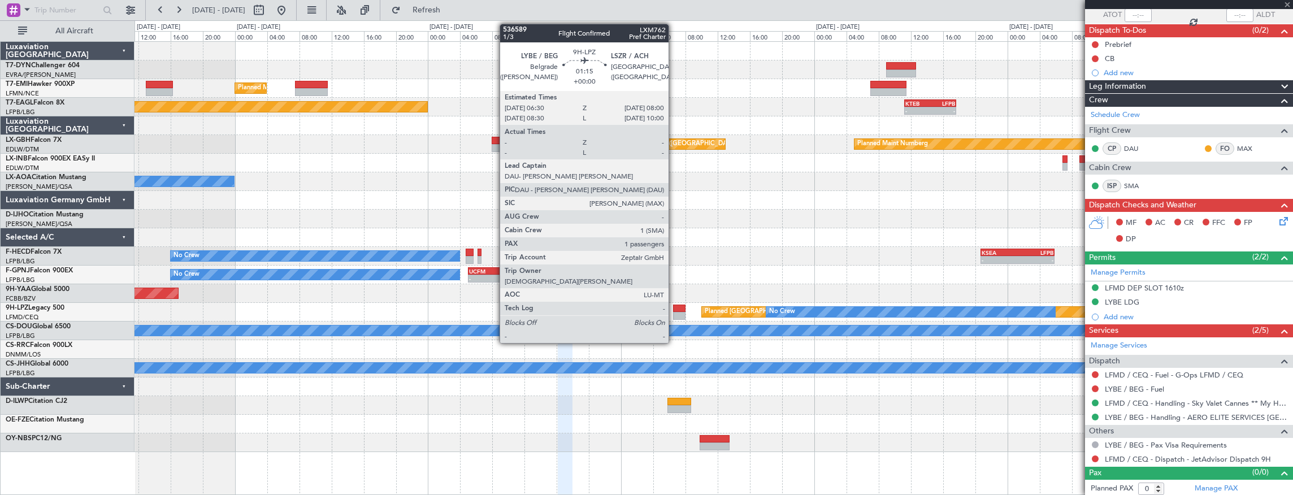
type input "1"
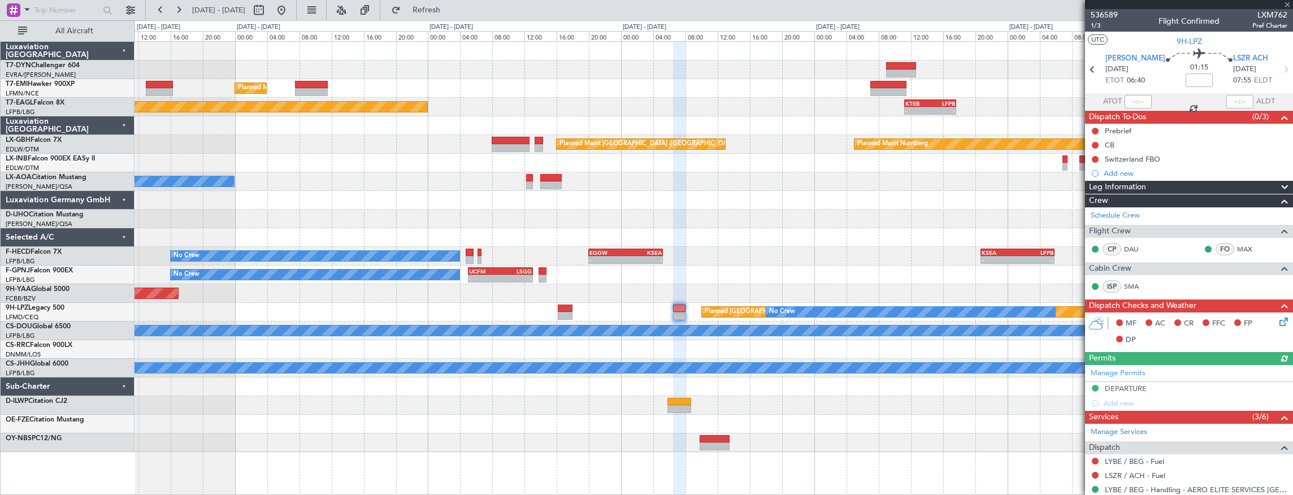
scroll to position [112, 0]
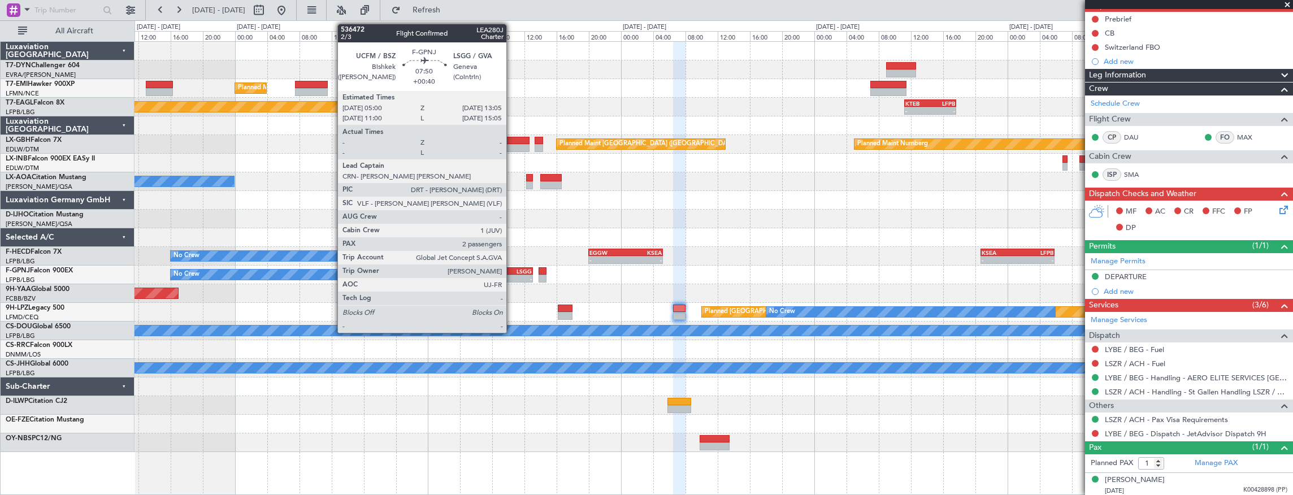
click at [512, 272] on div "LSGG" at bounding box center [516, 271] width 32 height 7
type input "+00:40"
type input "2"
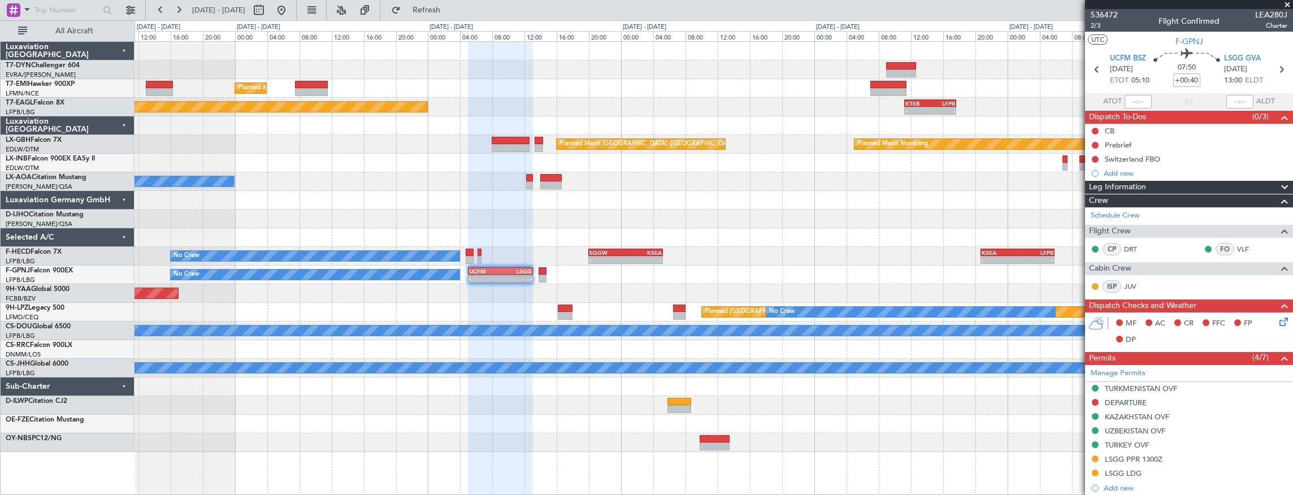
scroll to position [0, 0]
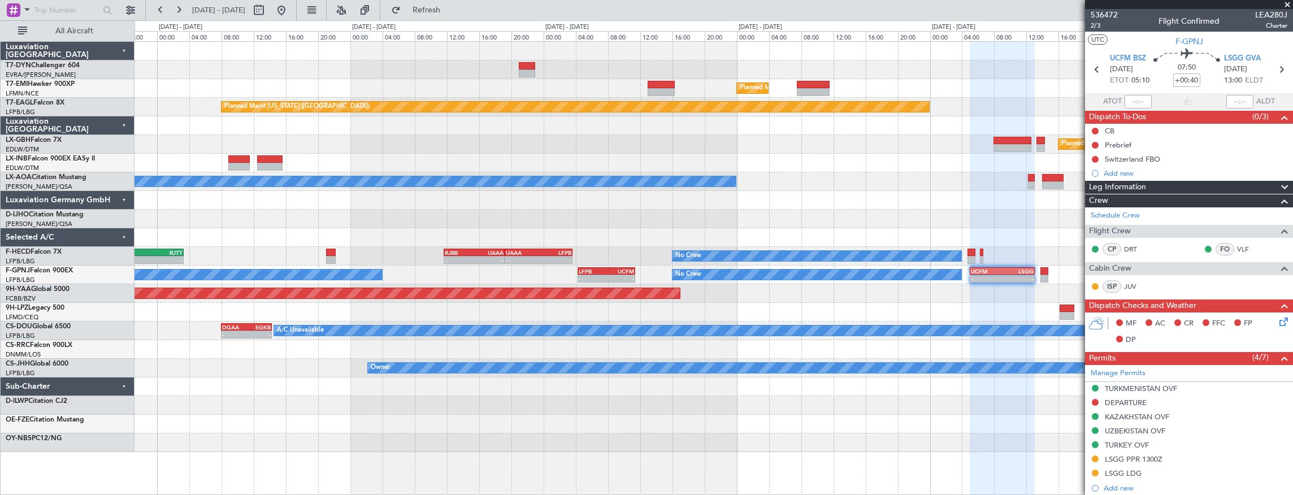
click at [911, 293] on div "AOG Maint Brazzaville (Maya-maya)" at bounding box center [713, 293] width 1158 height 19
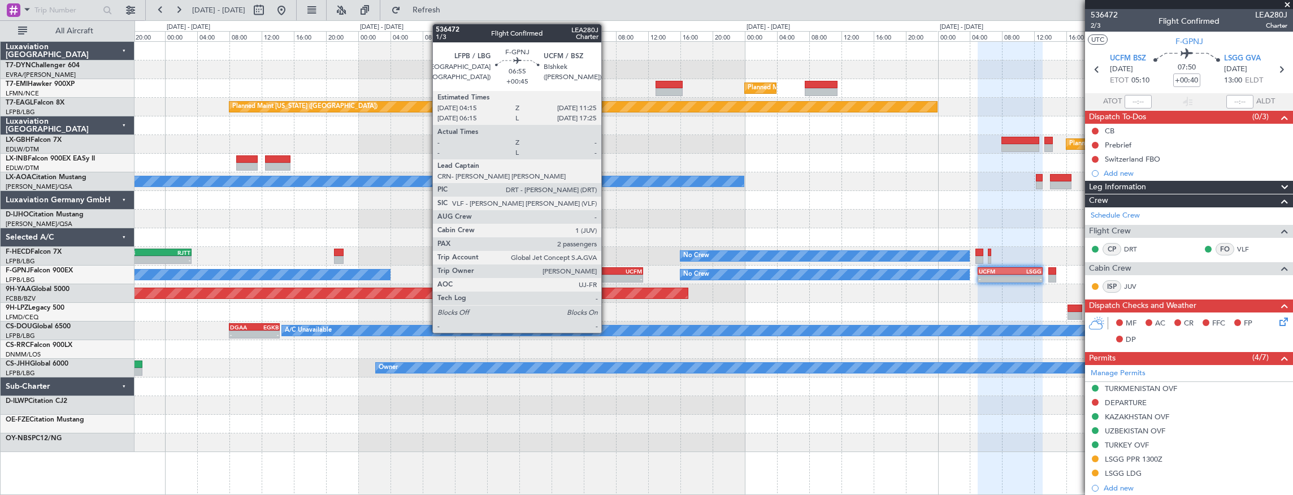
click at [607, 273] on div "LFPB" at bounding box center [600, 271] width 28 height 7
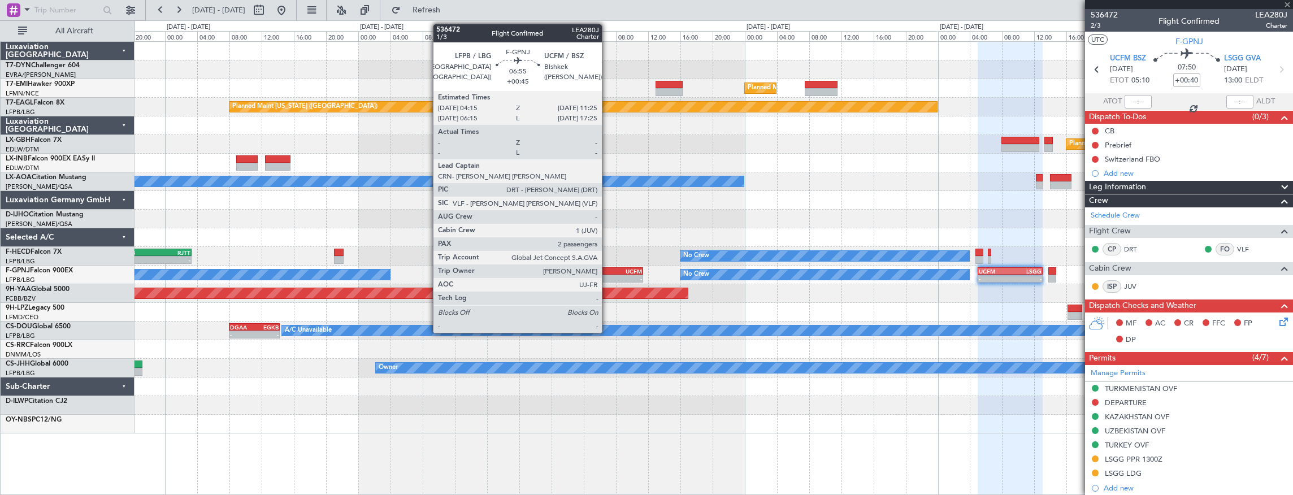
type input "+00:45"
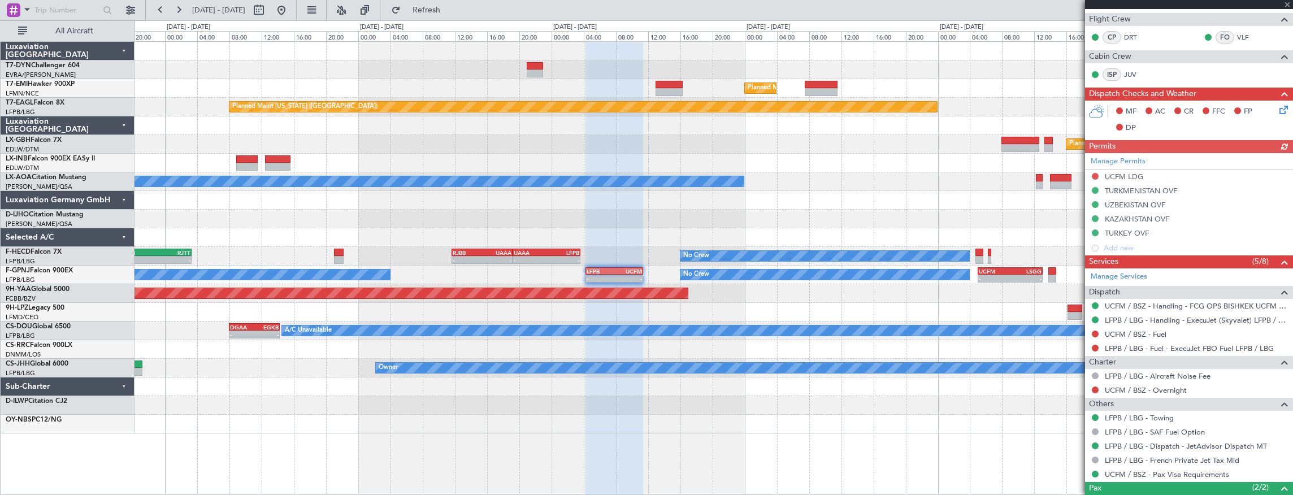
scroll to position [292, 0]
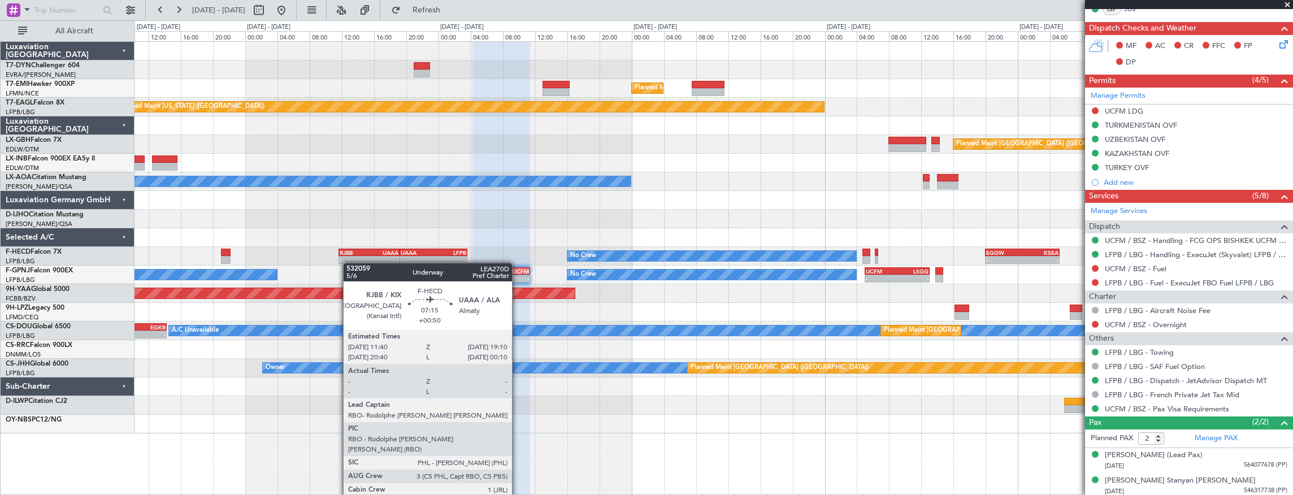
click at [347, 263] on div "Planned Maint [GEOGRAPHIC_DATA] Planned Maint [US_STATE] ([GEOGRAPHIC_DATA]) - …" at bounding box center [713, 238] width 1158 height 392
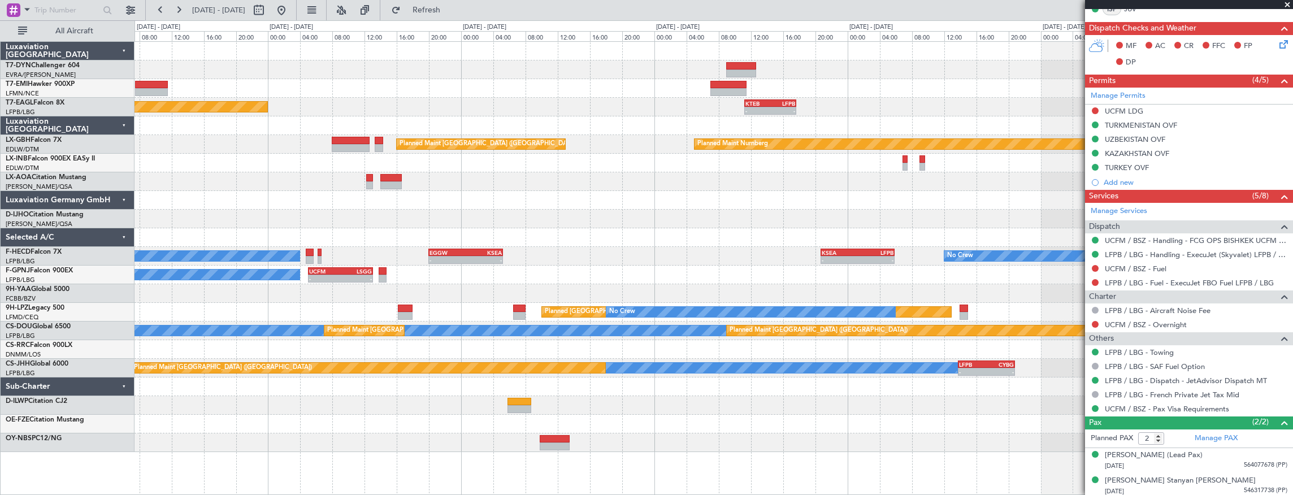
click at [321, 262] on div "Planned Maint [GEOGRAPHIC_DATA] Planned Maint [US_STATE] ([GEOGRAPHIC_DATA]) - …" at bounding box center [713, 247] width 1158 height 410
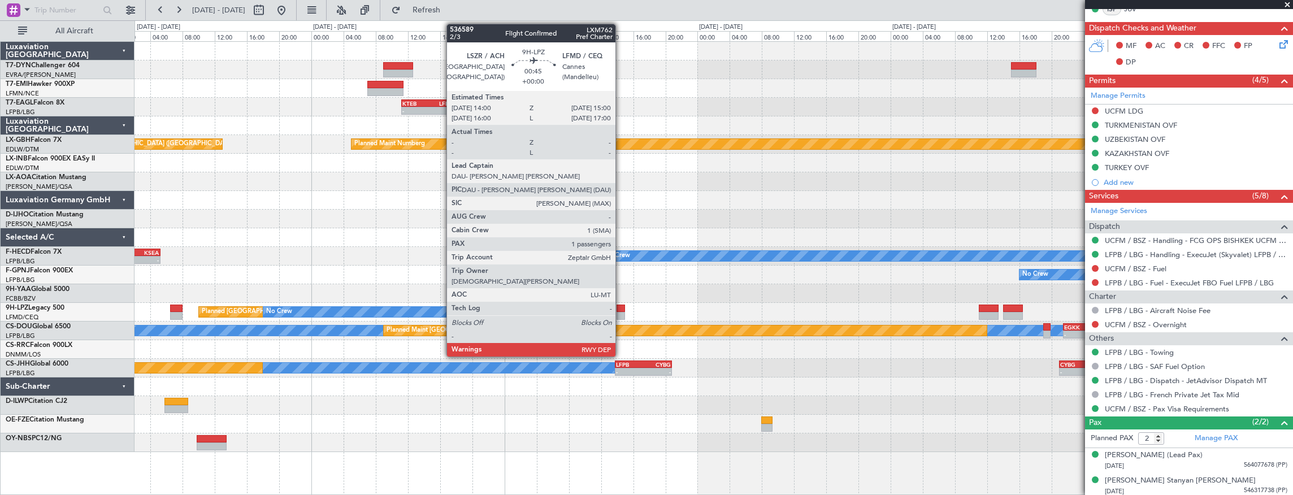
click at [621, 310] on div at bounding box center [620, 309] width 8 height 8
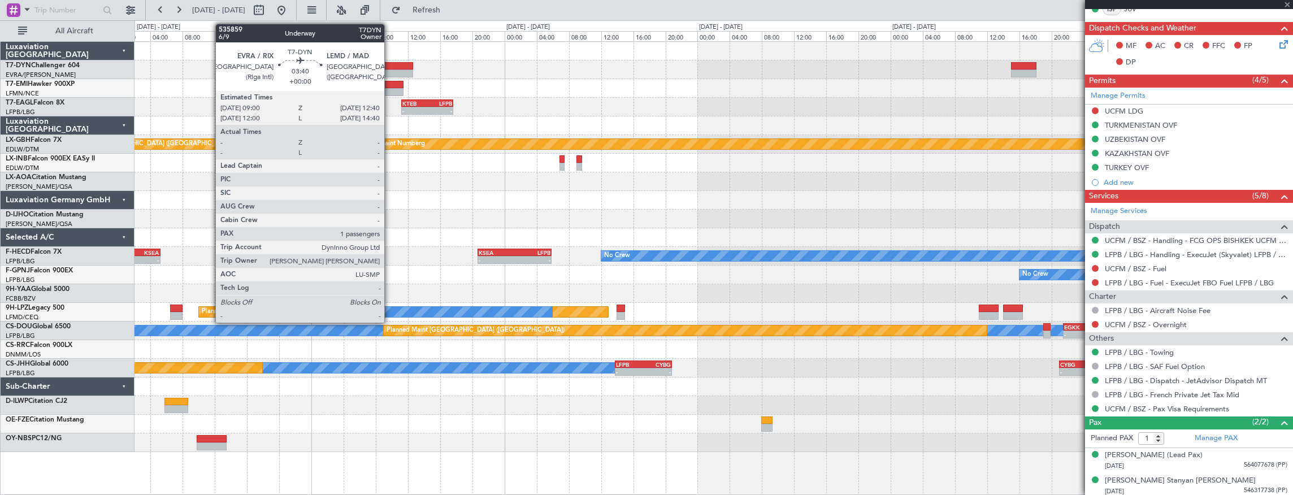
scroll to position [0, 0]
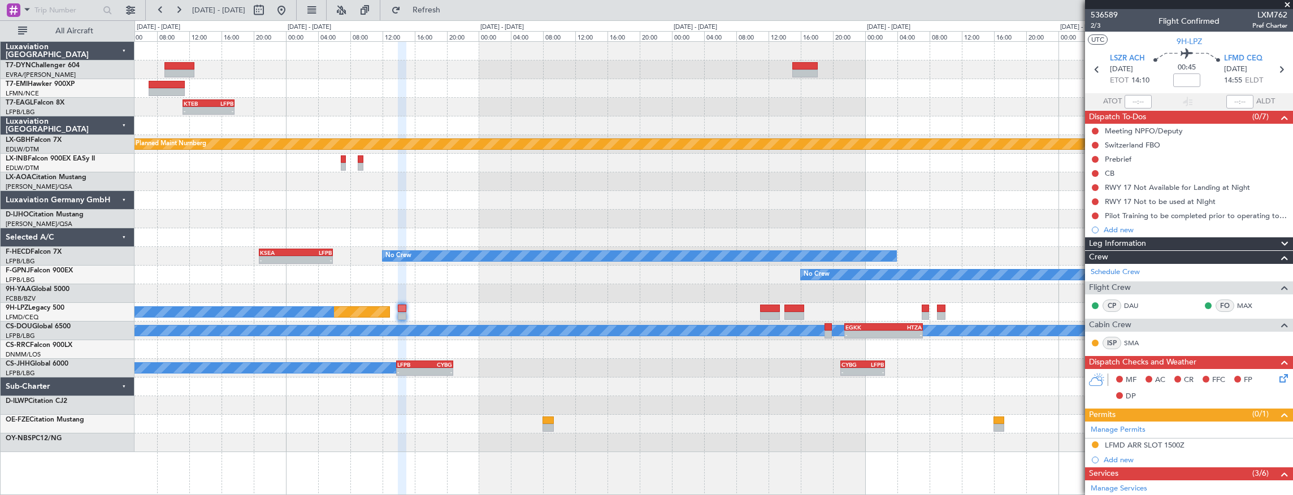
click at [121, 129] on div "- - KTEB 11:15 Z LFPB 17:40 Z Planned Maint Nurnberg Planned Maint [GEOGRAPHIC_…" at bounding box center [646, 257] width 1293 height 475
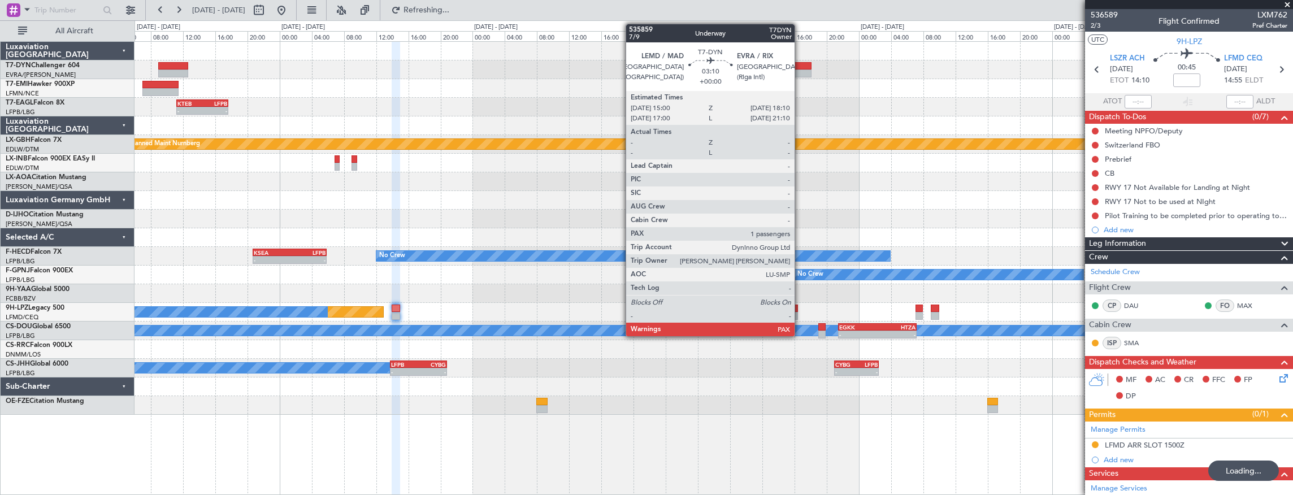
click at [800, 69] on div at bounding box center [799, 73] width 26 height 8
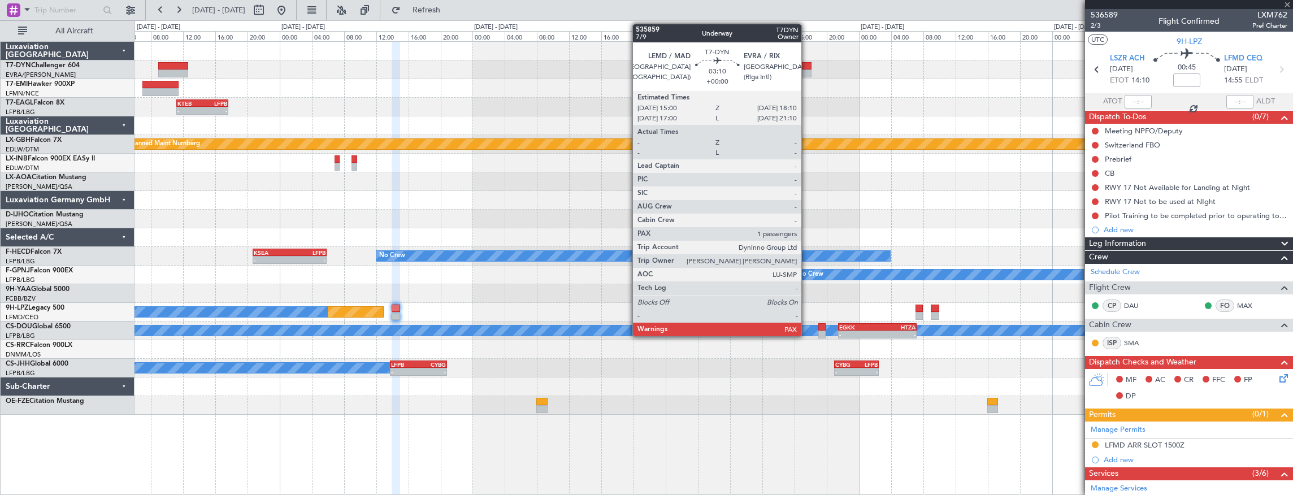
type input "2"
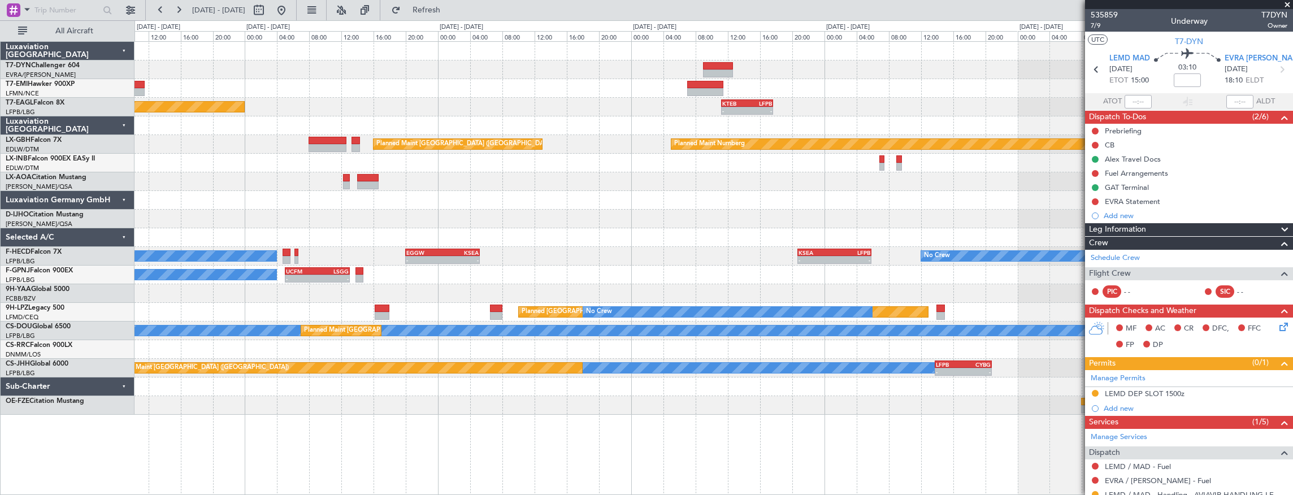
click at [1002, 129] on div at bounding box center [713, 125] width 1158 height 19
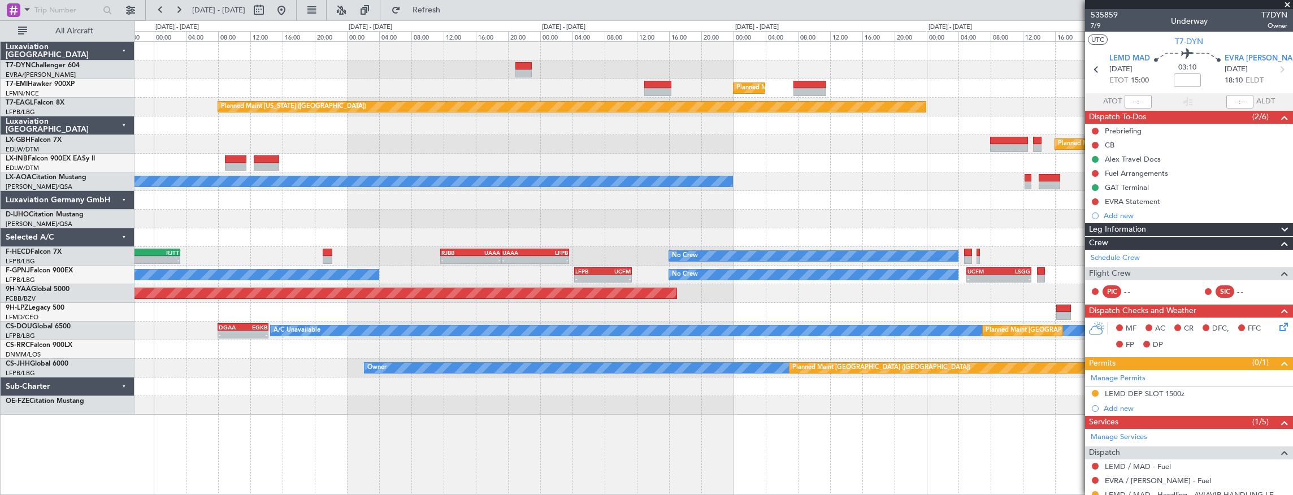
click at [1085, 68] on fb-app "[DATE] - [DATE] Refresh Quick Links All Aircraft Planned Maint [GEOGRAPHIC_DATA…" at bounding box center [646, 251] width 1293 height 486
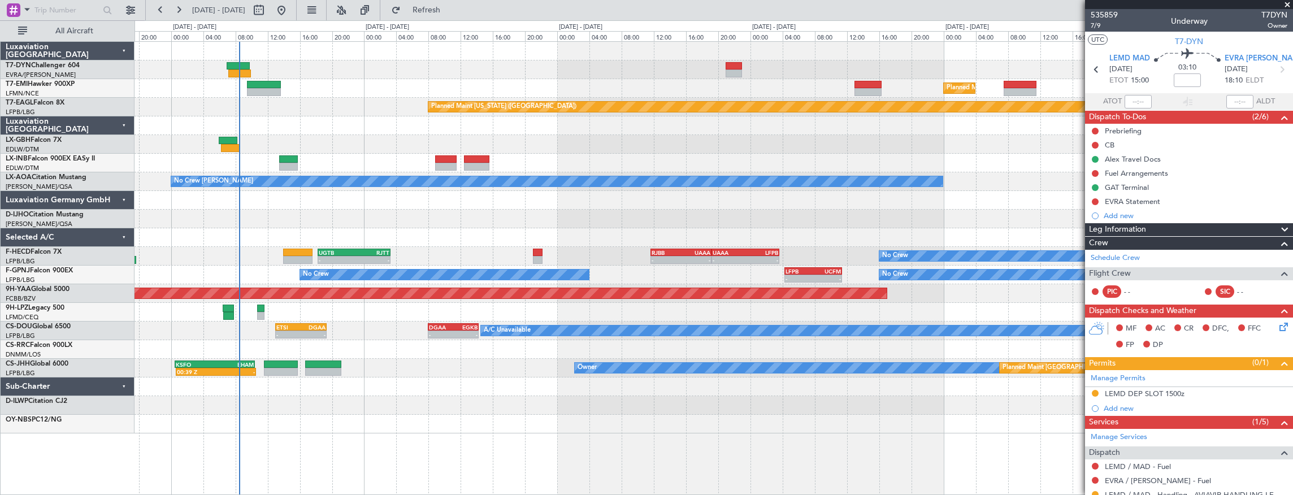
click at [622, 81] on div "Planned Maint [GEOGRAPHIC_DATA] Planned Maint [GEOGRAPHIC_DATA]" at bounding box center [713, 88] width 1158 height 19
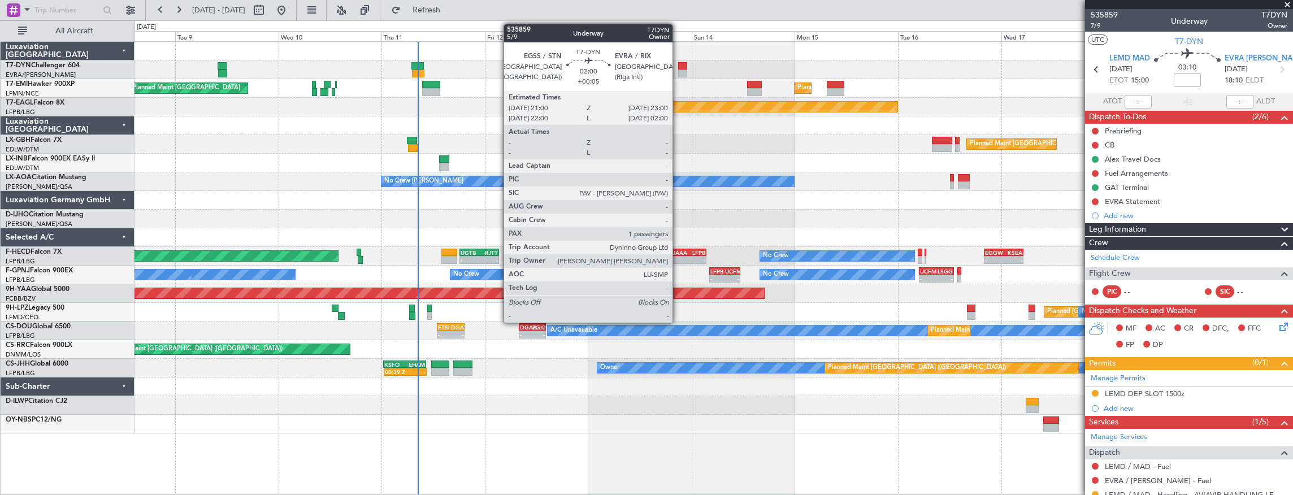
click at [678, 68] on div at bounding box center [682, 66] width 9 height 8
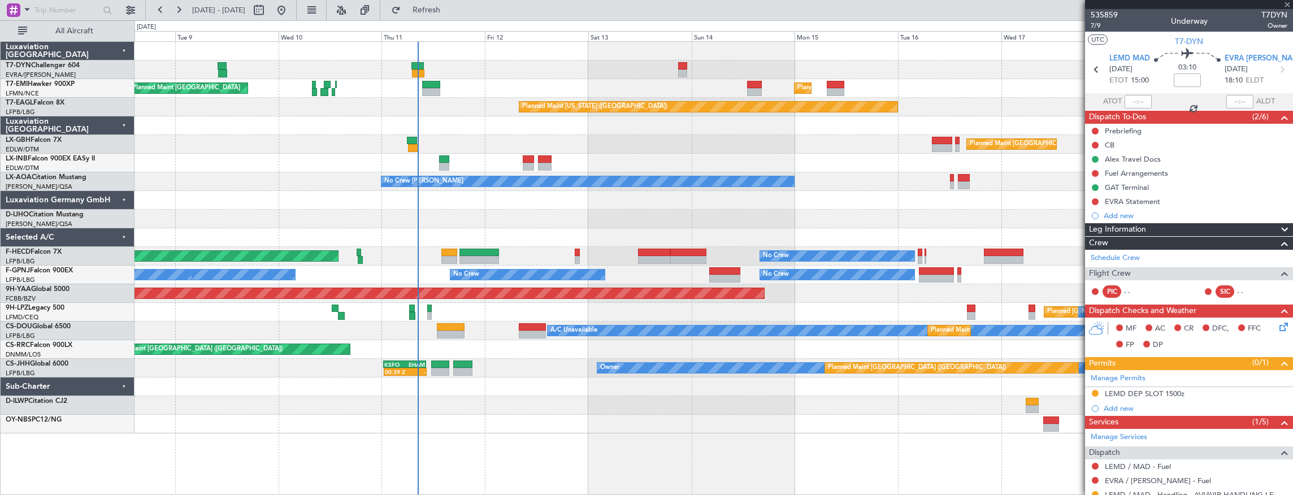
type input "+00:05"
type input "1"
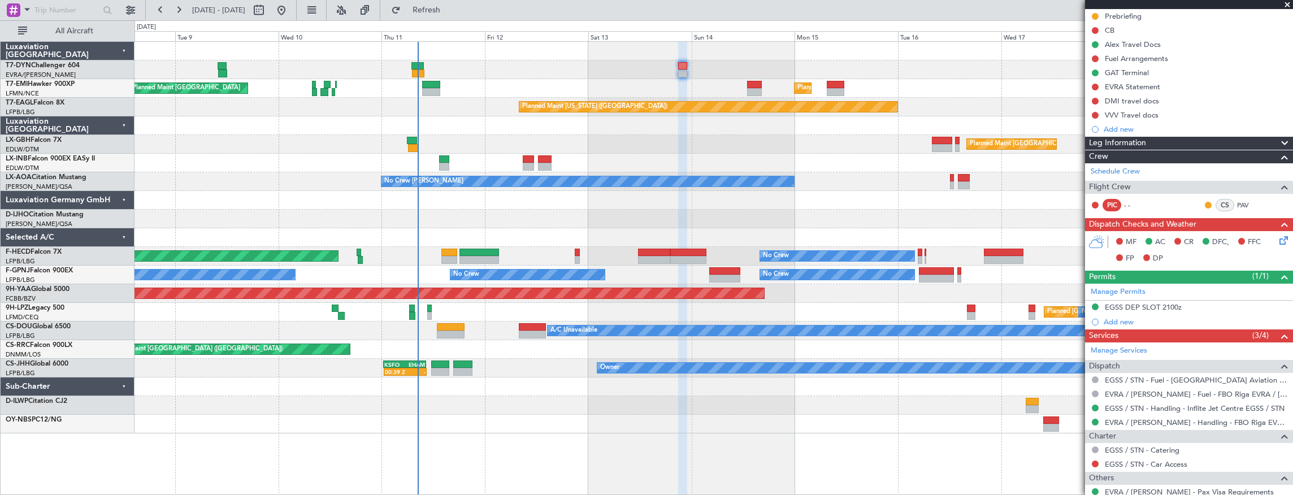
scroll to position [173, 0]
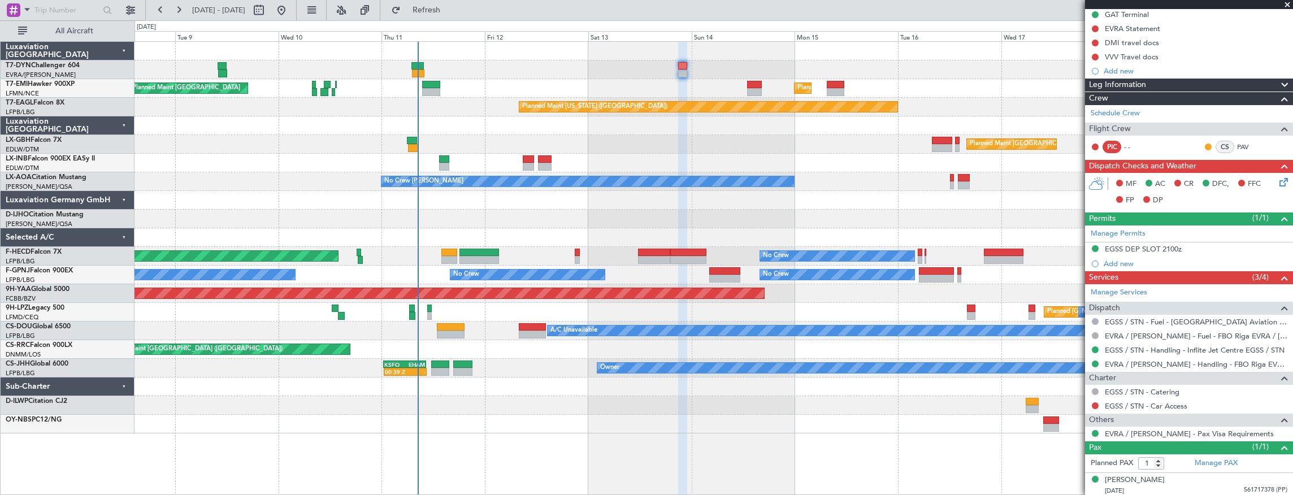
click at [257, 66] on div "Planned Maint [GEOGRAPHIC_DATA] Planned Maint [GEOGRAPHIC_DATA] Planned Maint […" at bounding box center [713, 238] width 1158 height 392
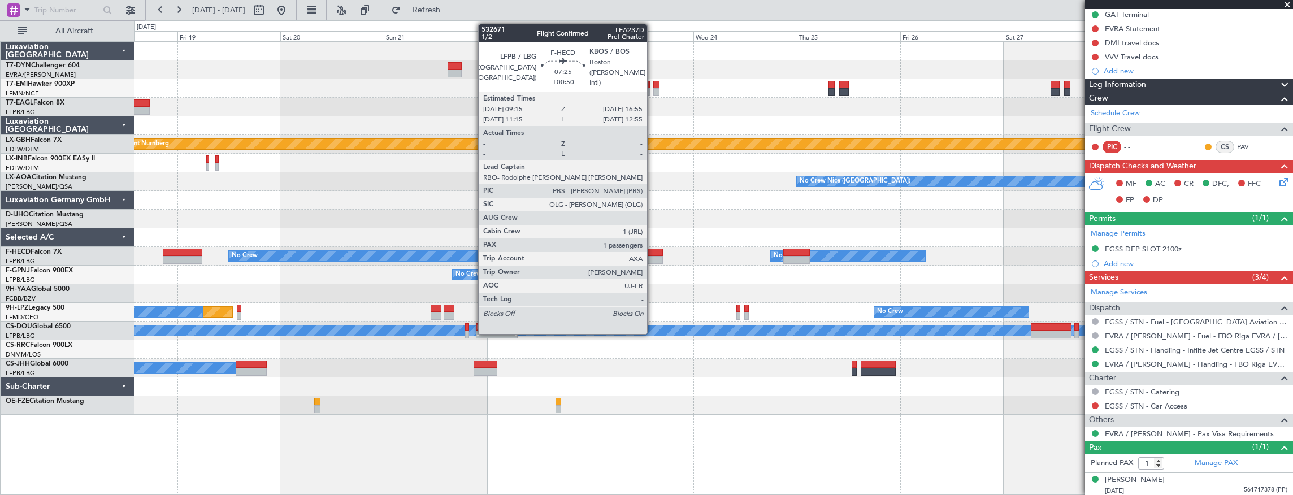
click at [653, 257] on div at bounding box center [645, 260] width 33 height 8
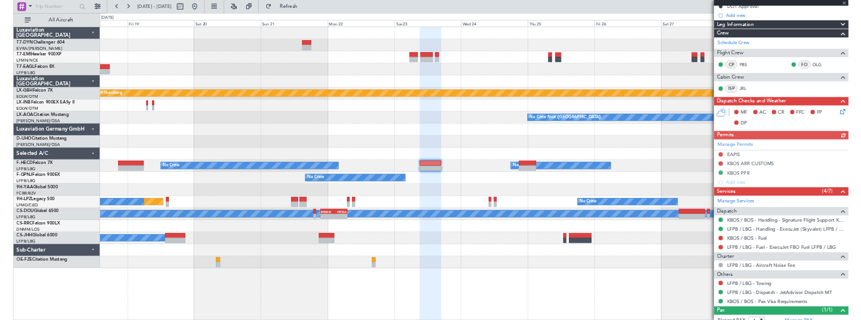
scroll to position [224, 0]
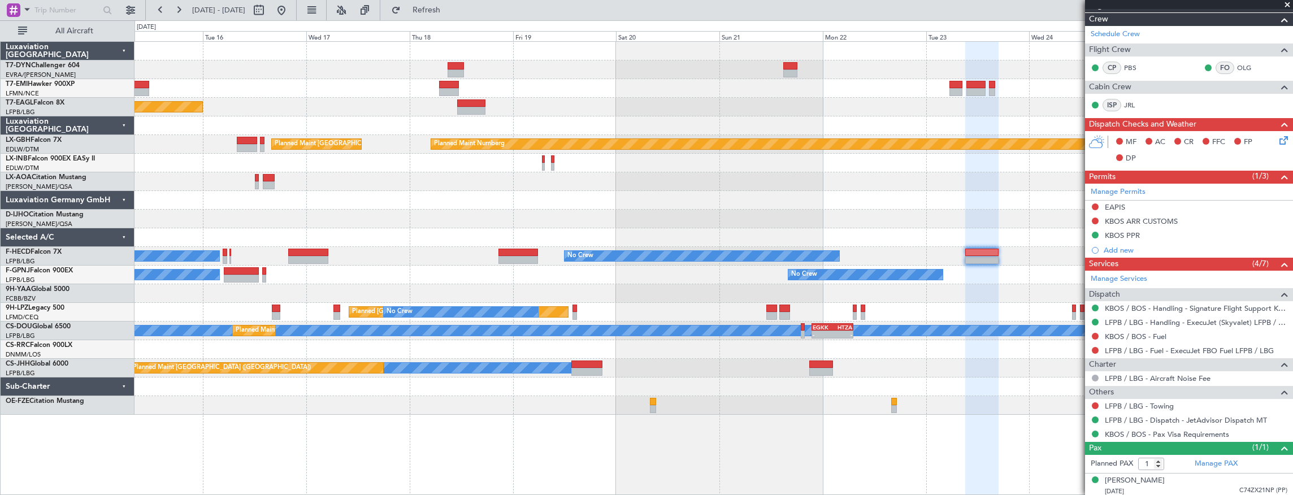
click at [610, 219] on div "Planned Maint [GEOGRAPHIC_DATA] Planned Maint [US_STATE] ([GEOGRAPHIC_DATA]) Pl…" at bounding box center [713, 228] width 1158 height 373
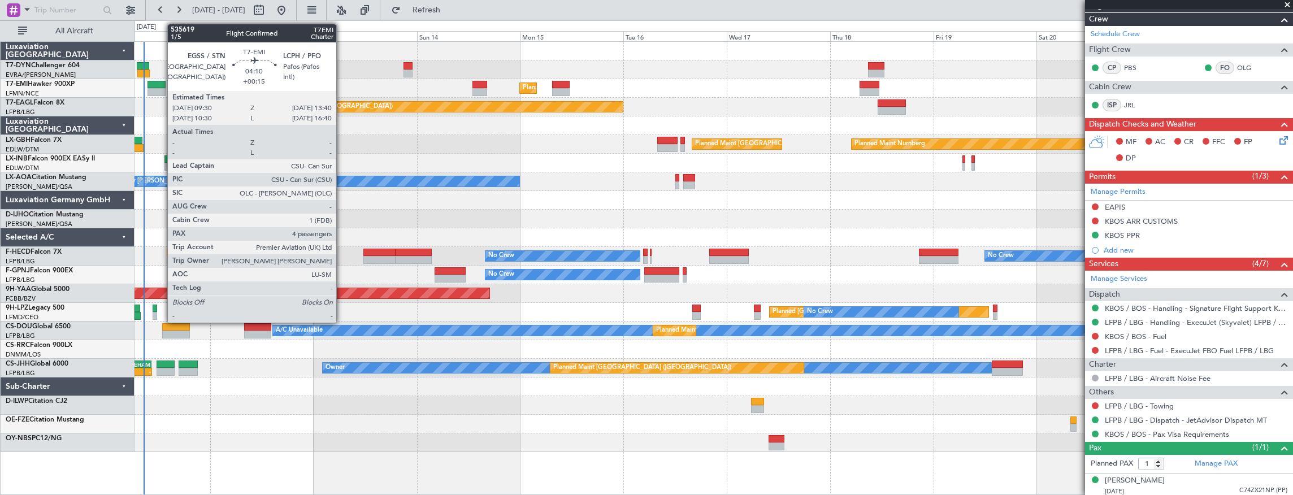
click at [162, 84] on div at bounding box center [156, 85] width 18 height 8
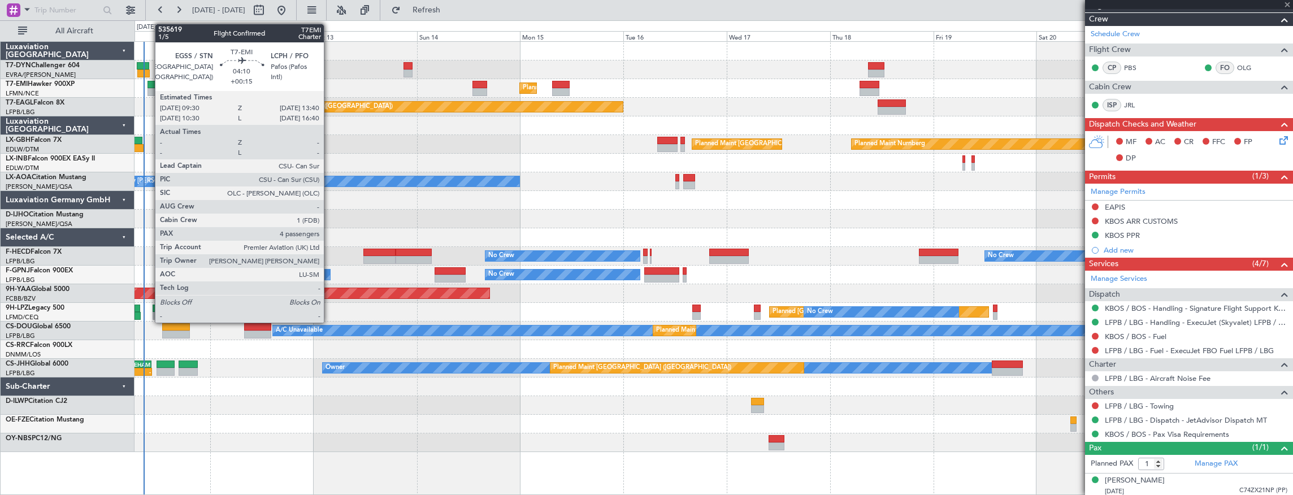
type input "+00:15"
type input "4"
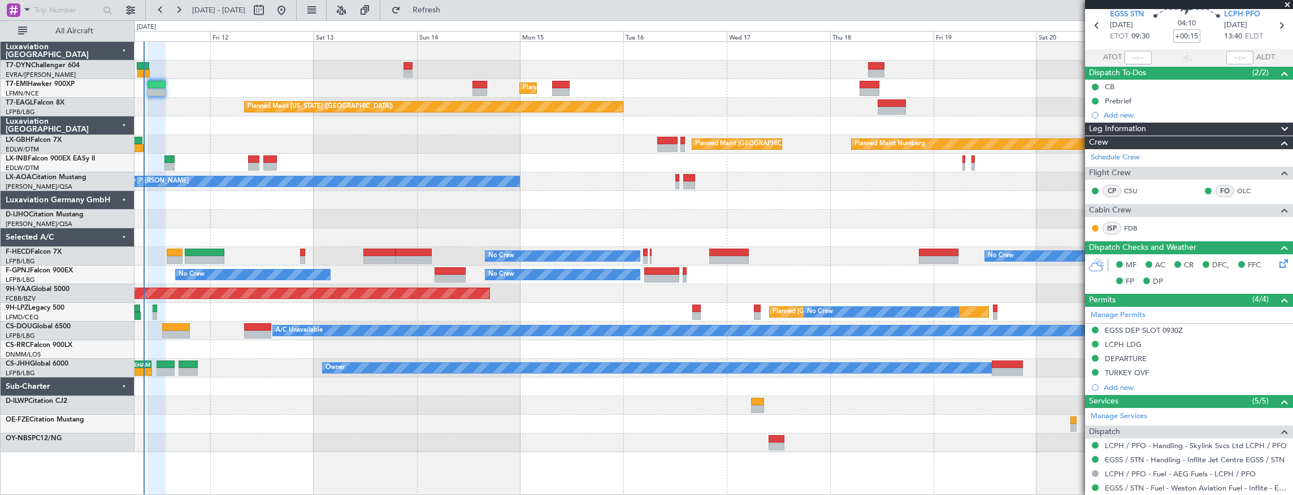
scroll to position [0, 0]
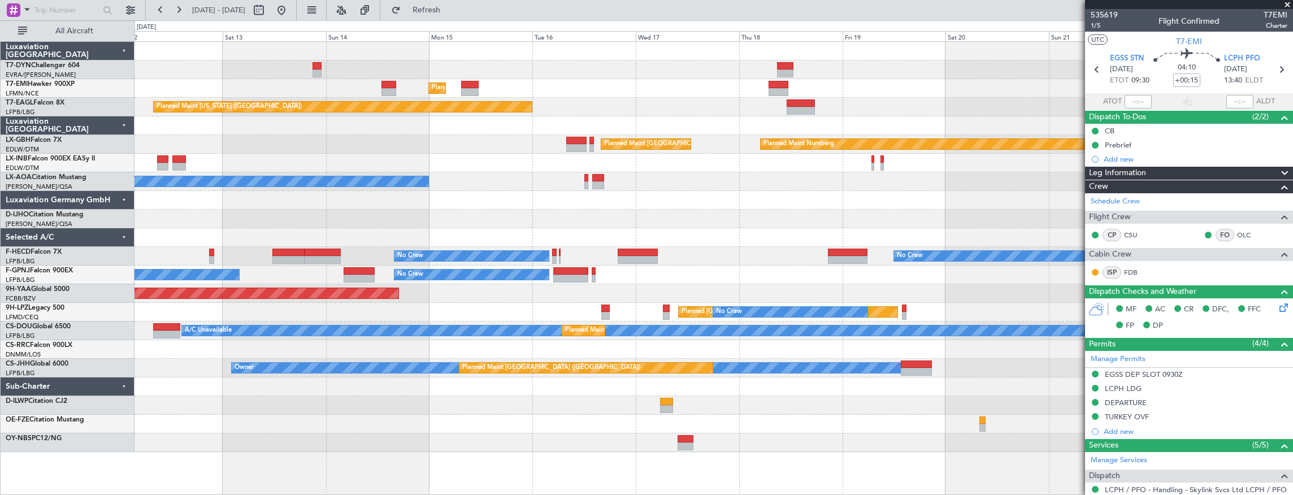
click at [173, 351] on div "Planned Maint [GEOGRAPHIC_DATA] Planned Maint [GEOGRAPHIC_DATA] Planned Maint […" at bounding box center [713, 247] width 1158 height 410
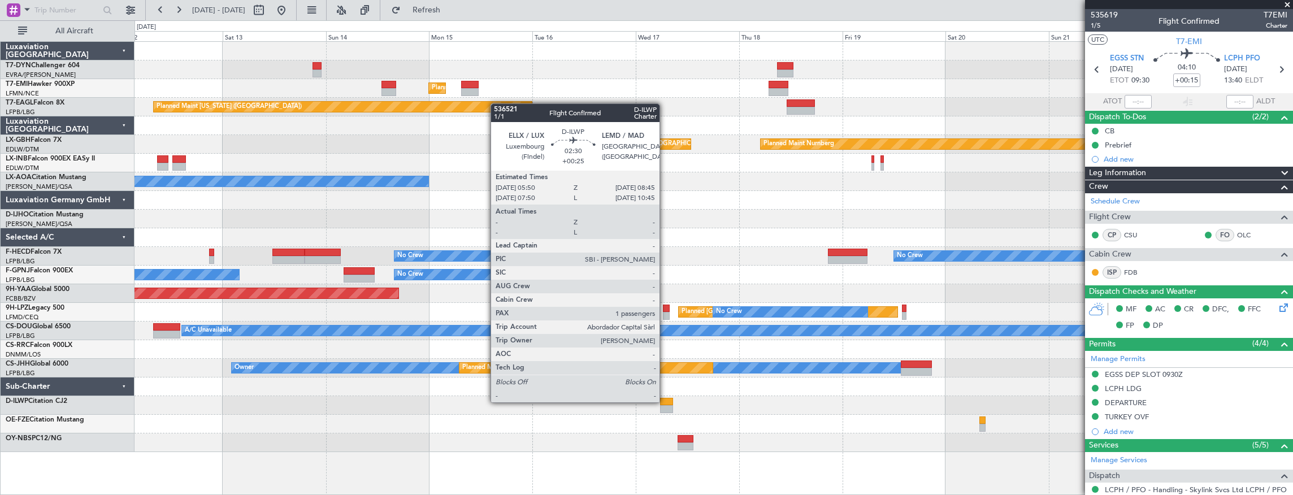
click at [665, 401] on div at bounding box center [666, 402] width 13 height 8
type input "+00:25"
type input "1"
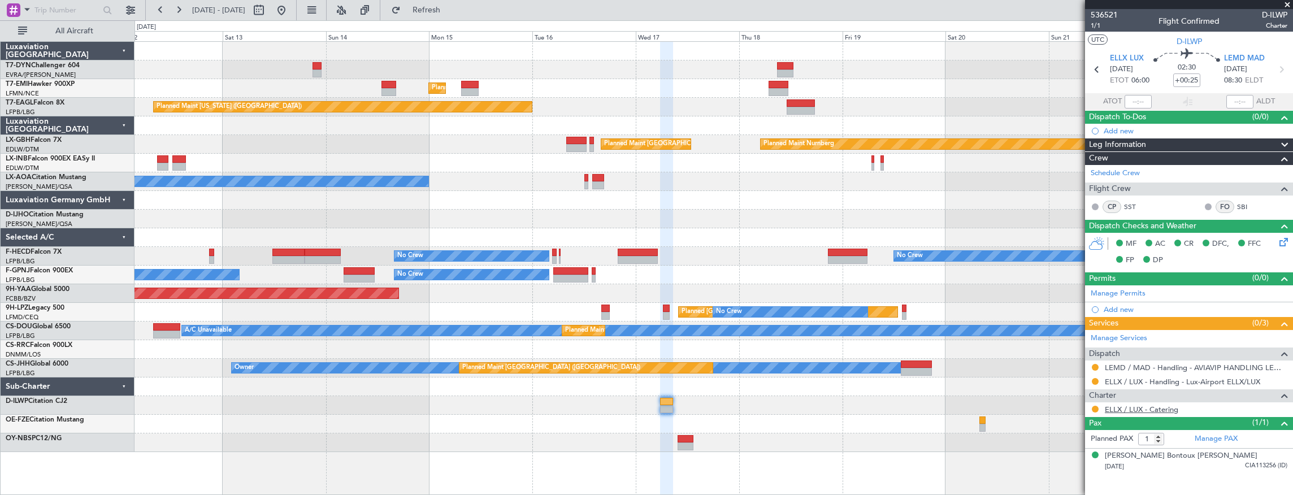
click at [1150, 405] on link "ELLX / LUX - Catering" at bounding box center [1141, 410] width 73 height 10
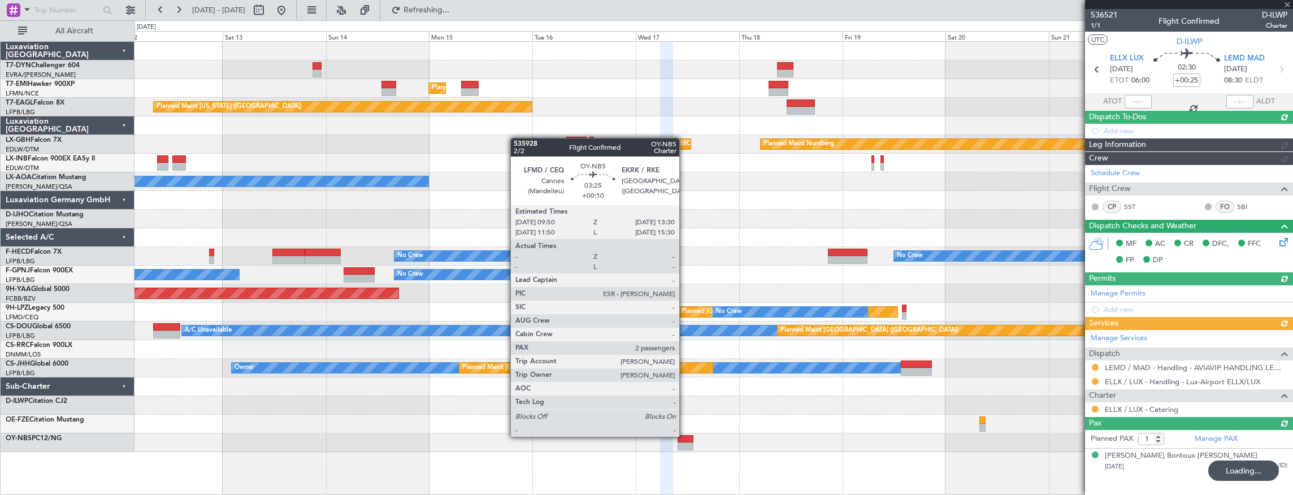
click at [684, 439] on div at bounding box center [685, 439] width 16 height 8
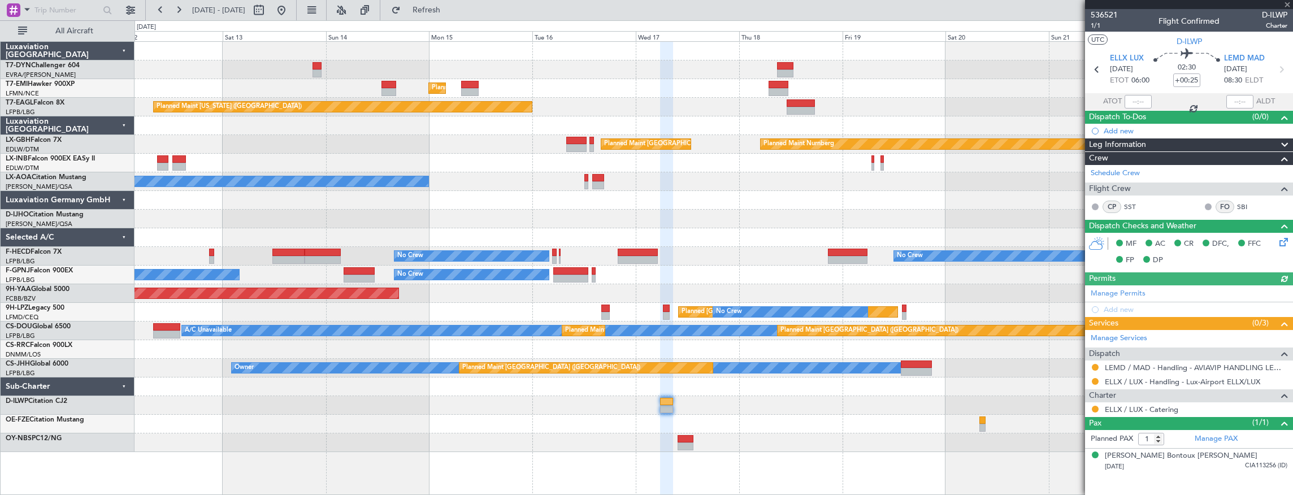
type input "+00:10"
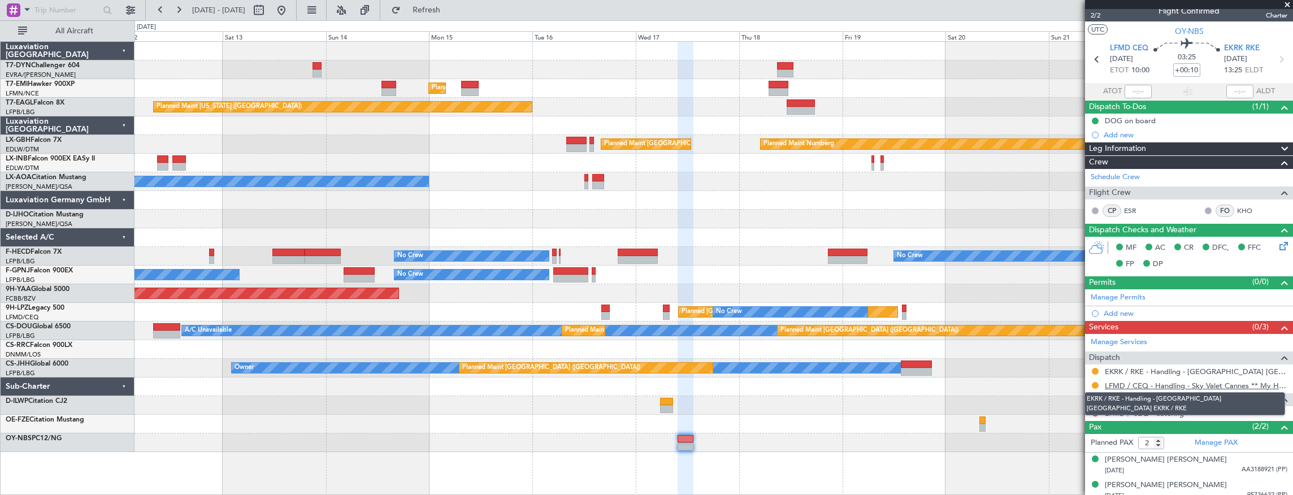
scroll to position [15, 0]
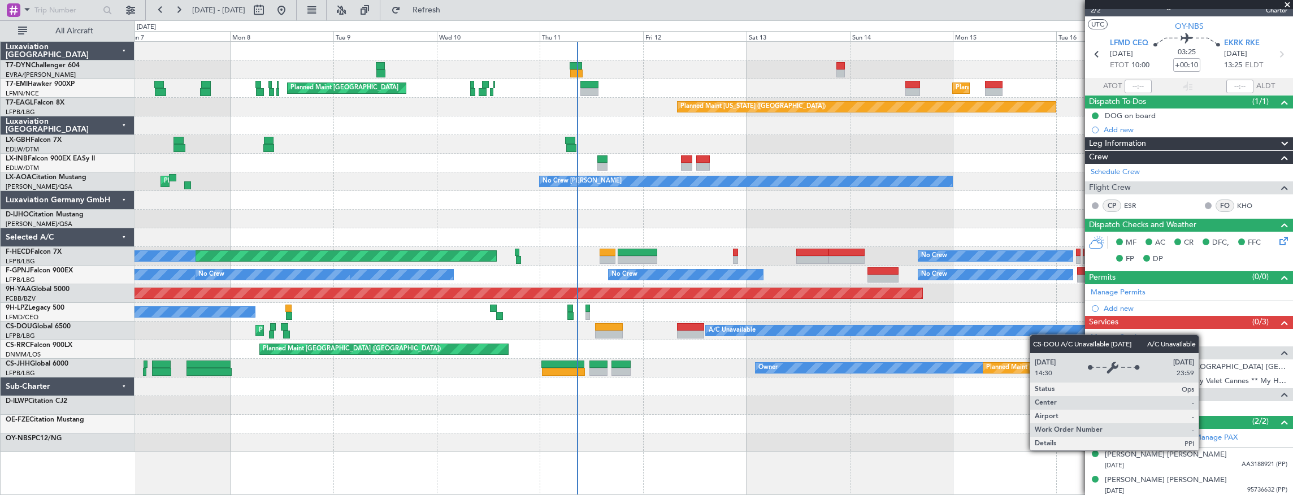
click at [1053, 324] on div "Planned Maint [GEOGRAPHIC_DATA] Planned Maint [GEOGRAPHIC_DATA] Planned Maint […" at bounding box center [713, 268] width 1159 height 454
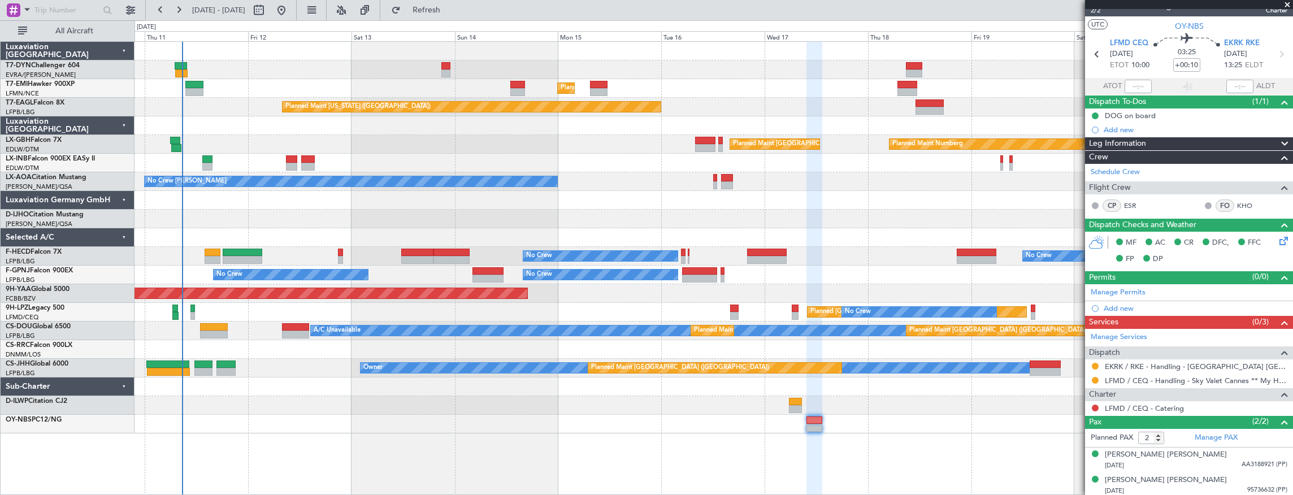
click at [469, 155] on div "Planned Maint [GEOGRAPHIC_DATA] Planned Maint [GEOGRAPHIC_DATA] Planned Maint […" at bounding box center [713, 238] width 1158 height 392
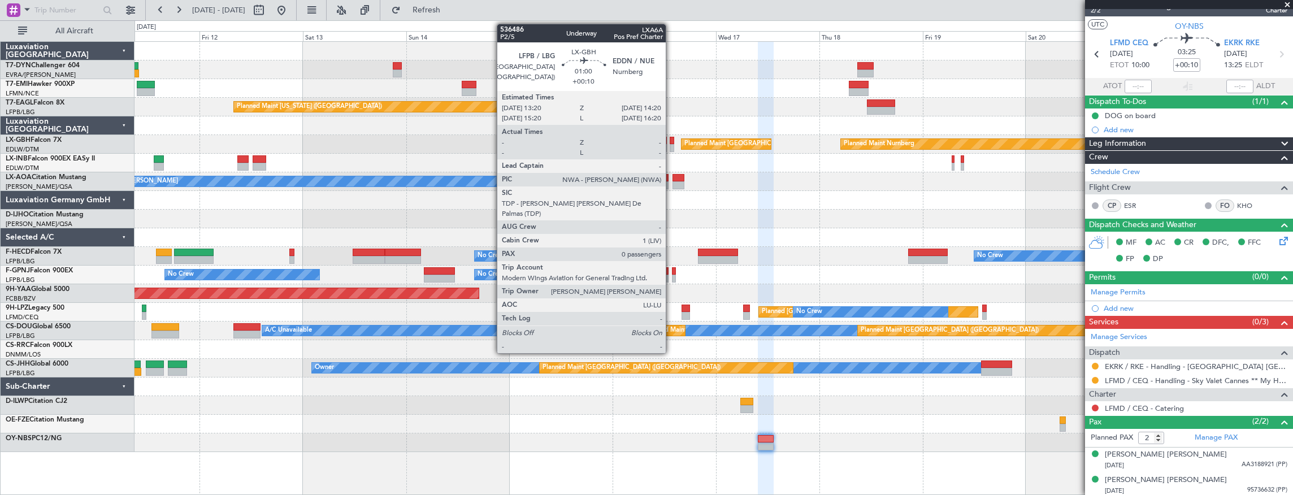
click at [671, 142] on div at bounding box center [672, 141] width 5 height 8
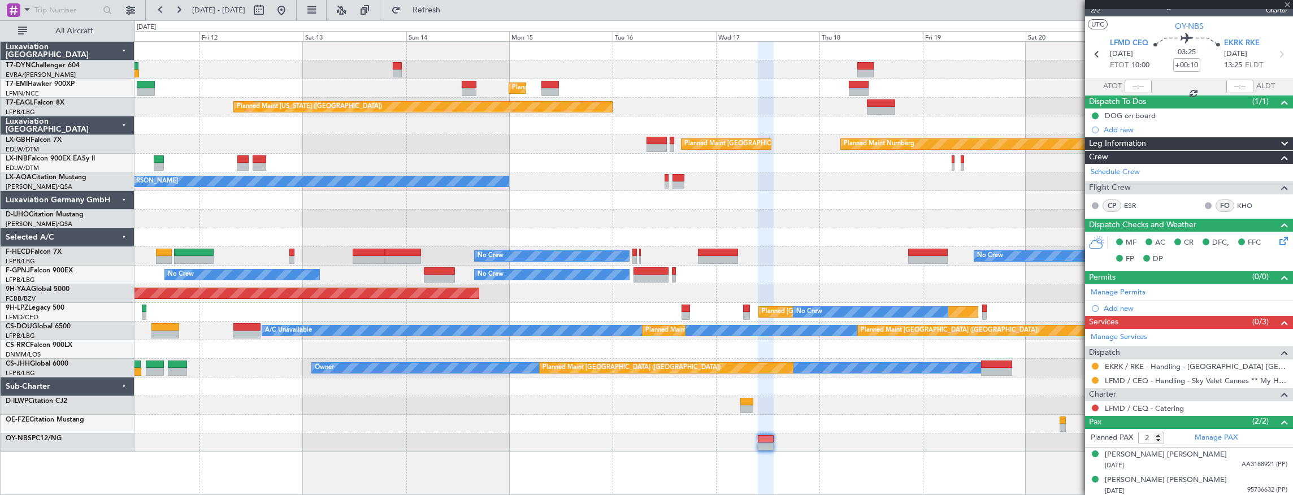
type input "0"
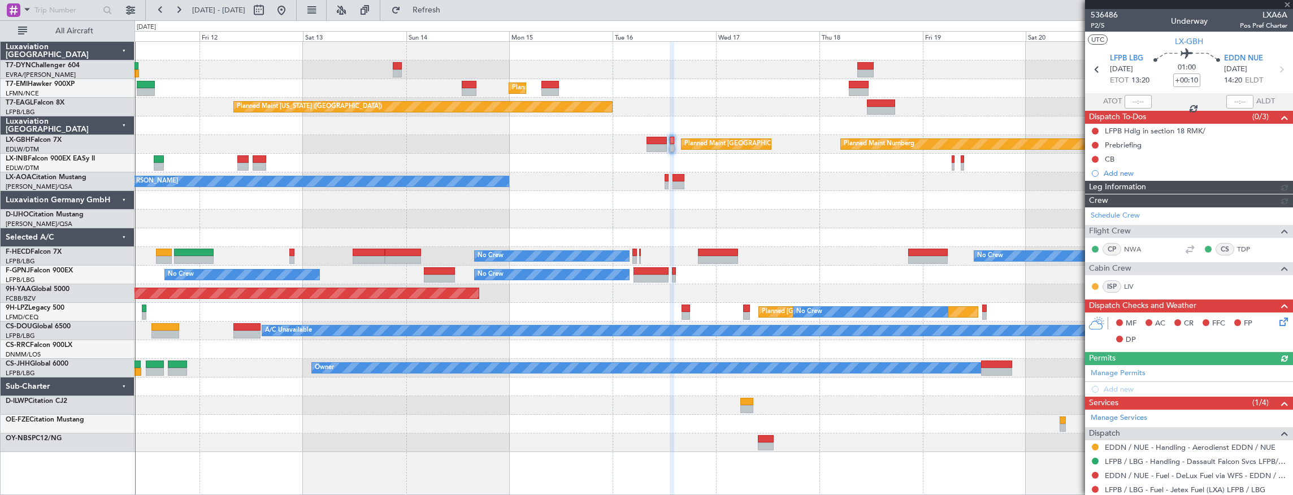
click at [403, 67] on div at bounding box center [713, 69] width 1158 height 19
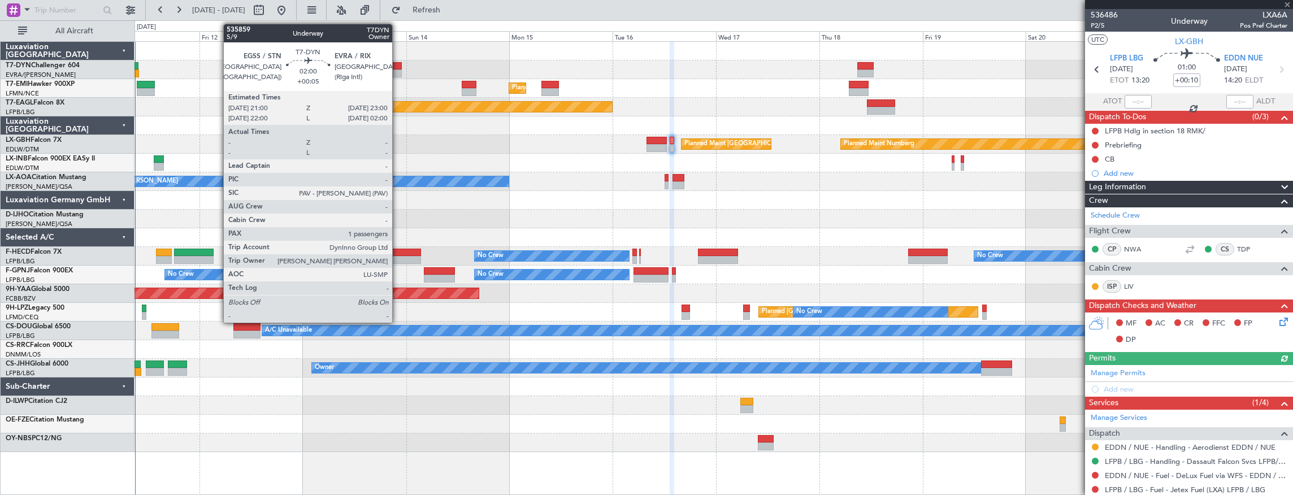
click at [398, 68] on div at bounding box center [397, 66] width 9 height 8
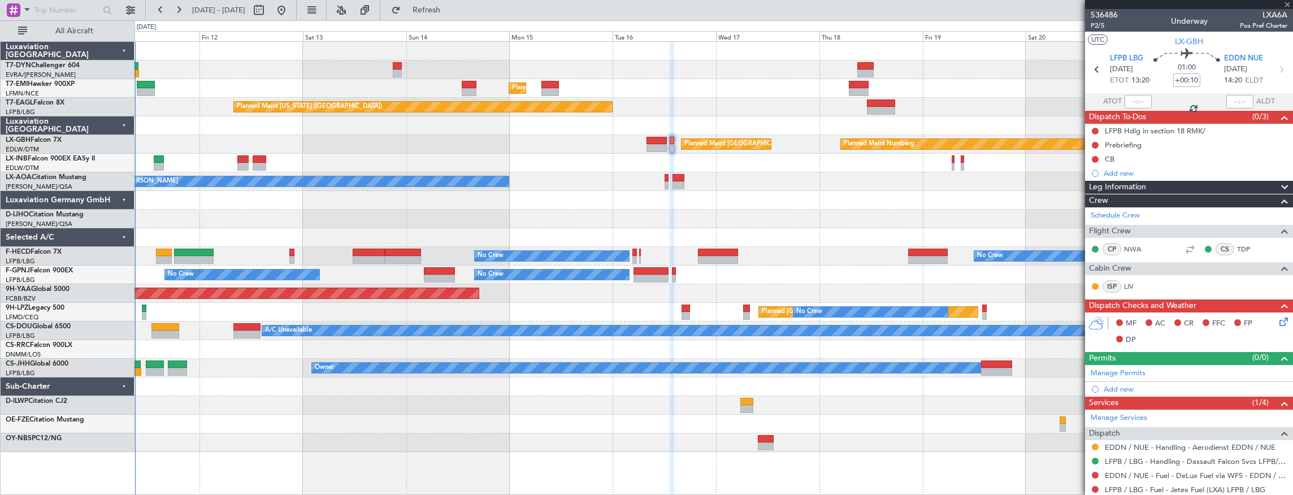
type input "+00:05"
type input "1"
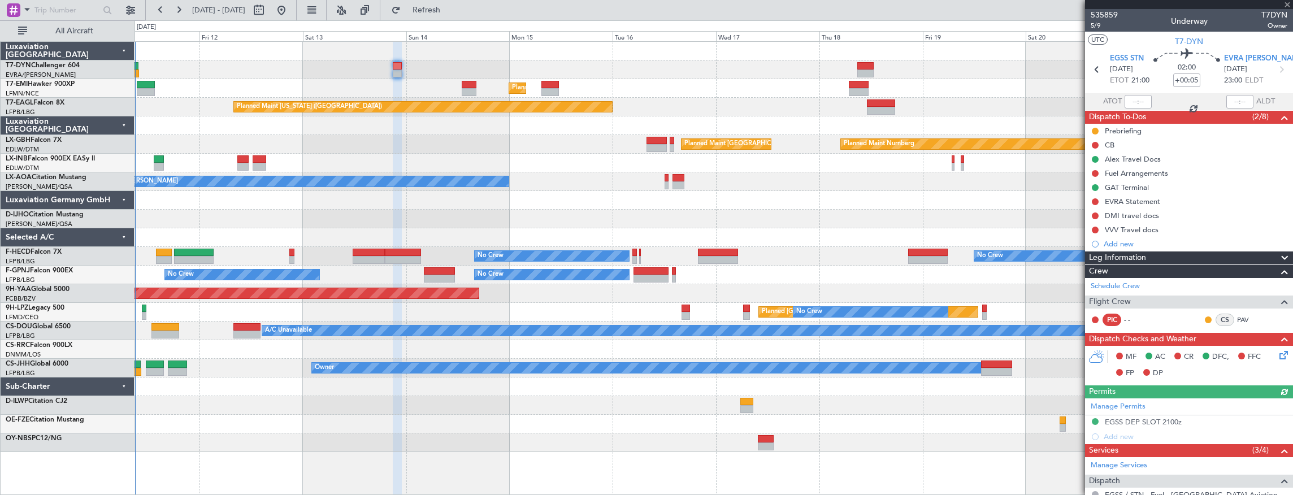
scroll to position [37, 0]
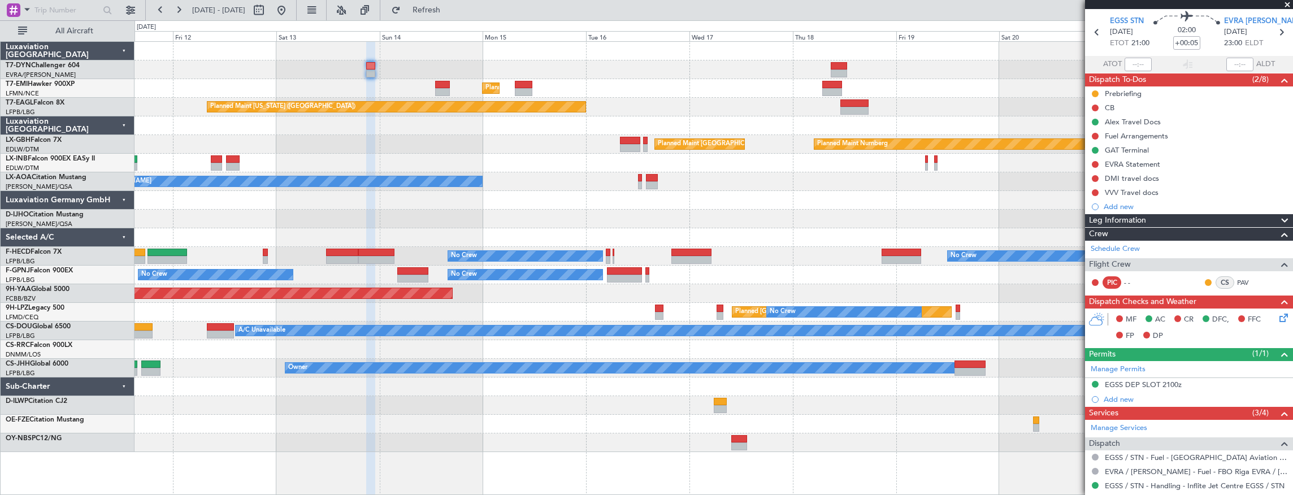
click at [299, 67] on div "Planned Maint [GEOGRAPHIC_DATA] Planned Maint [GEOGRAPHIC_DATA] Planned Maint […" at bounding box center [713, 247] width 1158 height 410
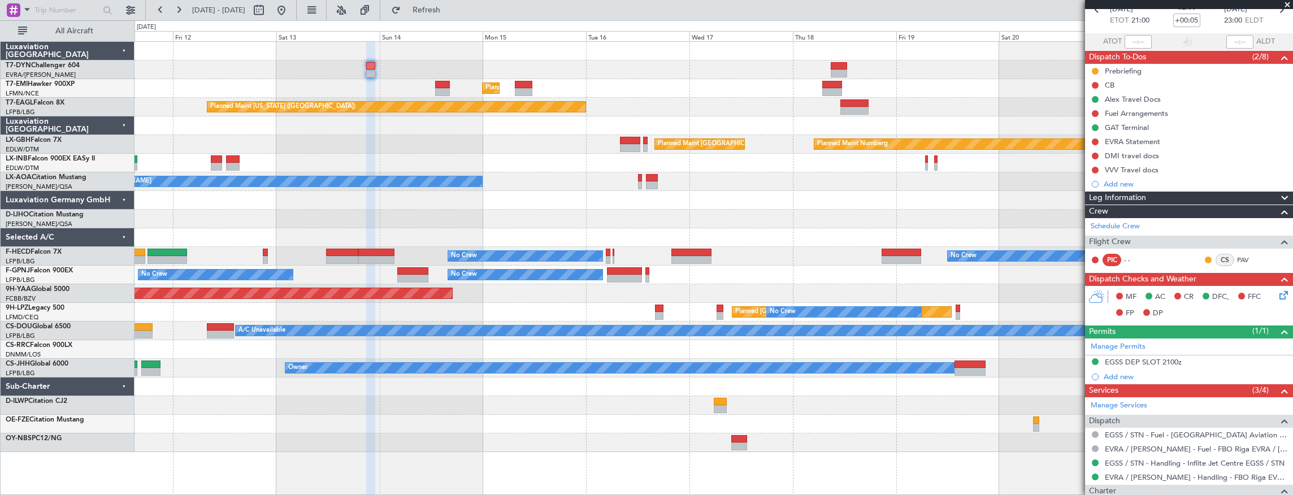
scroll to position [0, 0]
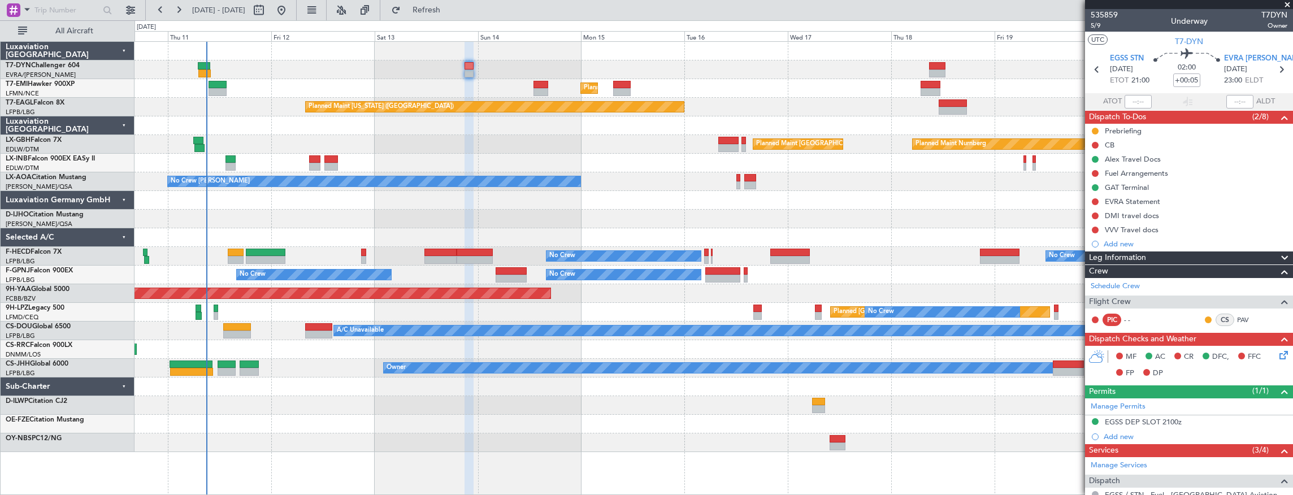
click at [405, 146] on div "Planned Maint Nurnberg Planned Maint [GEOGRAPHIC_DATA] ([GEOGRAPHIC_DATA])" at bounding box center [713, 144] width 1158 height 19
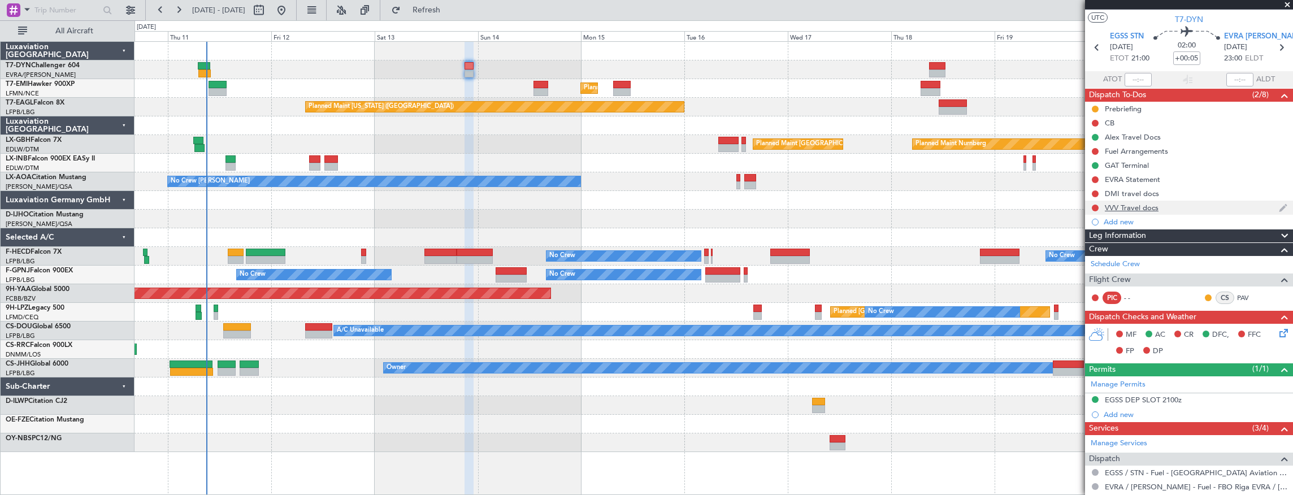
scroll to position [173, 0]
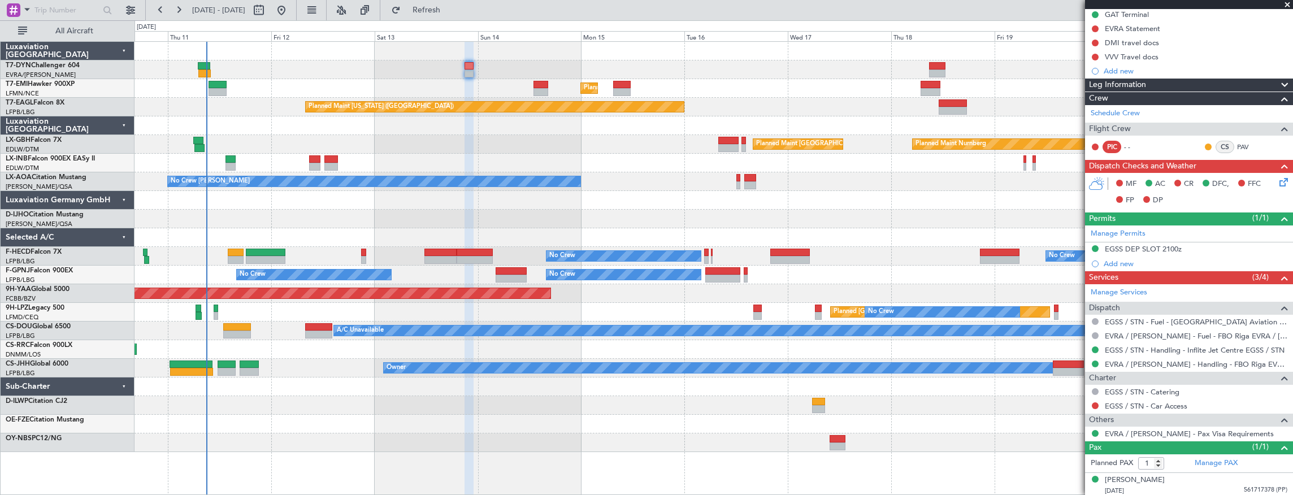
click at [548, 403] on div at bounding box center [713, 405] width 1158 height 19
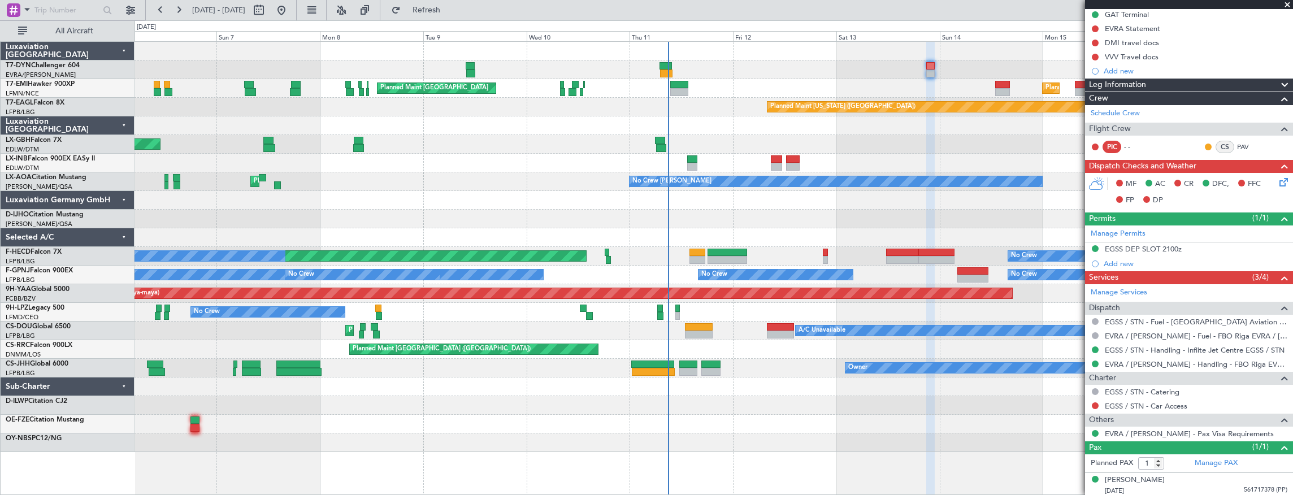
click at [753, 379] on div at bounding box center [713, 386] width 1158 height 19
click at [865, 388] on div "AOG Maint Riga (Riga Intl) Planned Maint [GEOGRAPHIC_DATA] Planned Maint [GEOGR…" at bounding box center [713, 247] width 1158 height 410
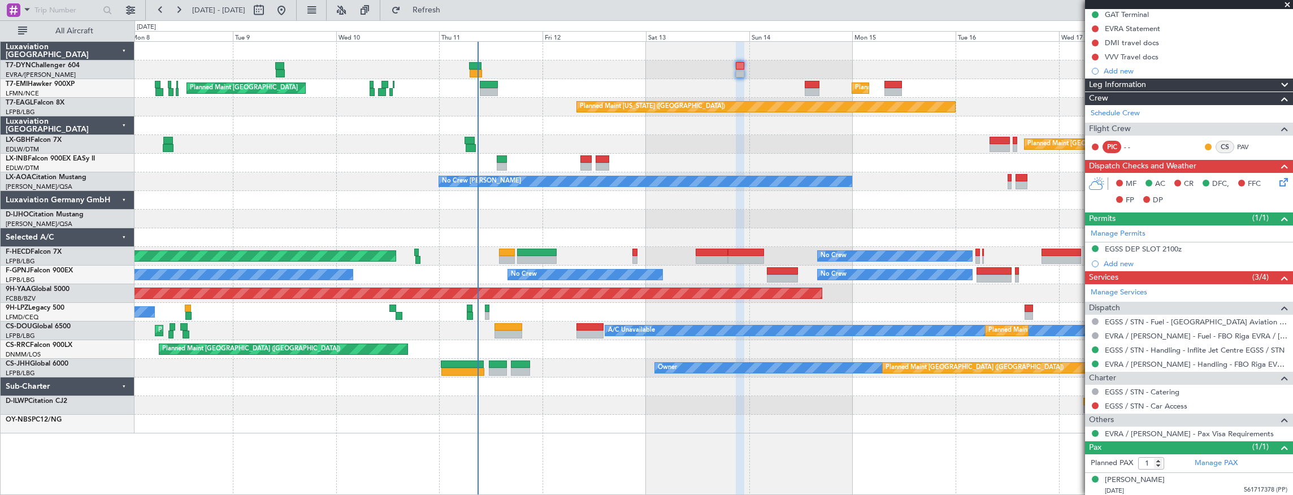
click at [392, 407] on div "Planned Maint [GEOGRAPHIC_DATA] Planned Maint [GEOGRAPHIC_DATA] Planned Maint […" at bounding box center [713, 238] width 1158 height 392
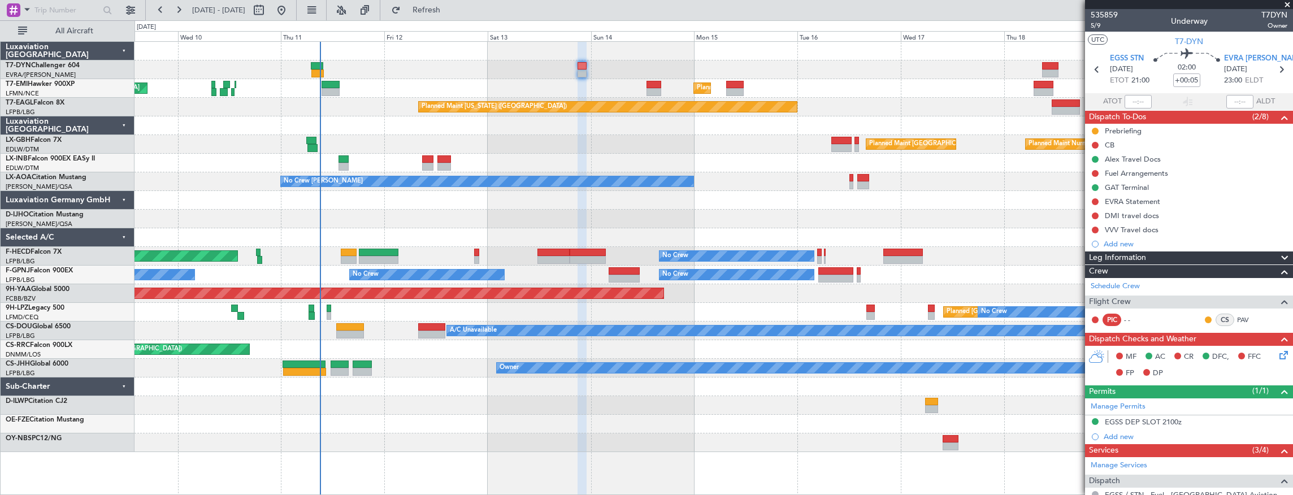
scroll to position [173, 0]
